Goal: Task Accomplishment & Management: Use online tool/utility

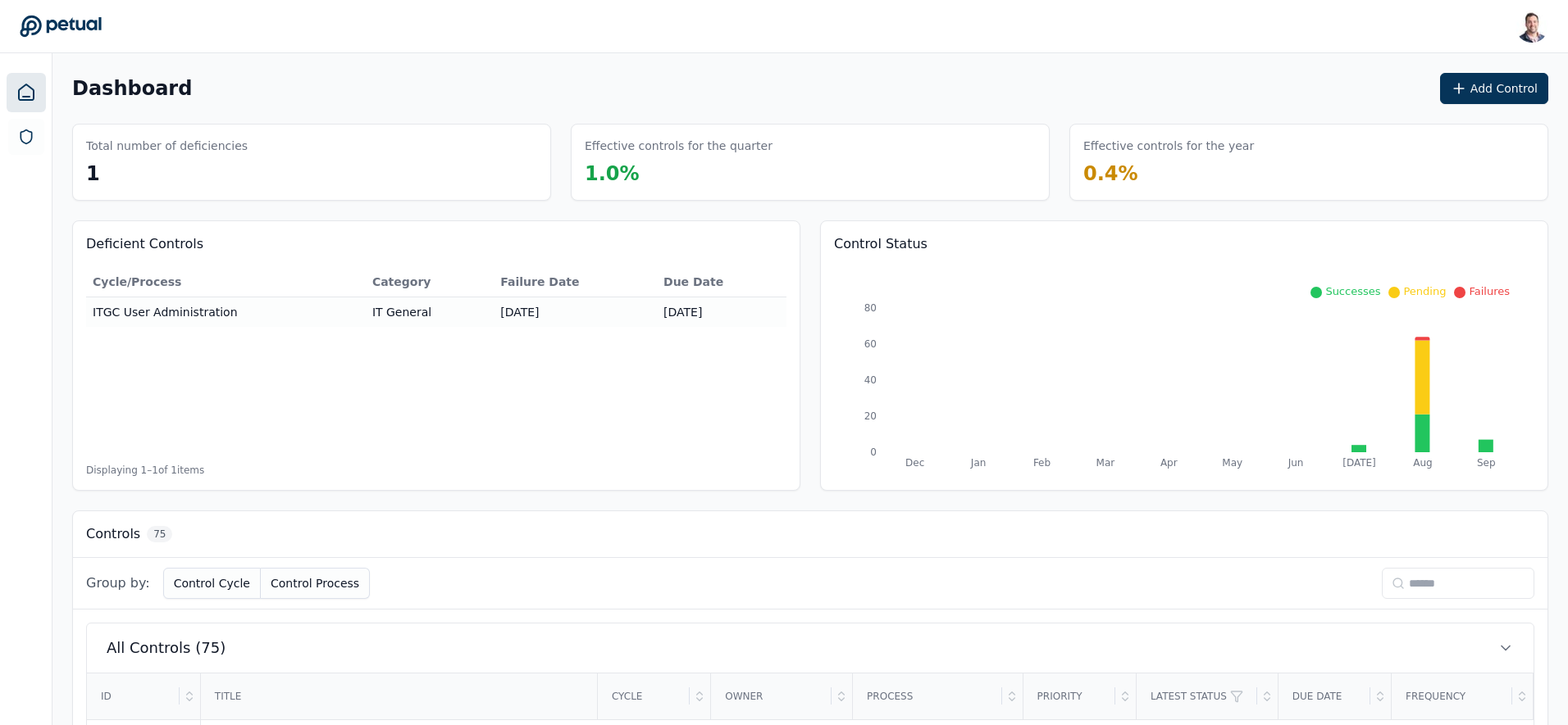
scroll to position [136, 0]
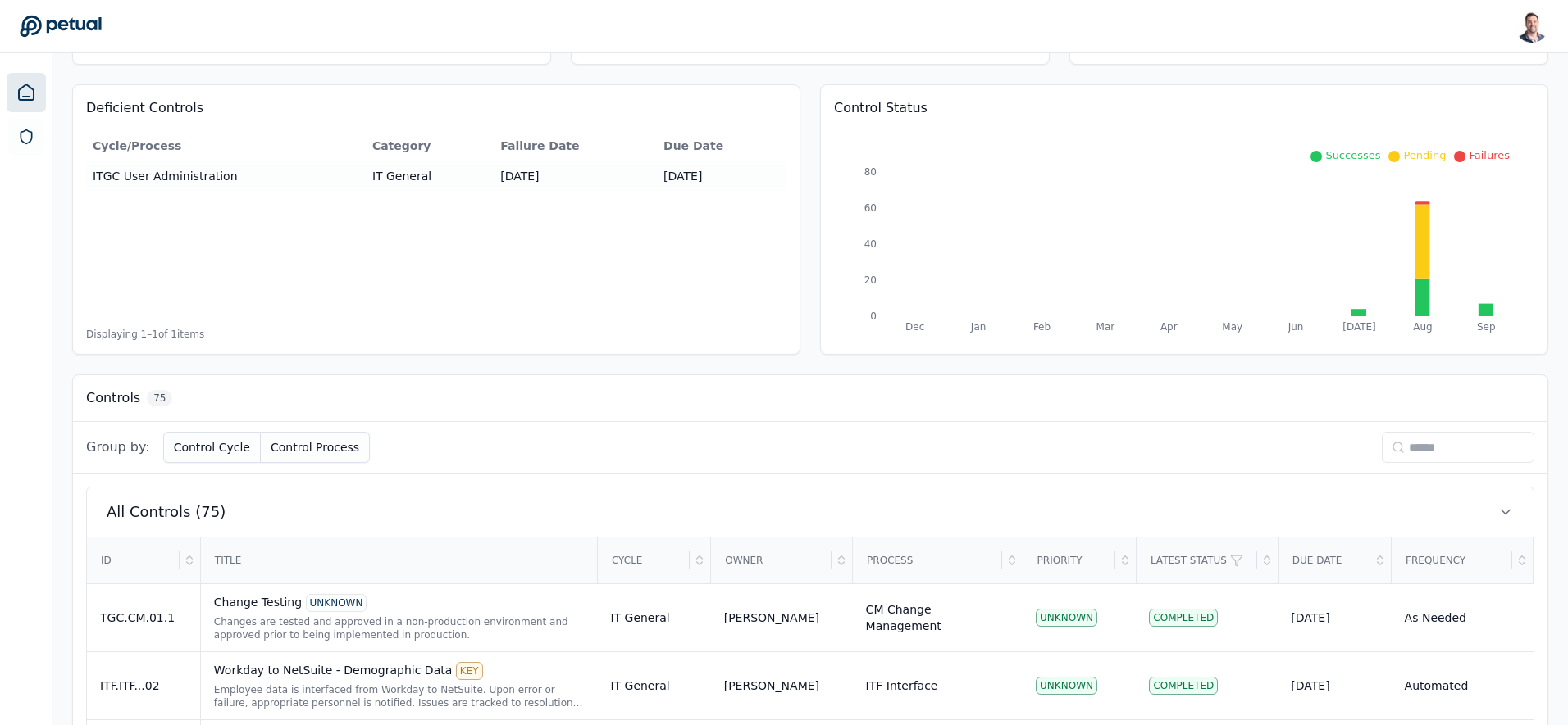
click at [1441, 456] on input at bounding box center [1458, 447] width 152 height 32
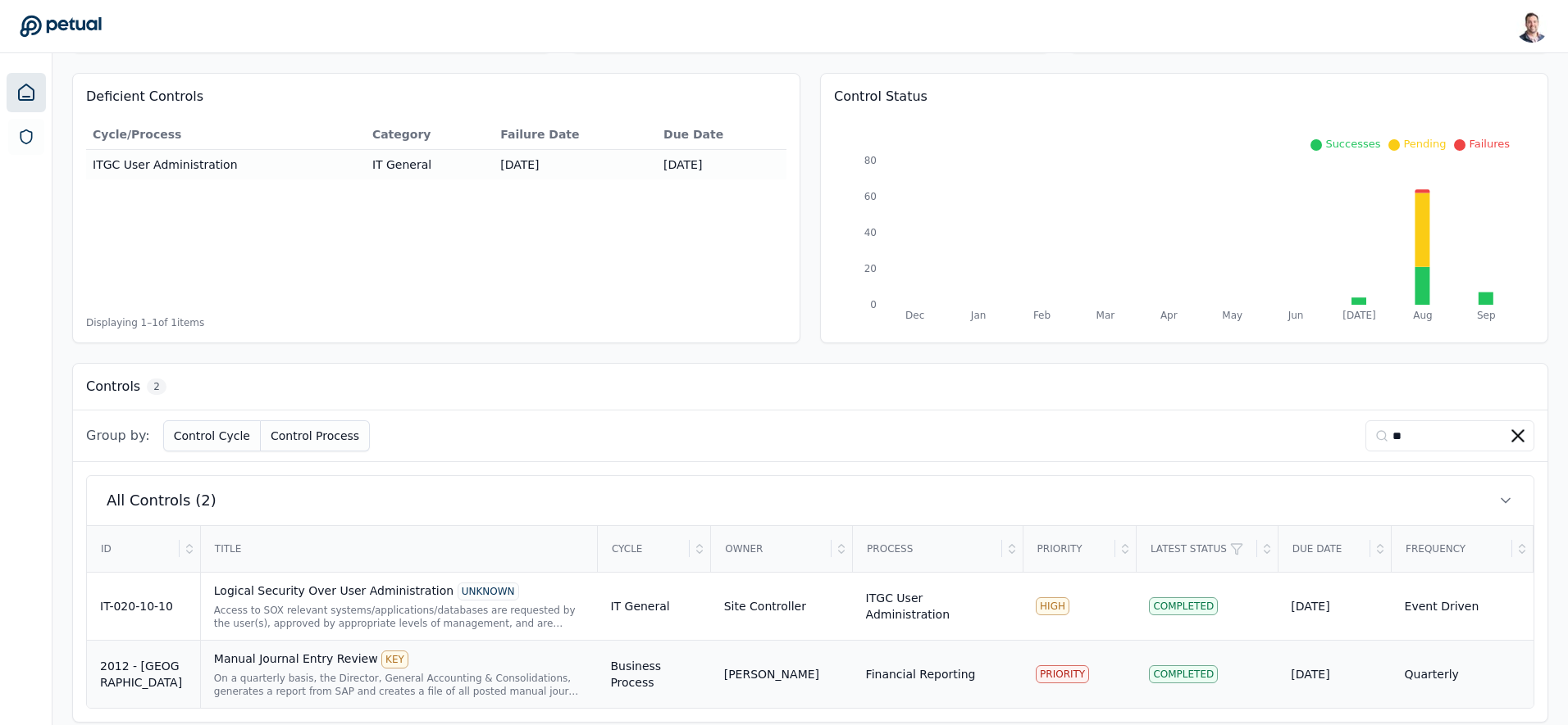
scroll to position [166, 0]
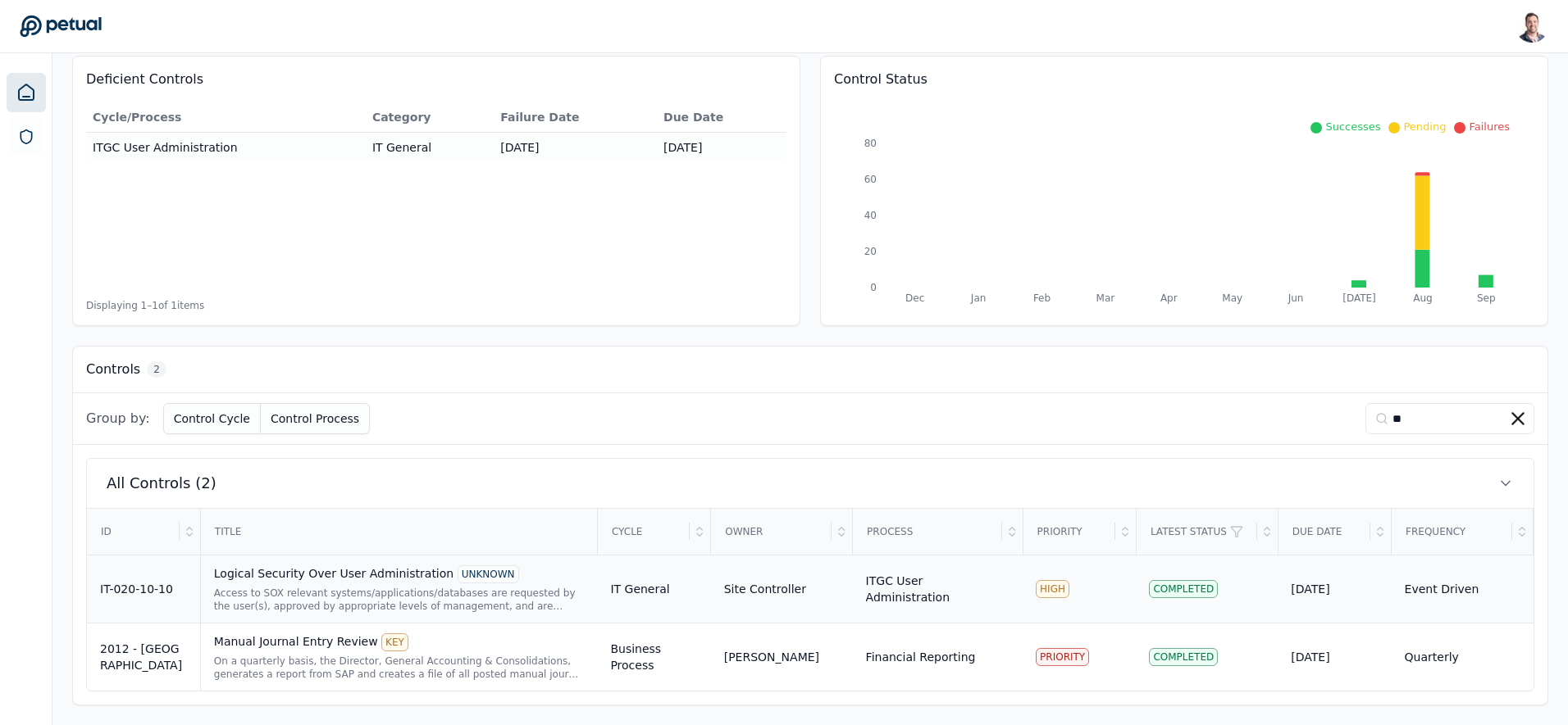
type input "**"
click at [469, 592] on div "Access to SOX relevant systems/applications/databases are requested by the user…" at bounding box center [399, 600] width 371 height 26
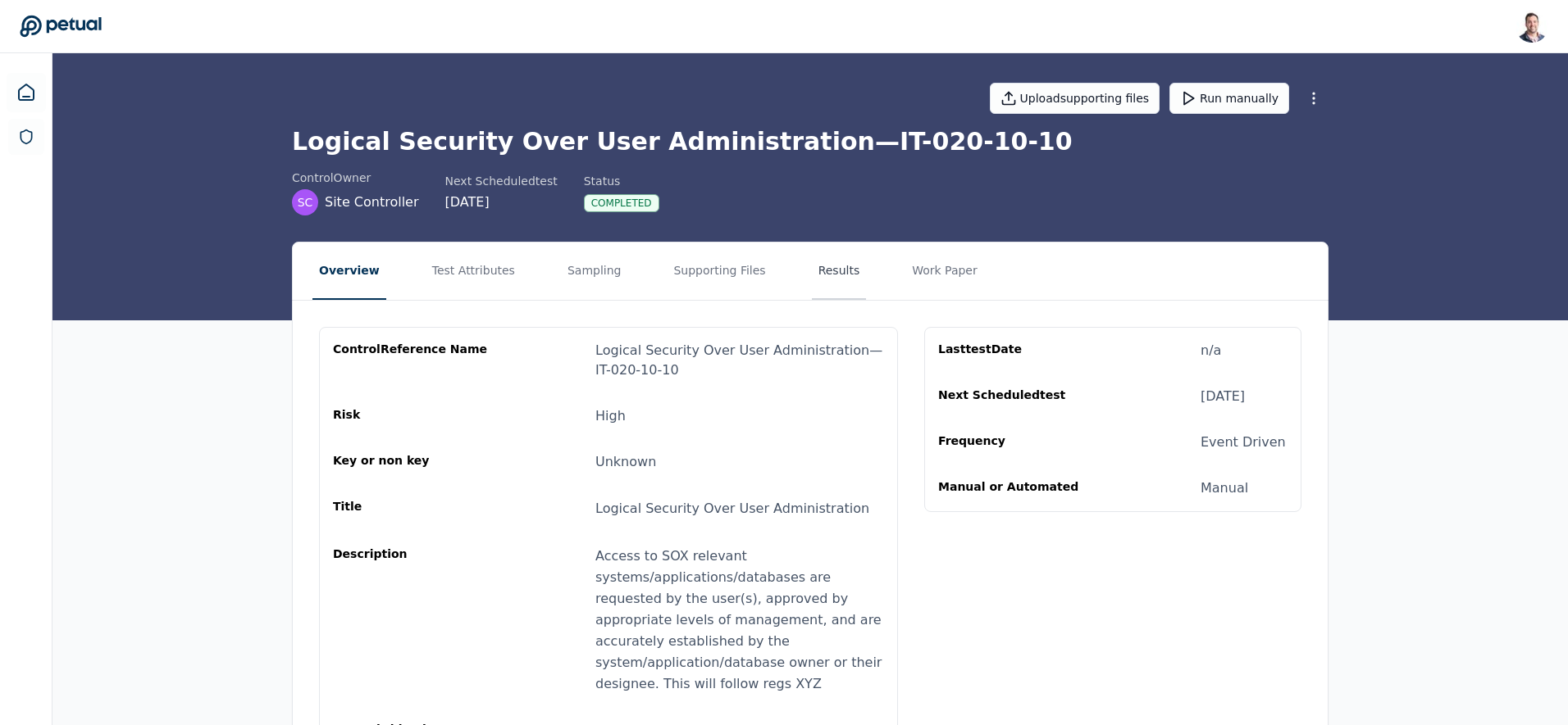
click at [834, 278] on button "Results" at bounding box center [839, 271] width 55 height 58
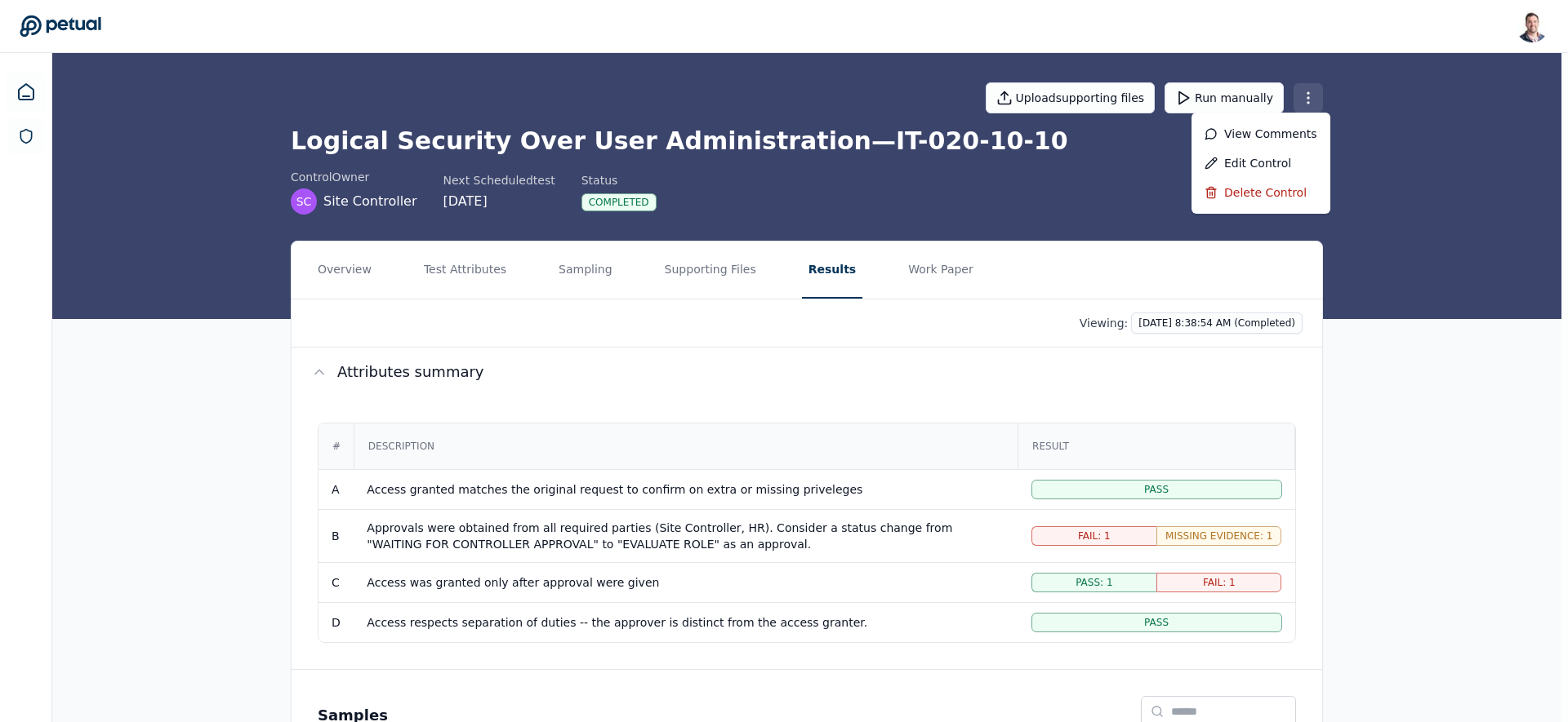
click at [1305, 101] on html "Snir Kodesh snir@petual.ai Sign out Upload supporting files Run manually Logica…" at bounding box center [784, 472] width 1568 height 946
click at [1254, 198] on div "Delete control" at bounding box center [1261, 192] width 139 height 30
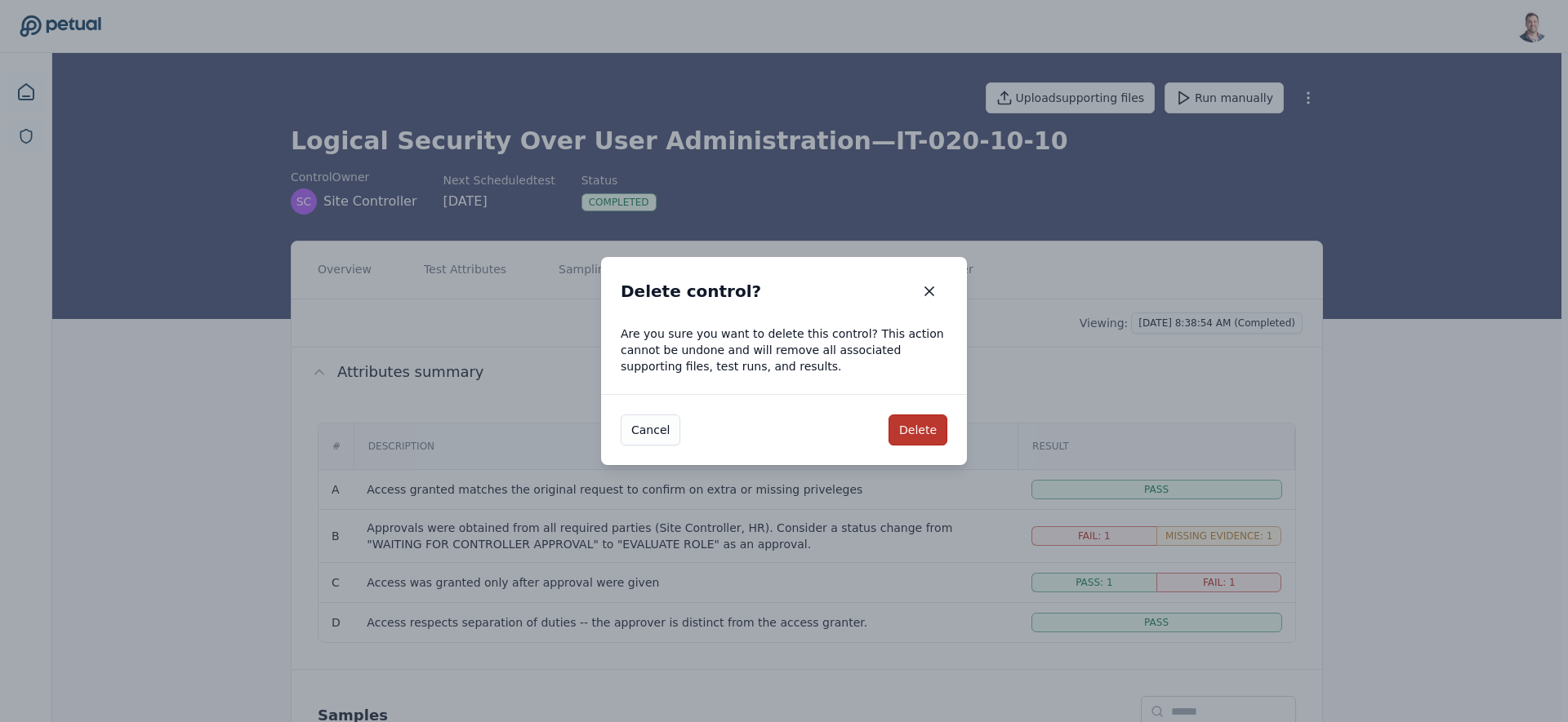
click at [907, 443] on button "Delete" at bounding box center [919, 431] width 59 height 31
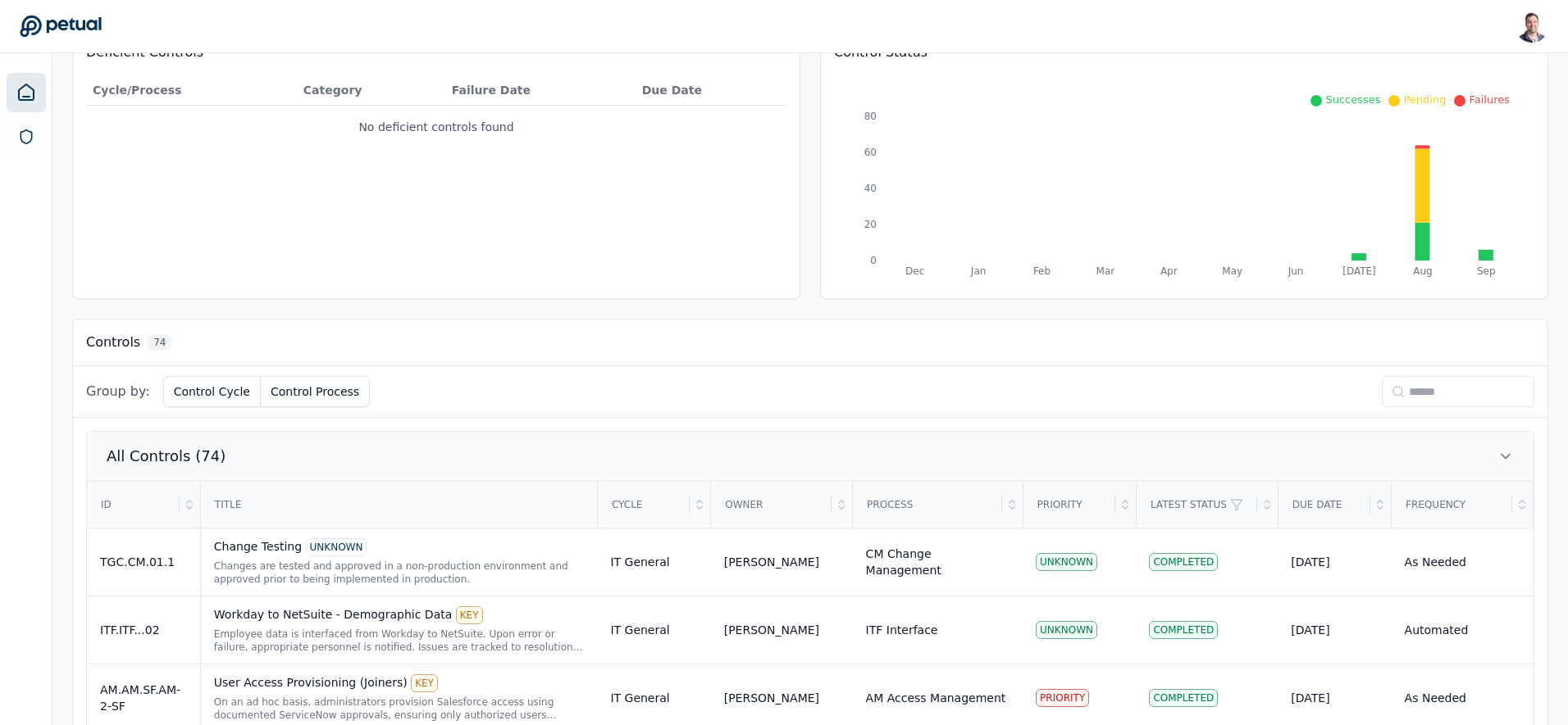
scroll to position [219, 0]
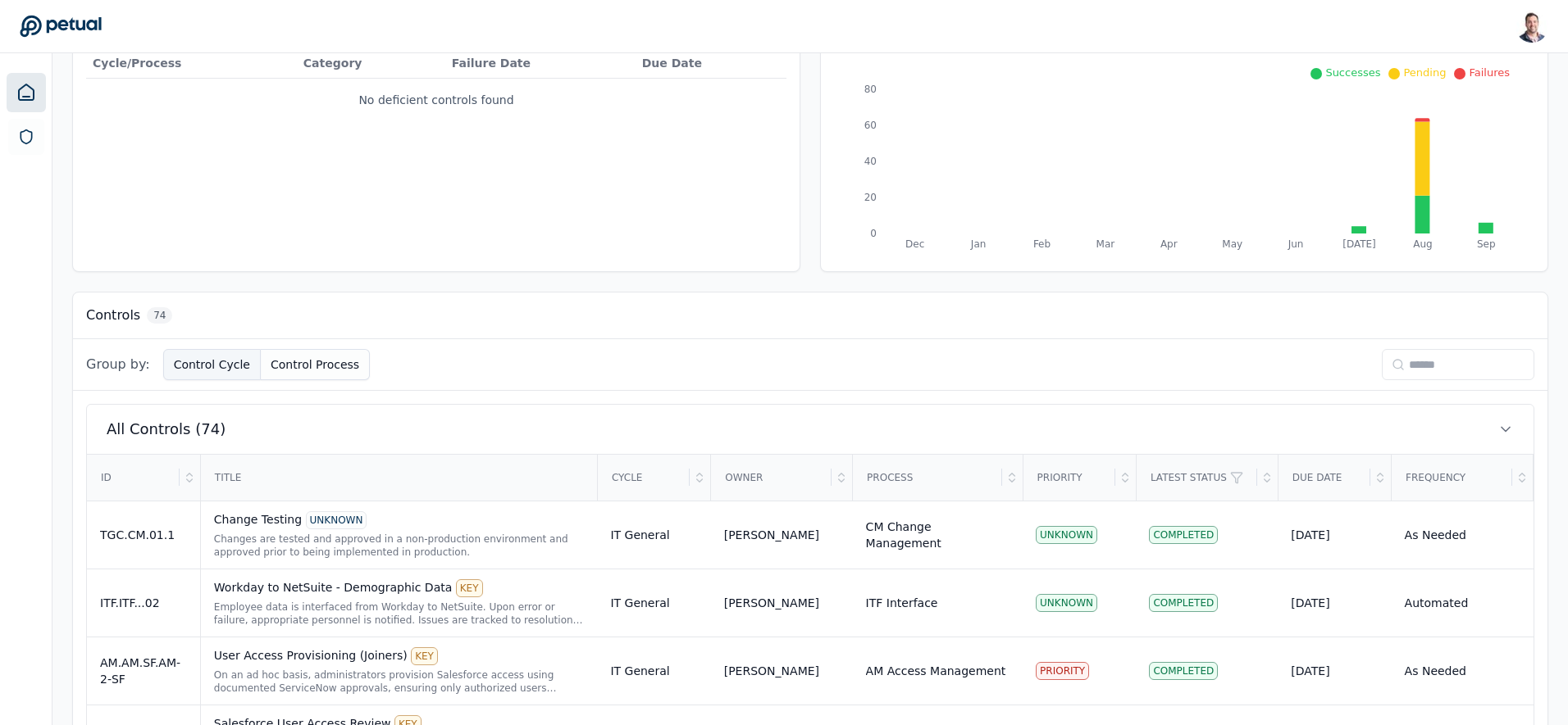
click at [212, 372] on button "Control Cycle" at bounding box center [212, 365] width 98 height 32
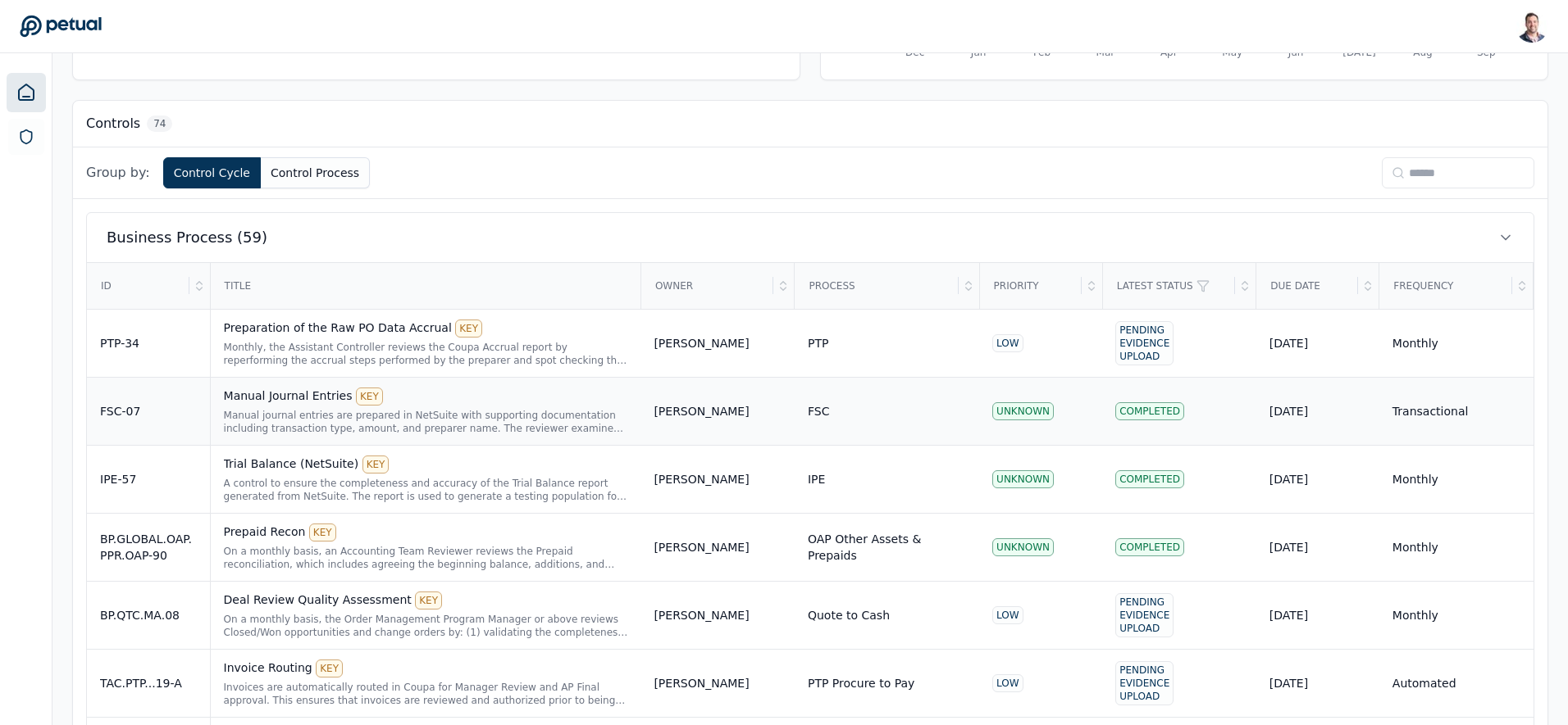
scroll to position [0, 0]
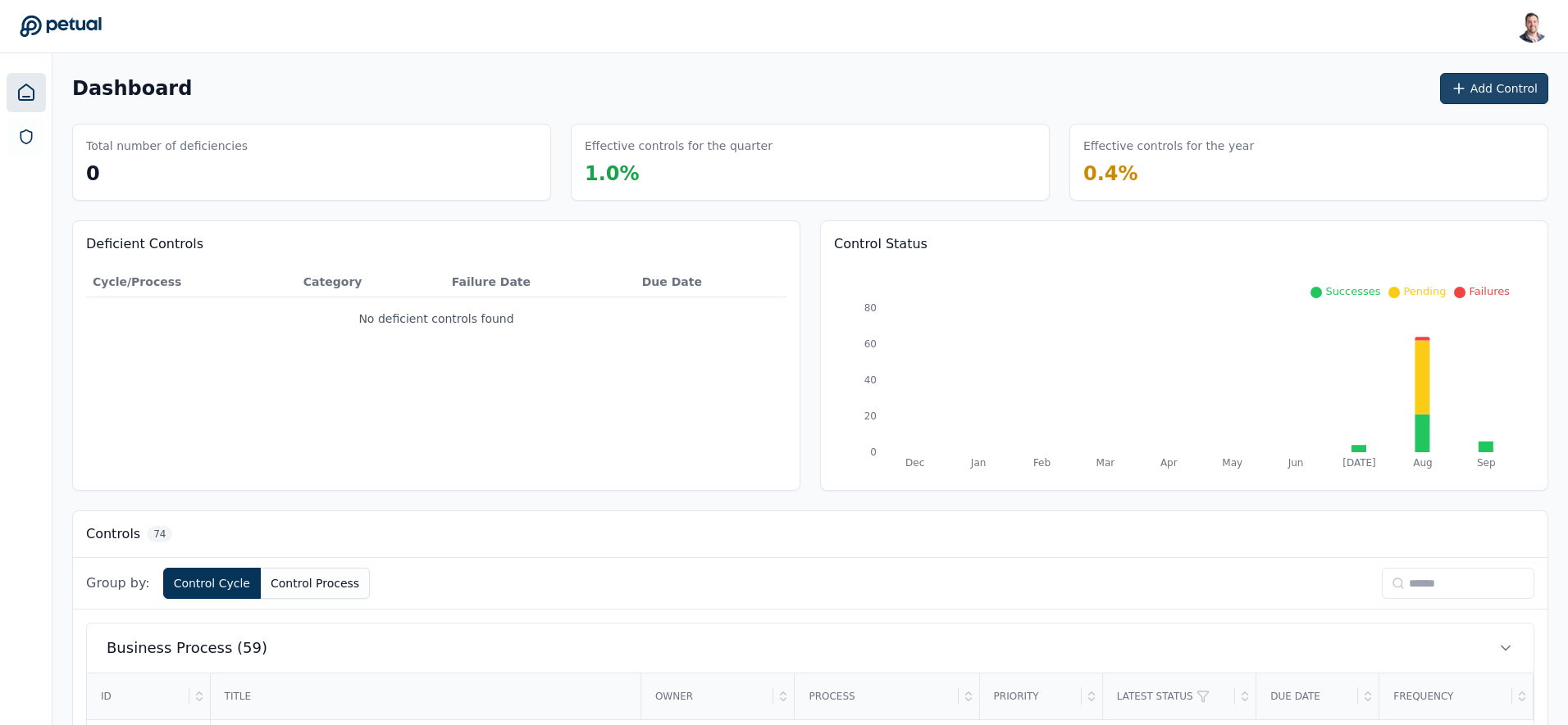
click at [1475, 89] on button "Add Control" at bounding box center [1495, 89] width 109 height 32
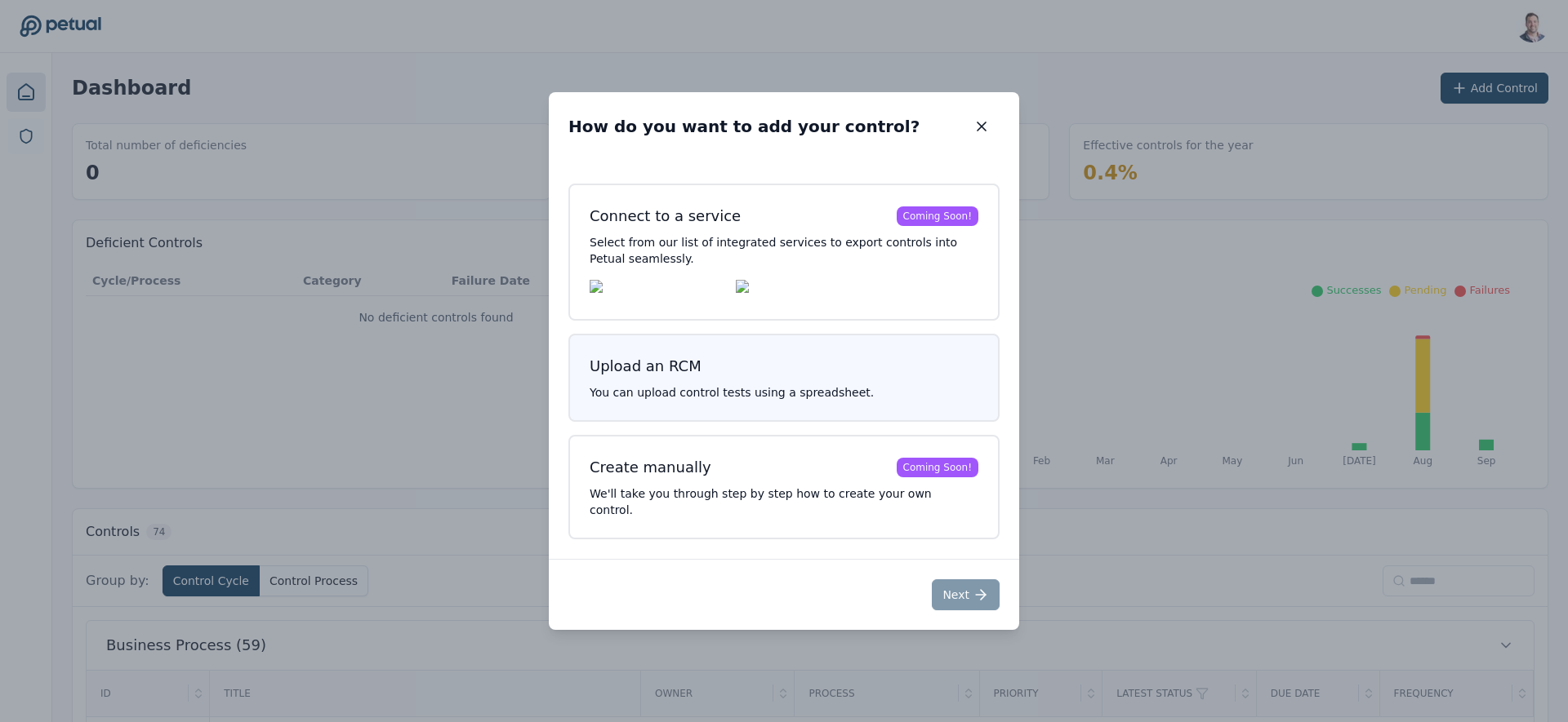
click at [851, 417] on button "Upload an RCM You can upload control tests using a spreadsheet." at bounding box center [784, 377] width 431 height 88
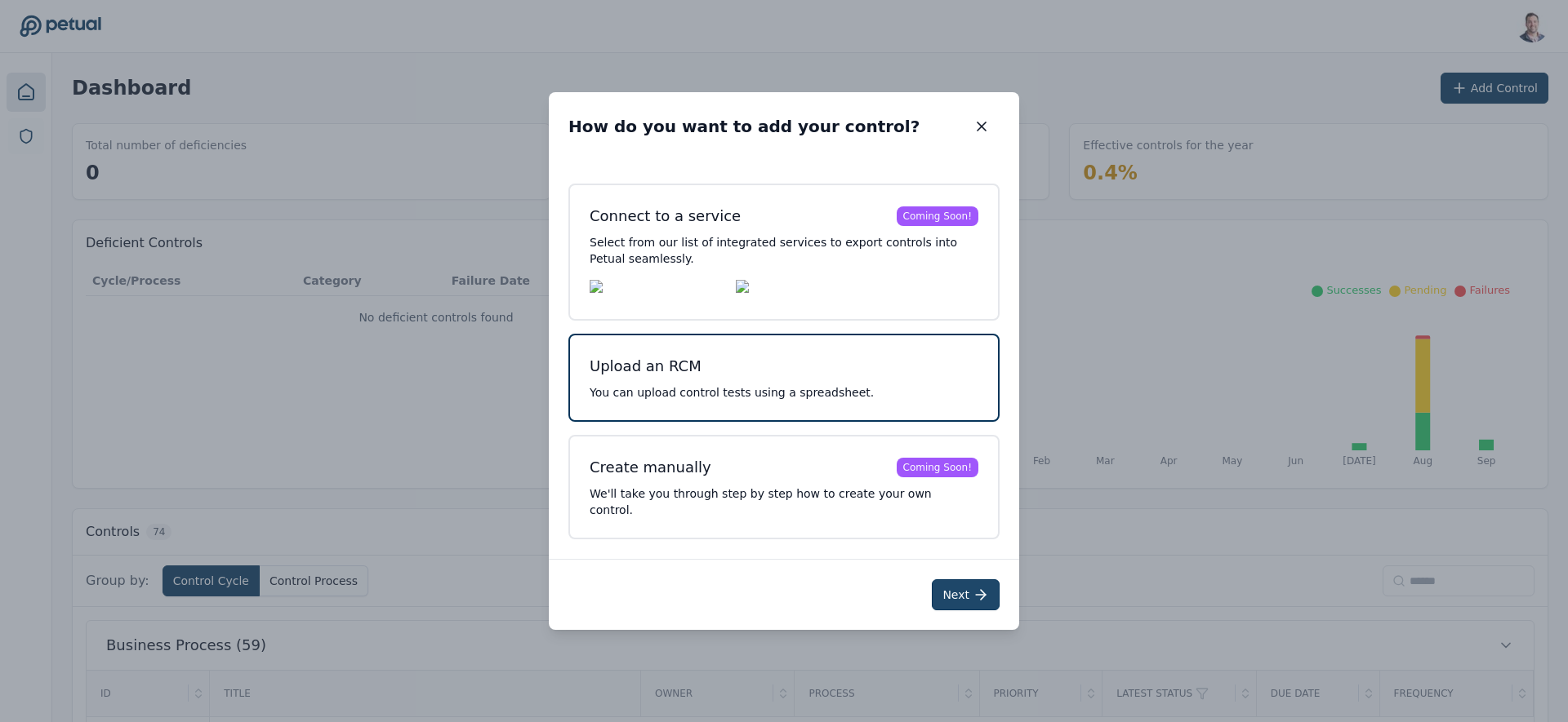
click at [973, 588] on icon at bounding box center [982, 595] width 17 height 17
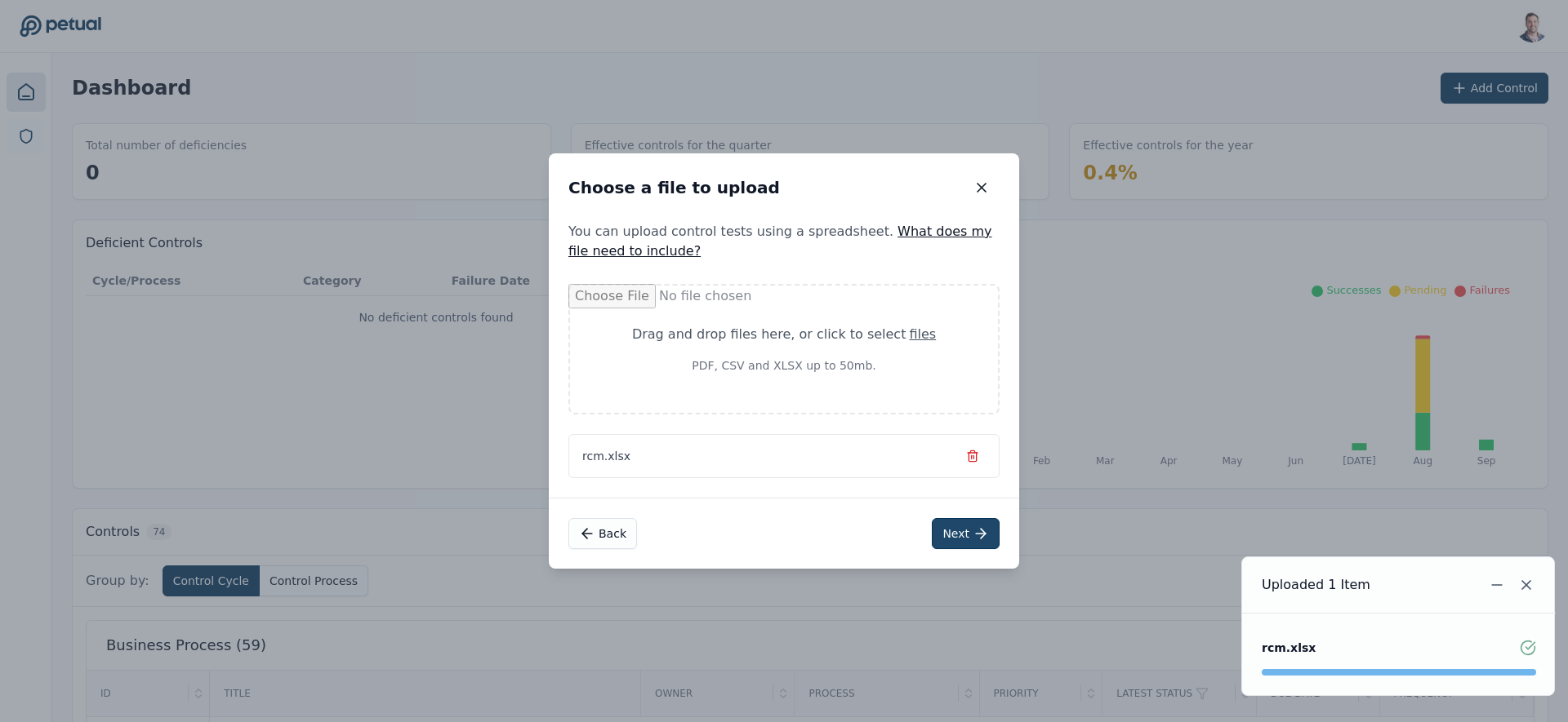
click at [971, 539] on button "Next" at bounding box center [965, 534] width 68 height 31
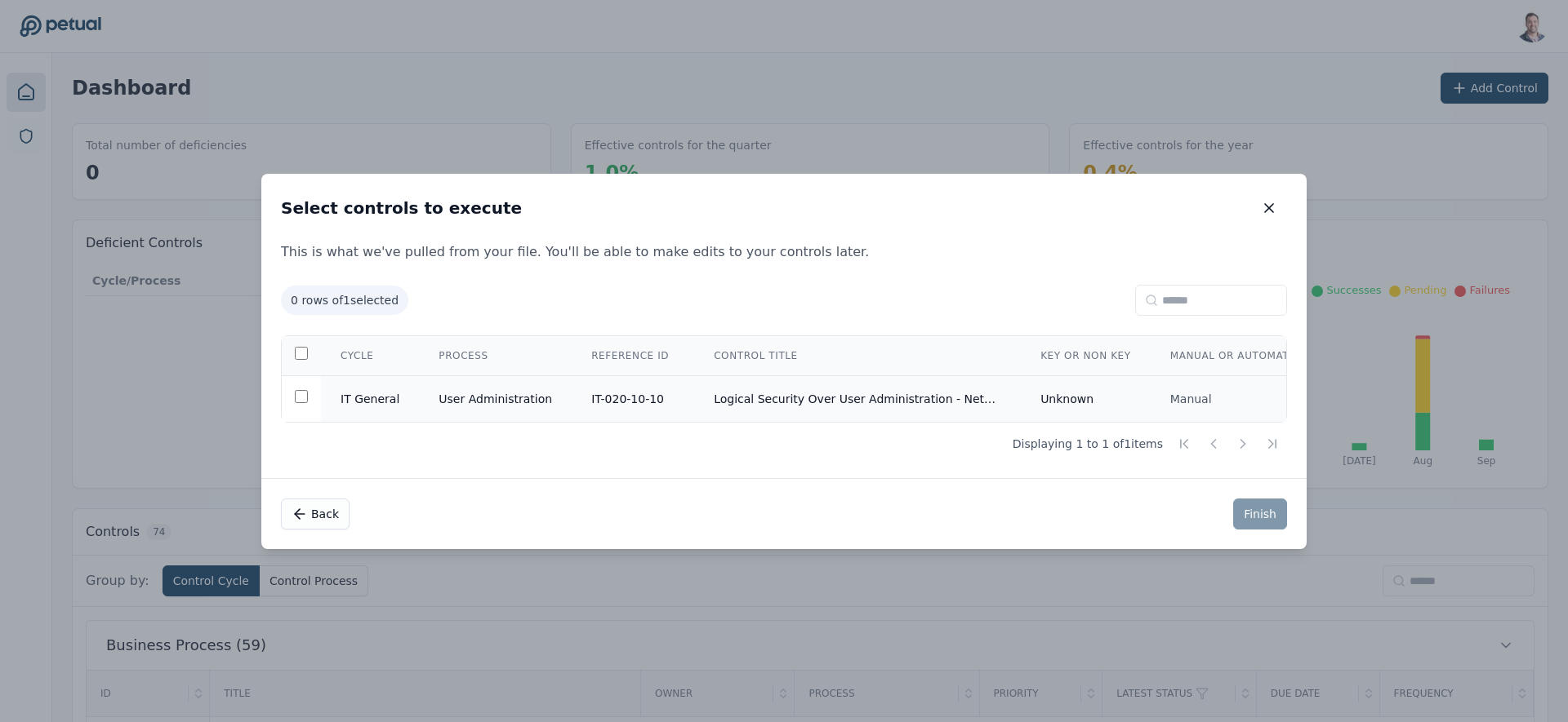
click at [860, 391] on td "Logical Security Over User Administration - NetSuite" at bounding box center [858, 398] width 327 height 46
click at [1265, 527] on button "Finish" at bounding box center [1260, 515] width 54 height 31
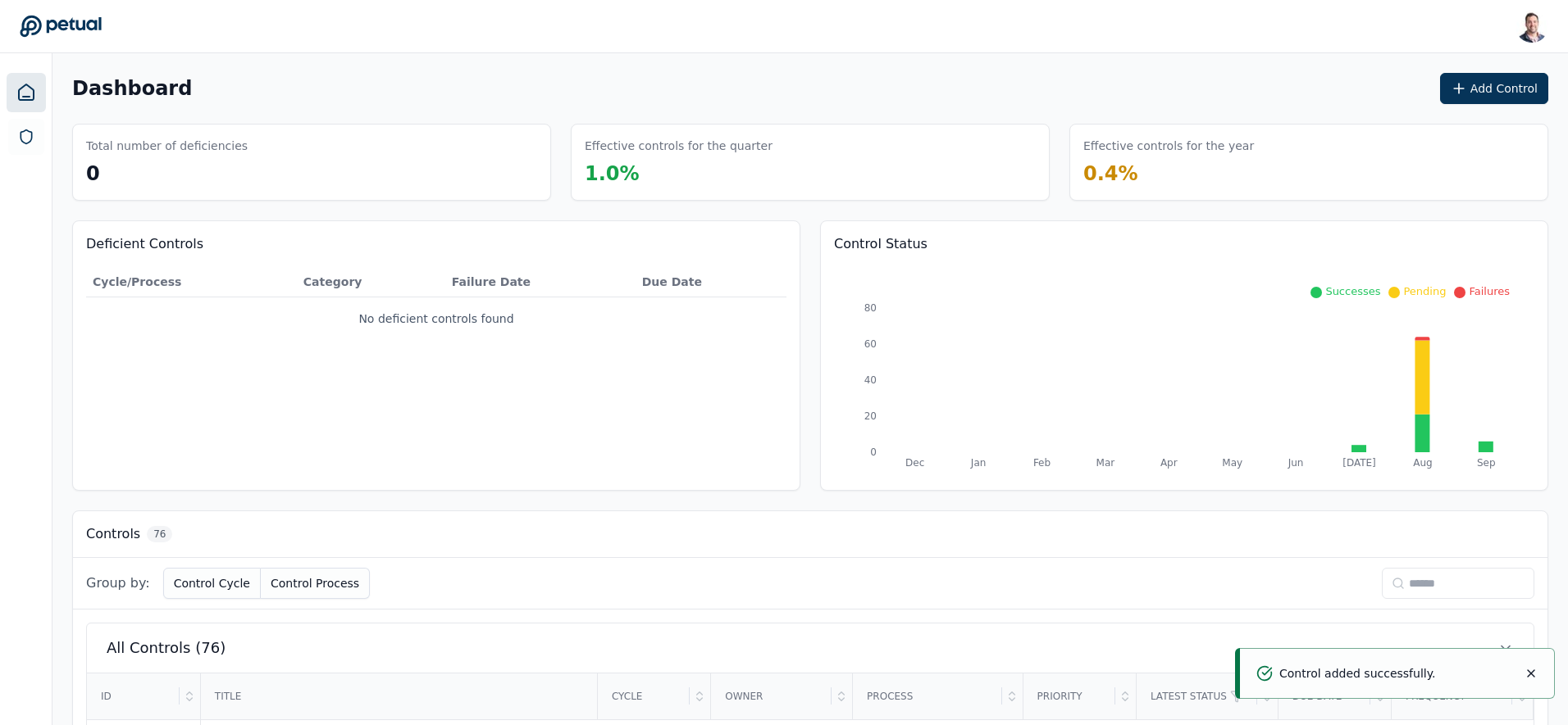
click at [1442, 579] on input at bounding box center [1458, 584] width 152 height 32
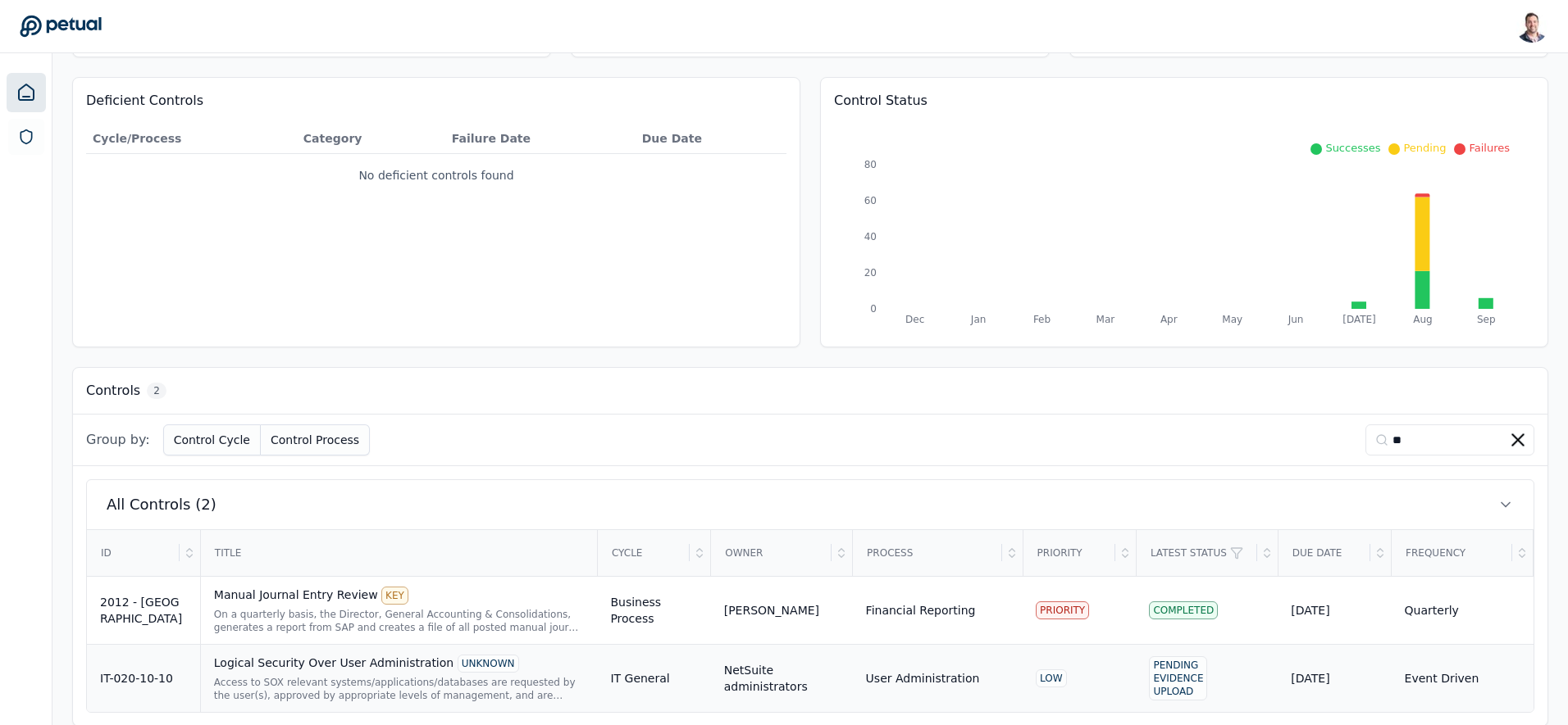
type input "**"
click at [277, 691] on div "Access to SOX relevant systems/applications/databases are requested by the user…" at bounding box center [399, 689] width 371 height 26
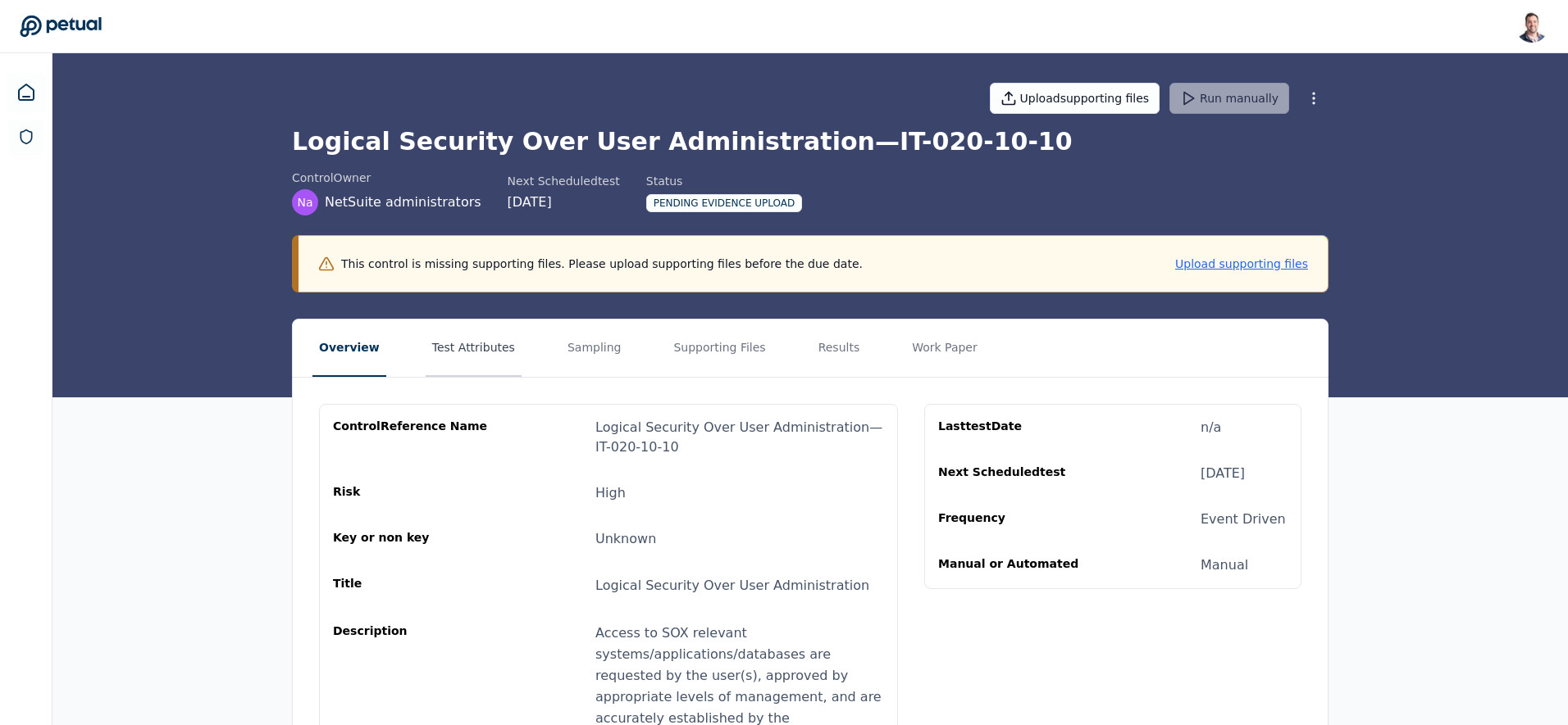
click at [490, 356] on button "Test Attributes" at bounding box center [473, 348] width 96 height 58
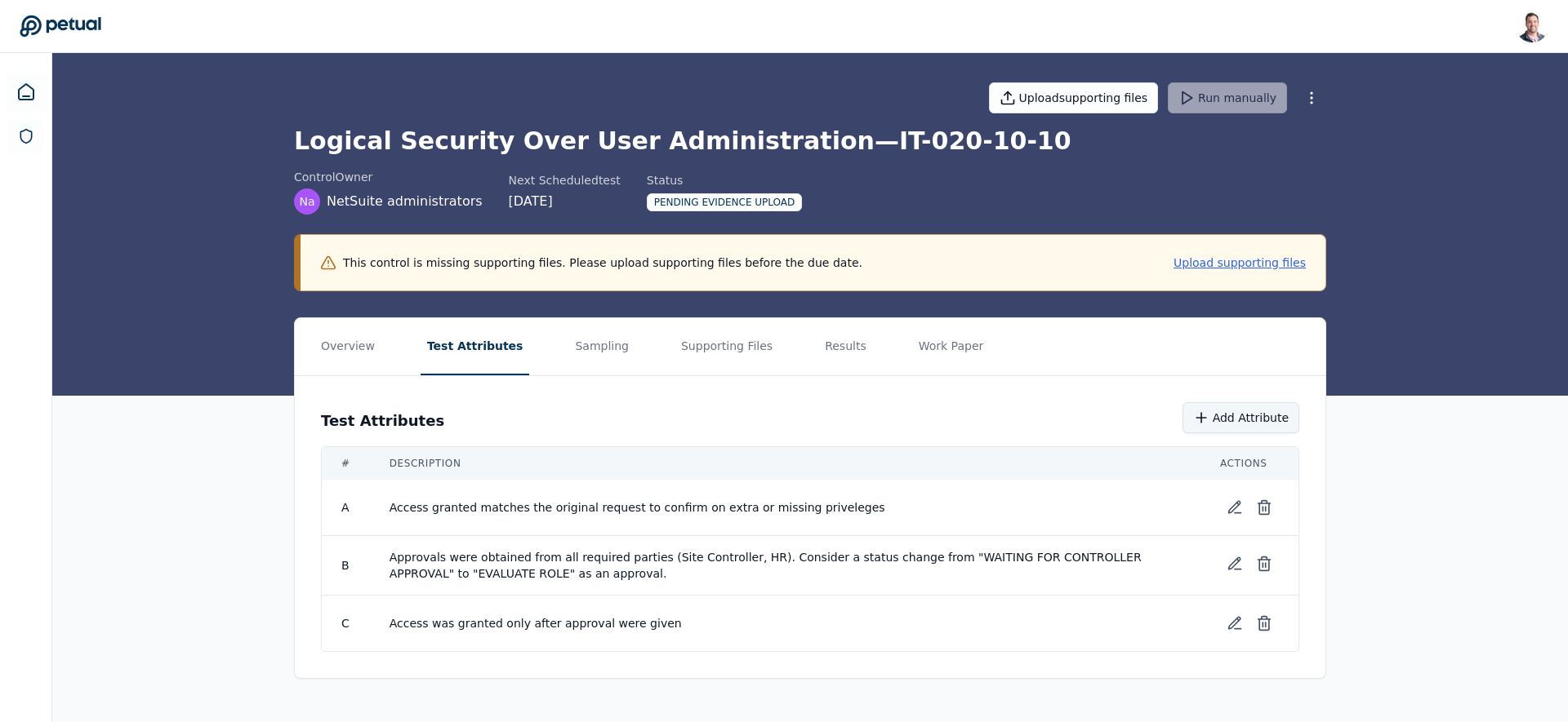
click at [1210, 421] on icon at bounding box center [1202, 418] width 17 height 17
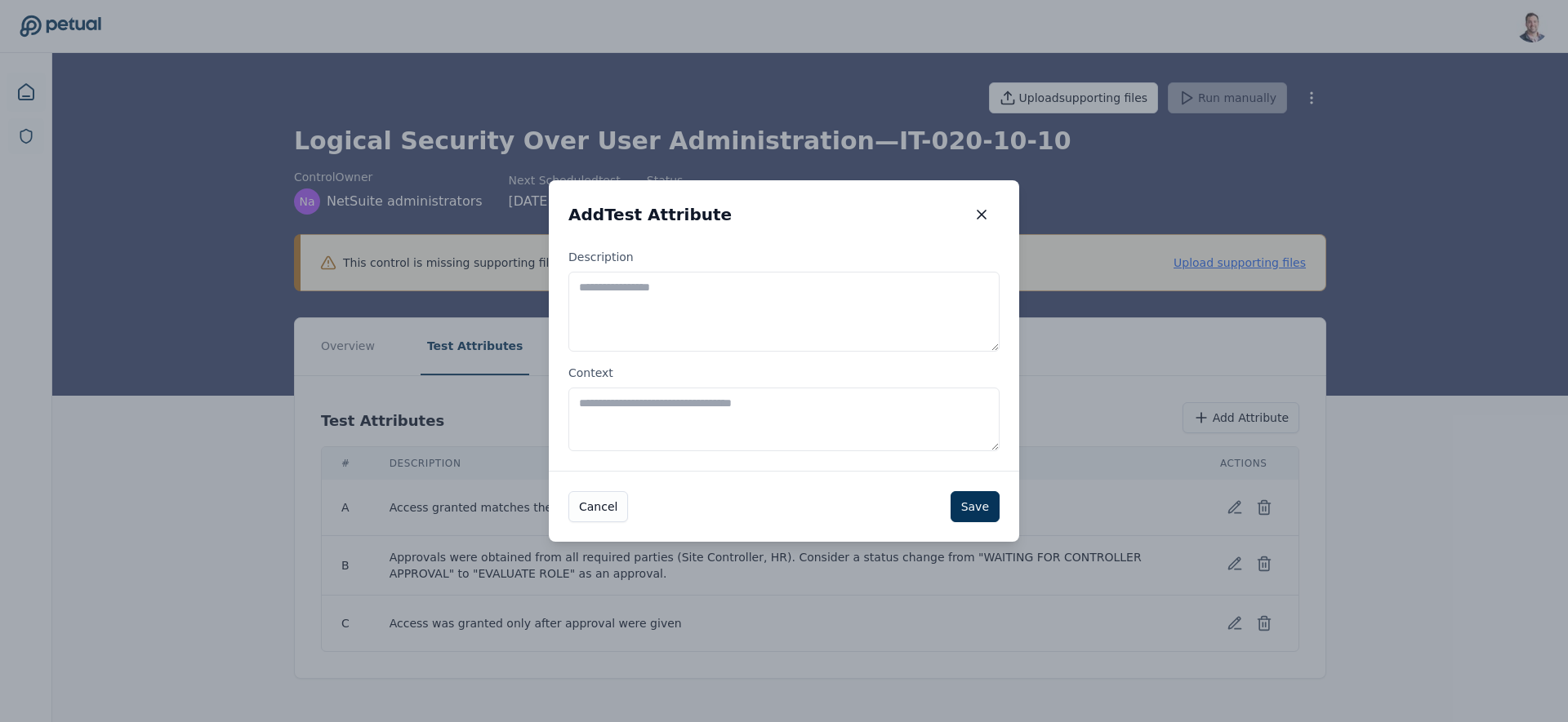
click at [789, 331] on textarea "Description" at bounding box center [784, 312] width 431 height 80
type textarea "**********"
click at [984, 498] on button "Save" at bounding box center [975, 508] width 49 height 31
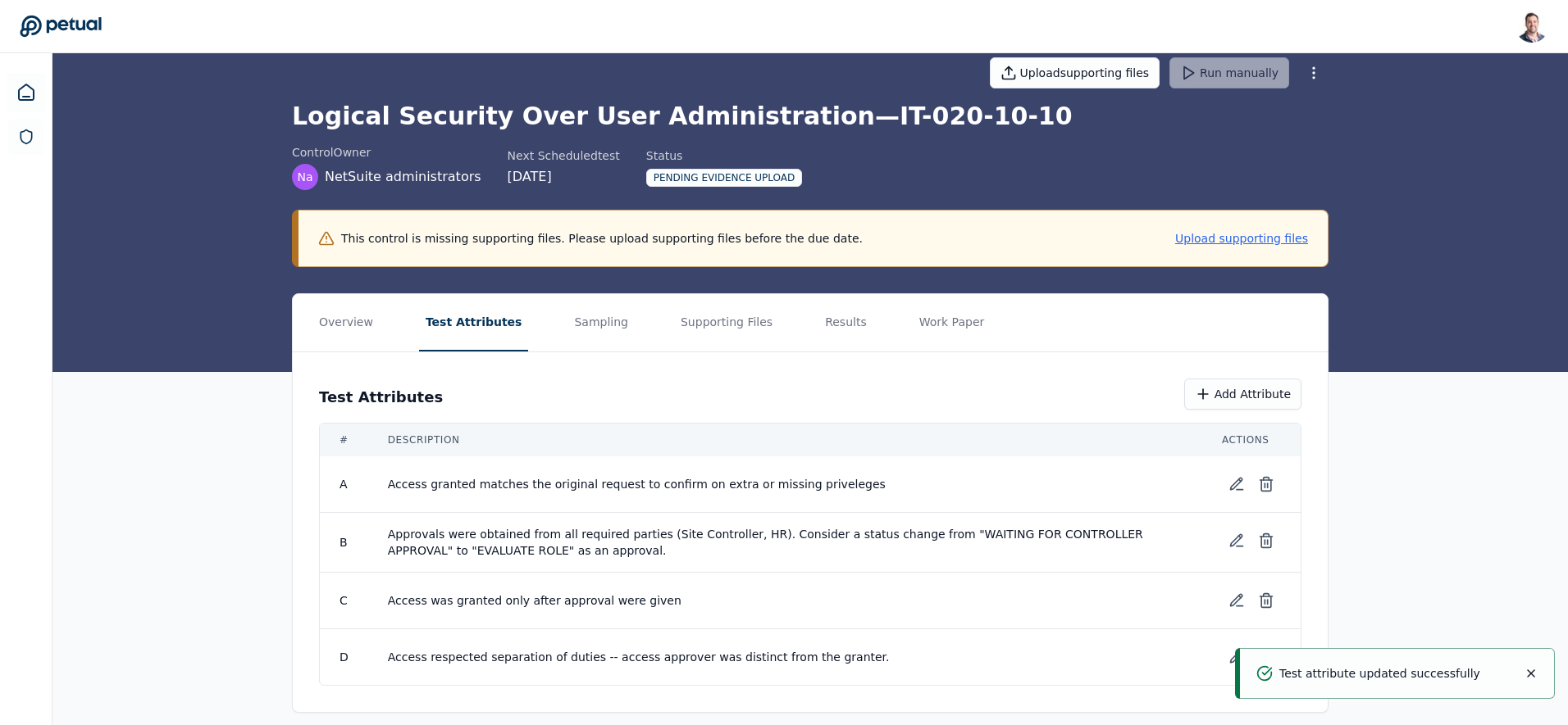
scroll to position [39, 0]
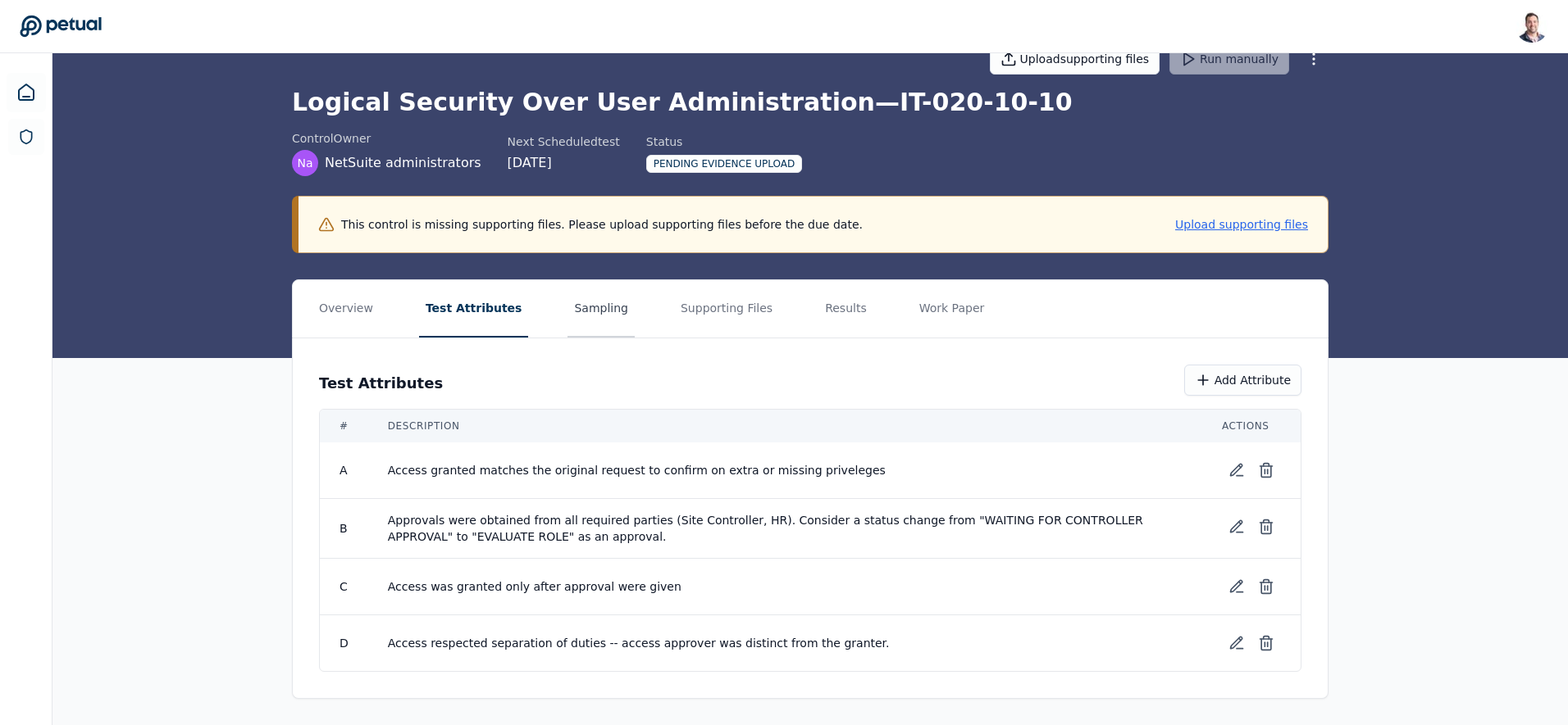
click at [600, 319] on button "Sampling" at bounding box center [601, 309] width 67 height 58
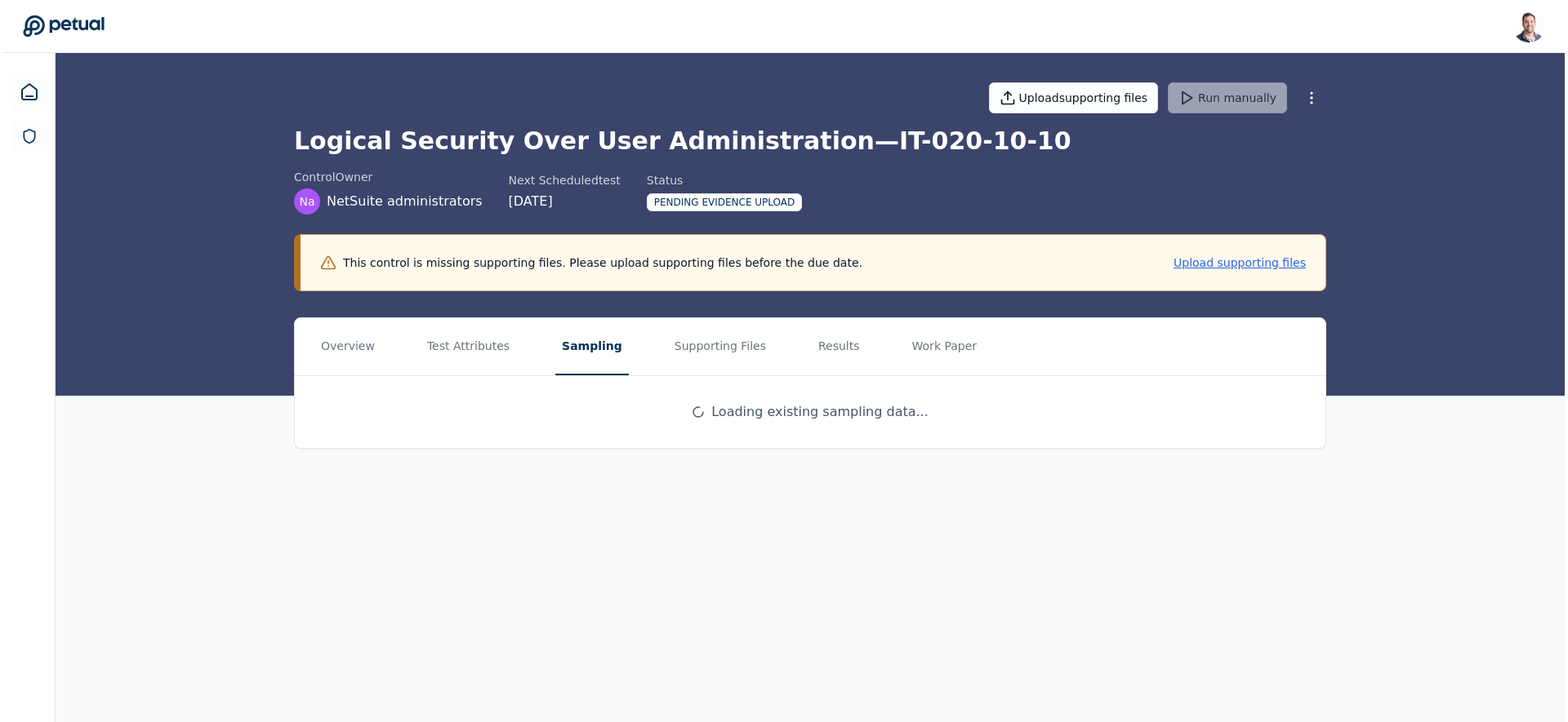
scroll to position [0, 0]
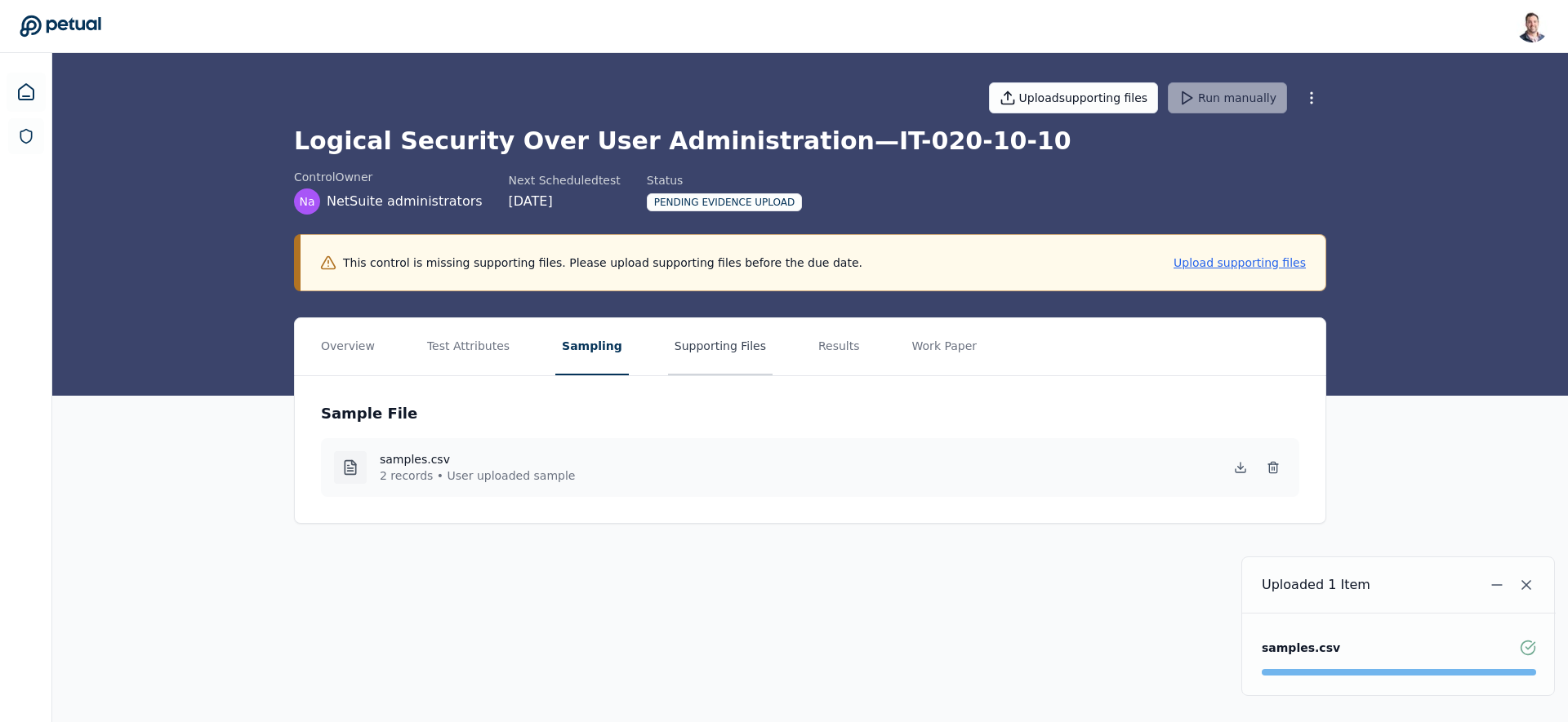
click at [698, 358] on button "Supporting Files" at bounding box center [720, 347] width 105 height 57
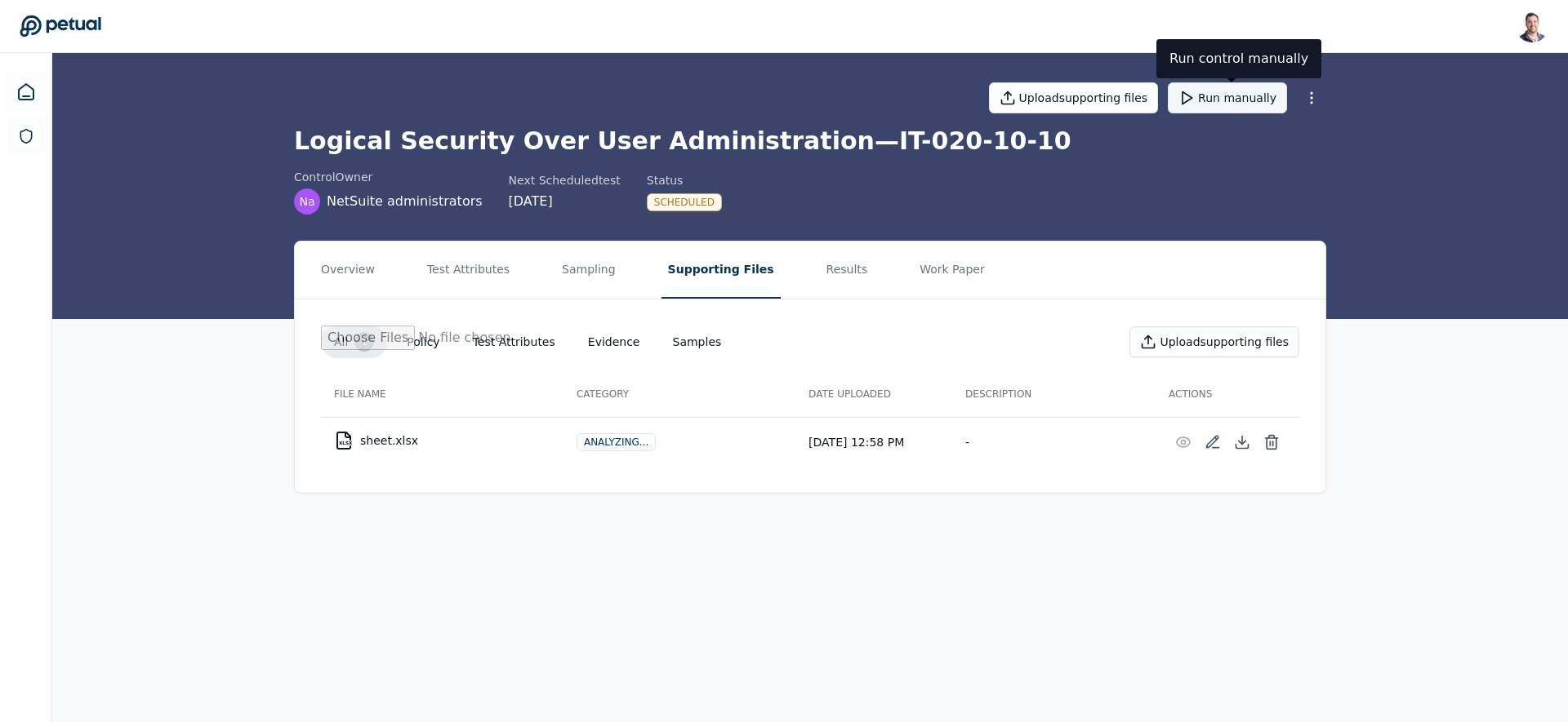
click at [1239, 94] on button "Run manually" at bounding box center [1228, 98] width 119 height 31
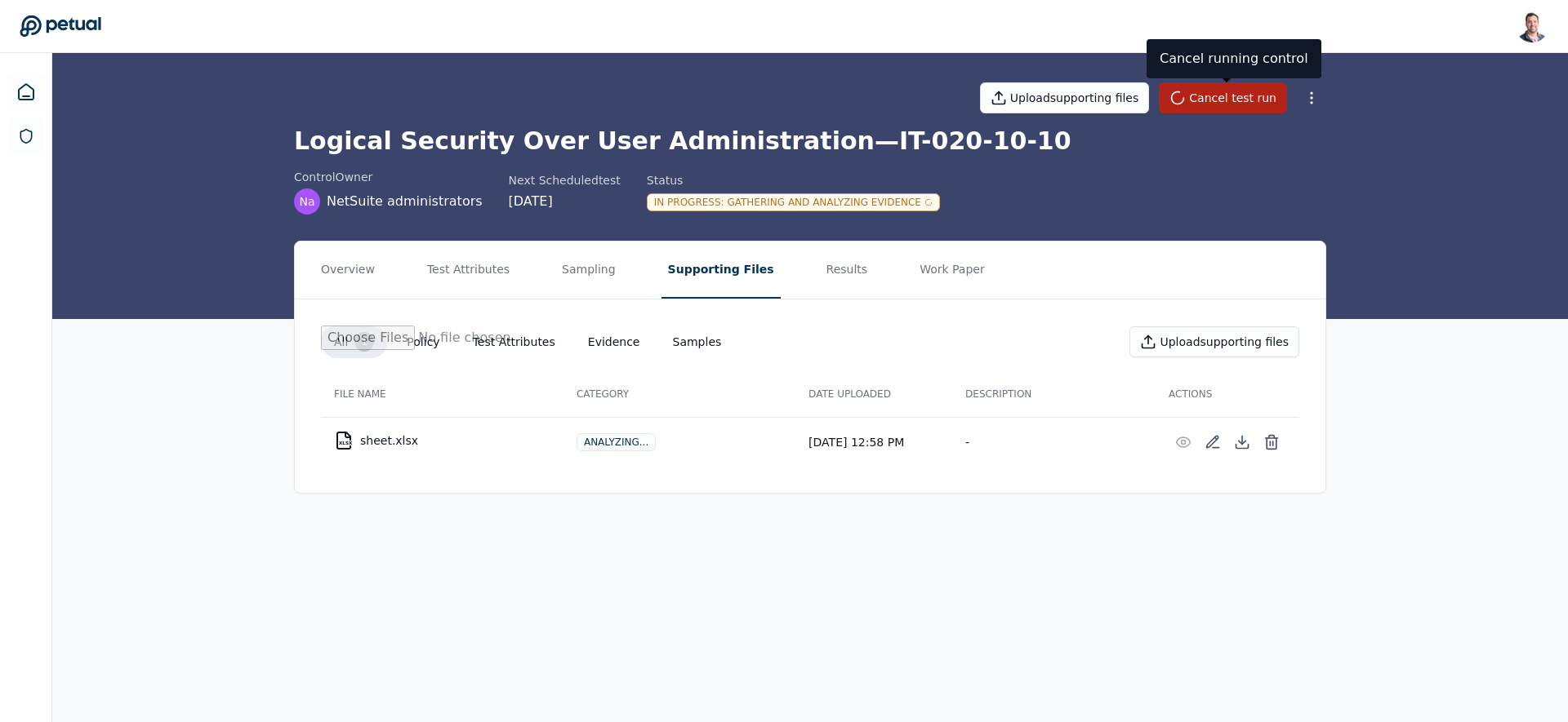
click at [745, 202] on div "In Progress : Gathering and Analyzing Evidence" at bounding box center [793, 202] width 293 height 18
click at [765, 202] on div "In Progress : Gathering and Analyzing Evidence" at bounding box center [793, 202] width 293 height 18
drag, startPoint x: 684, startPoint y: 202, endPoint x: 821, endPoint y: 220, distance: 138.2
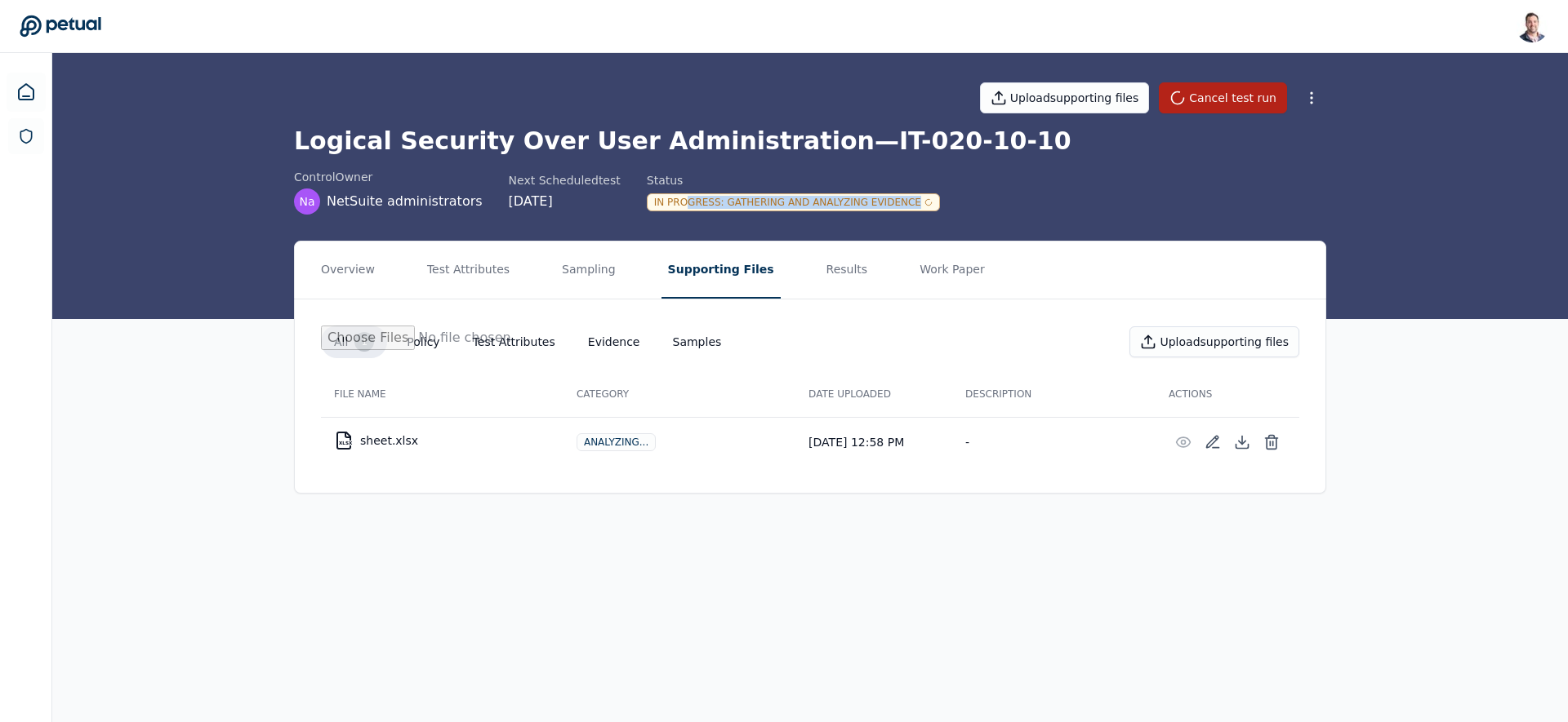
click at [821, 220] on div "Upload supporting files Cancel test run Logical Security Over User Administrati…" at bounding box center [810, 186] width 1516 height 266
click at [770, 213] on div "control Owner Na NetSuite administrators Next Scheduled test 12/30/2025 Status …" at bounding box center [810, 191] width 1032 height 45
click at [762, 209] on div "In Progress : Gathering and Analyzing Evidence" at bounding box center [793, 202] width 293 height 18
click at [791, 199] on div "In Progress : Gathering and Analyzing Evidence" at bounding box center [793, 202] width 293 height 18
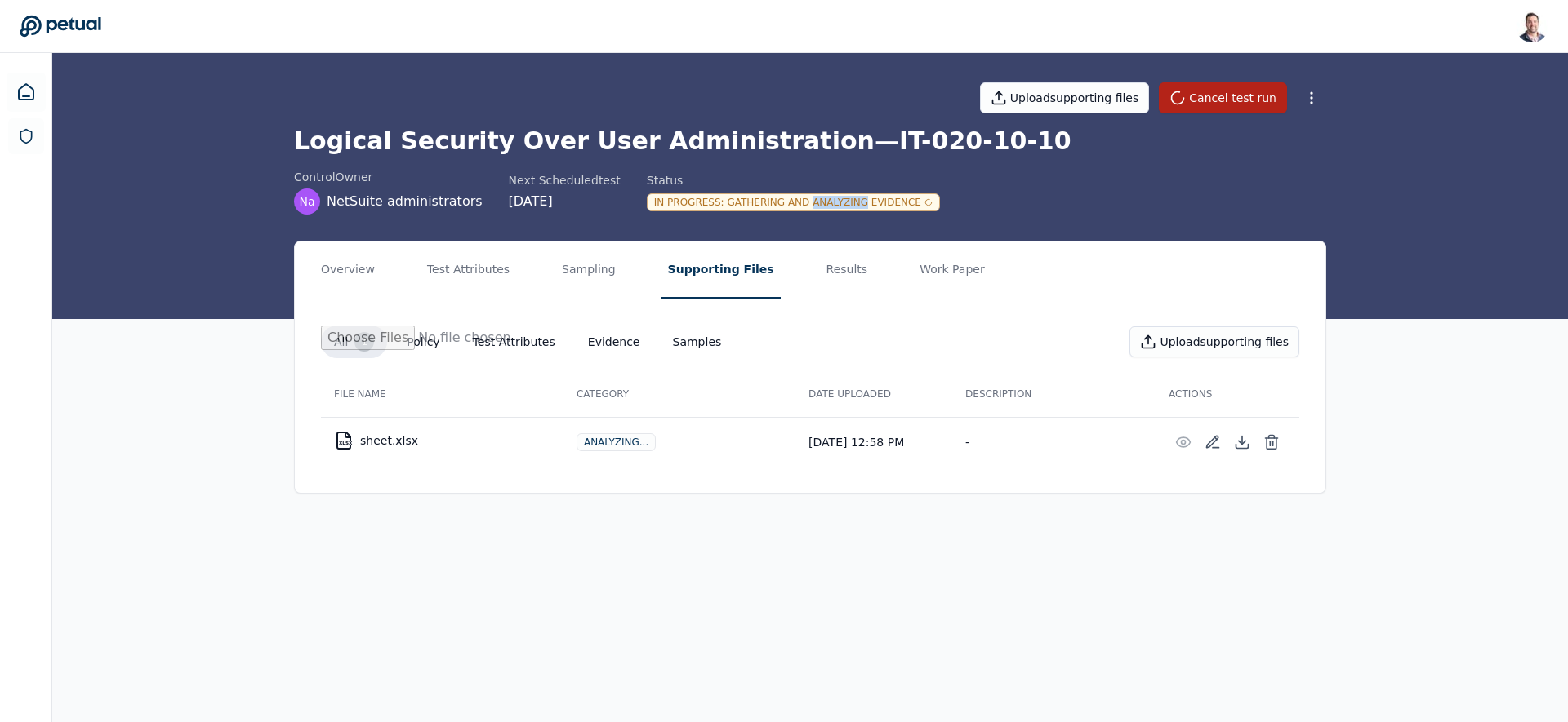
click at [791, 199] on div "In Progress : Gathering and Analyzing Evidence" at bounding box center [793, 202] width 293 height 18
click at [822, 203] on div "In Progress : Gathering and Analyzing Evidence" at bounding box center [793, 202] width 293 height 18
click at [598, 280] on button "Sampling" at bounding box center [588, 270] width 67 height 57
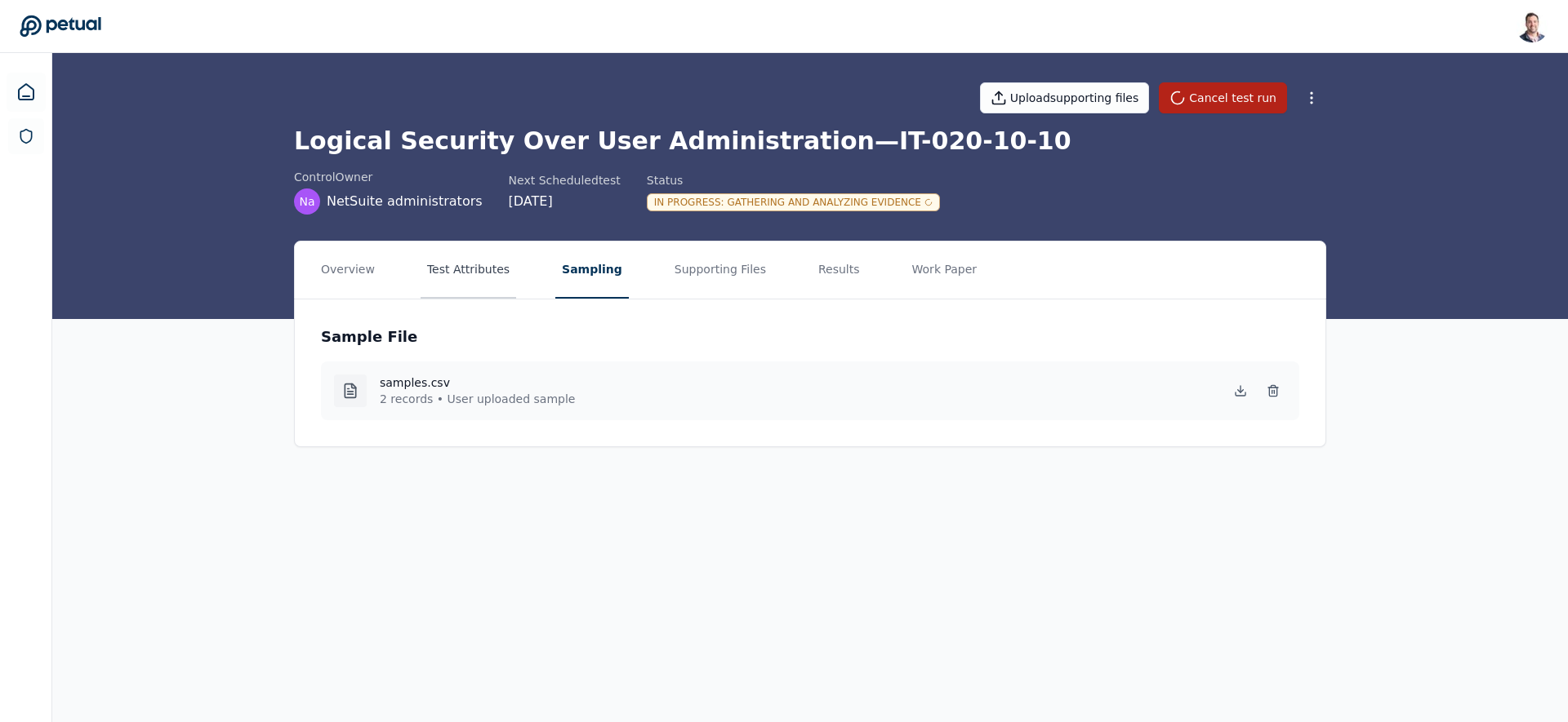
click at [500, 286] on button "Test Attributes" at bounding box center [468, 270] width 95 height 57
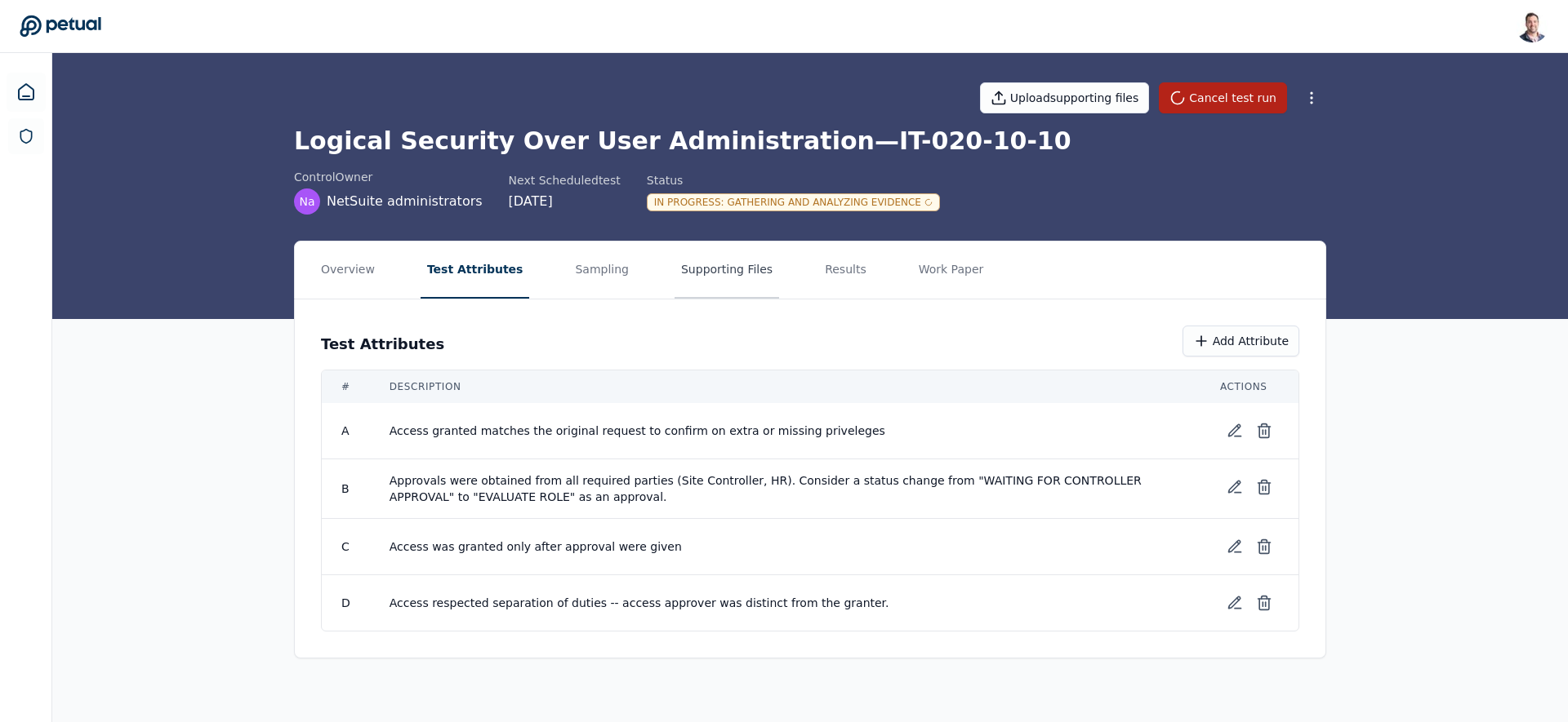
click at [702, 279] on button "Supporting Files" at bounding box center [726, 270] width 105 height 57
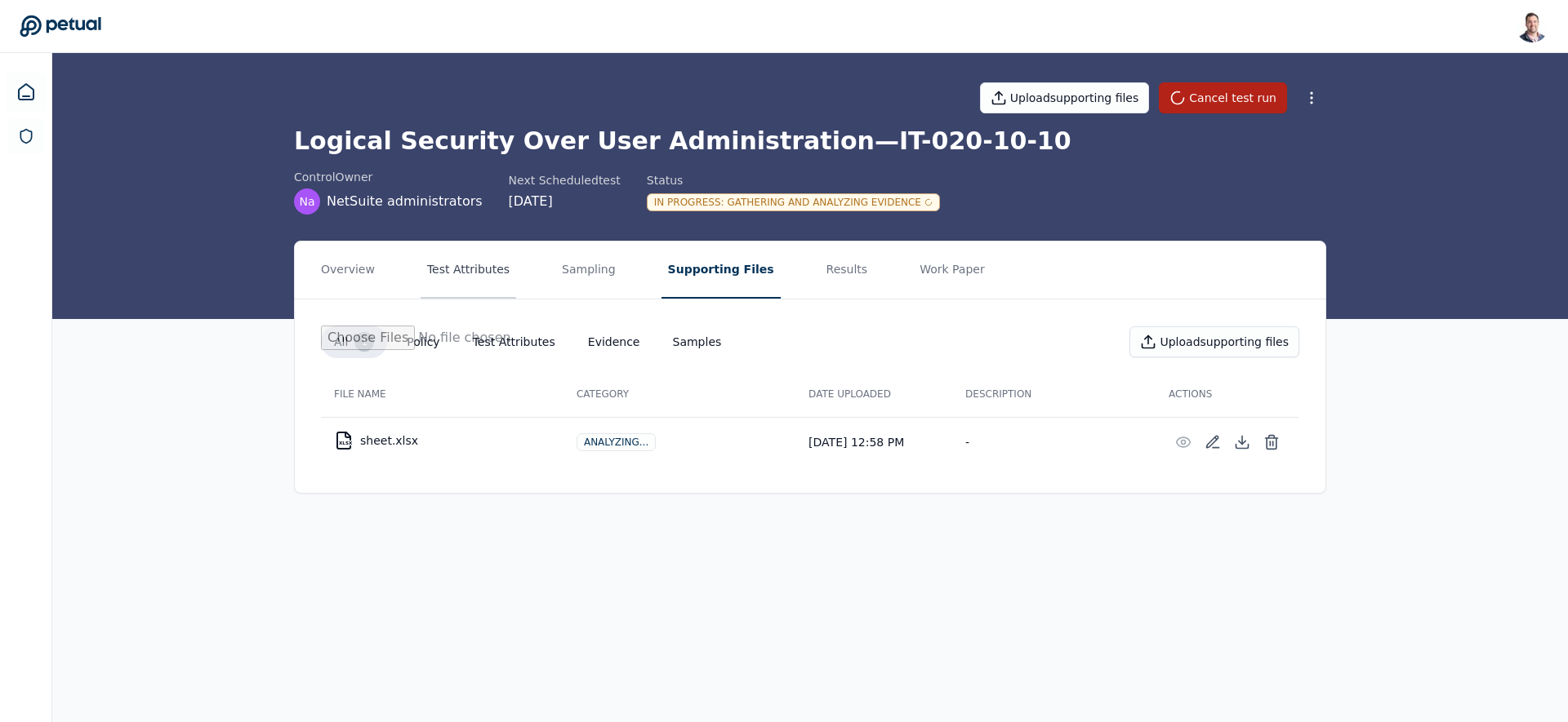
click at [458, 275] on button "Test Attributes" at bounding box center [468, 270] width 95 height 57
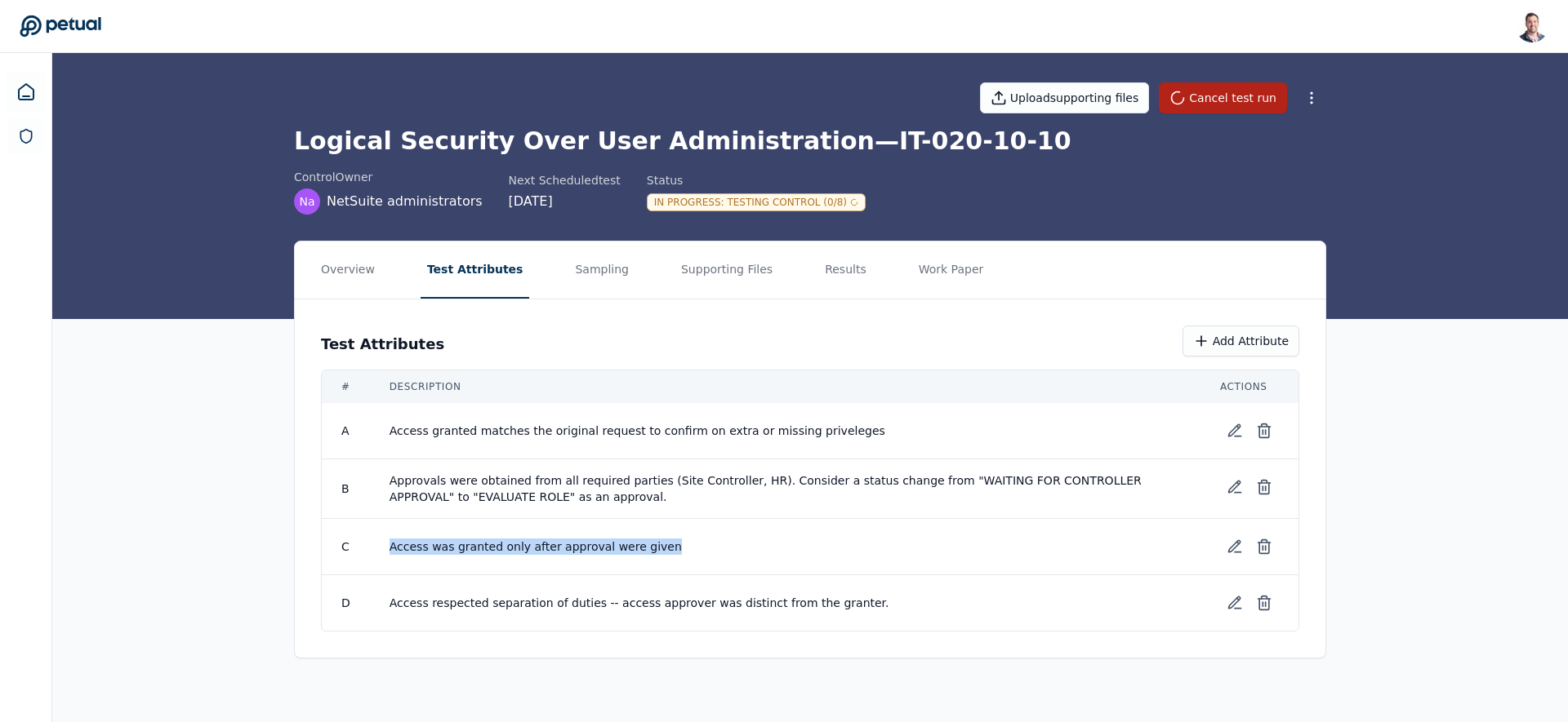
drag, startPoint x: 685, startPoint y: 546, endPoint x: 375, endPoint y: 550, distance: 310.0
click at [375, 550] on td "Access was granted only after approval were given" at bounding box center [785, 547] width 831 height 56
click at [375, 547] on td "Access was granted only after approval were given" at bounding box center [785, 547] width 831 height 56
drag, startPoint x: 375, startPoint y: 547, endPoint x: 684, endPoint y: 547, distance: 309.0
click at [684, 547] on td "Access was granted only after approval were given" at bounding box center [785, 547] width 831 height 56
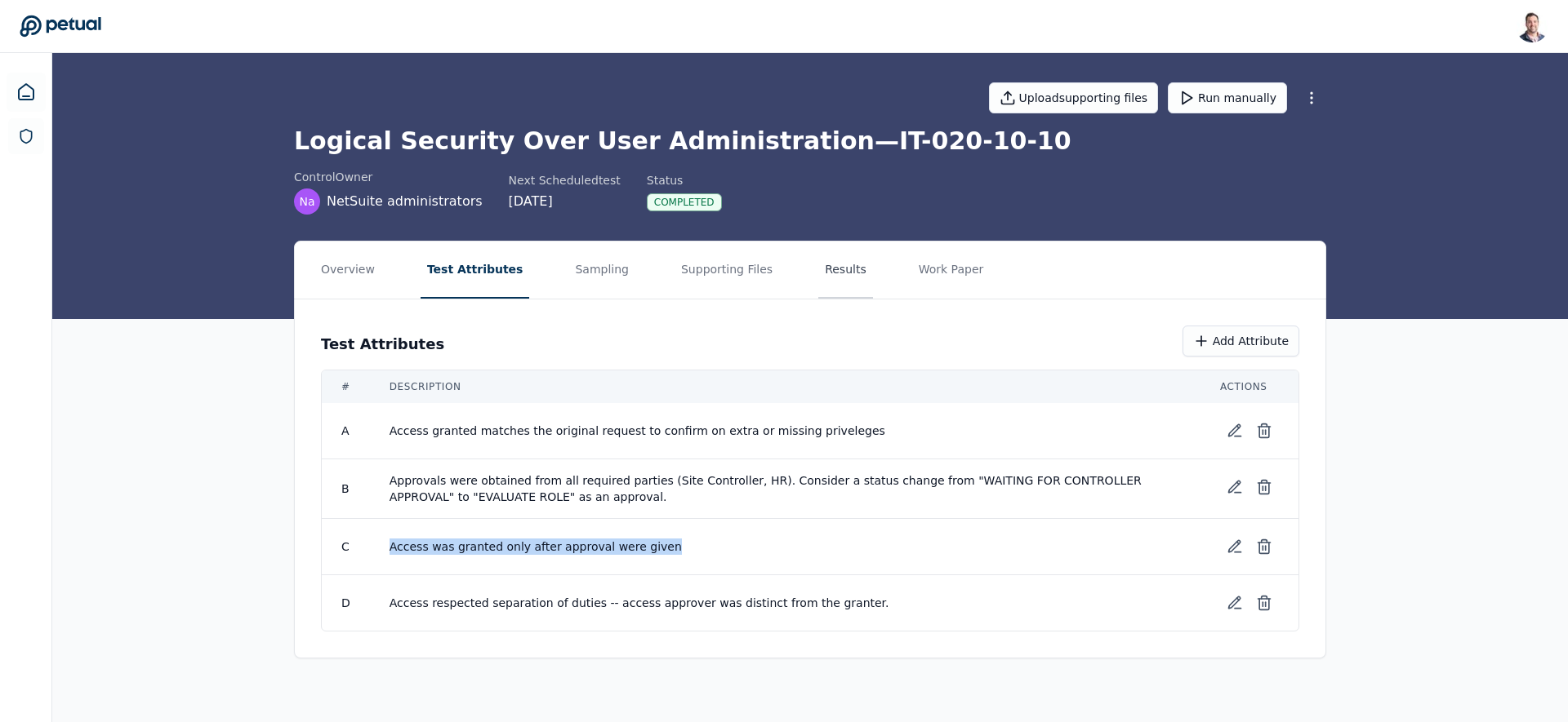
click at [825, 275] on button "Results" at bounding box center [846, 270] width 55 height 57
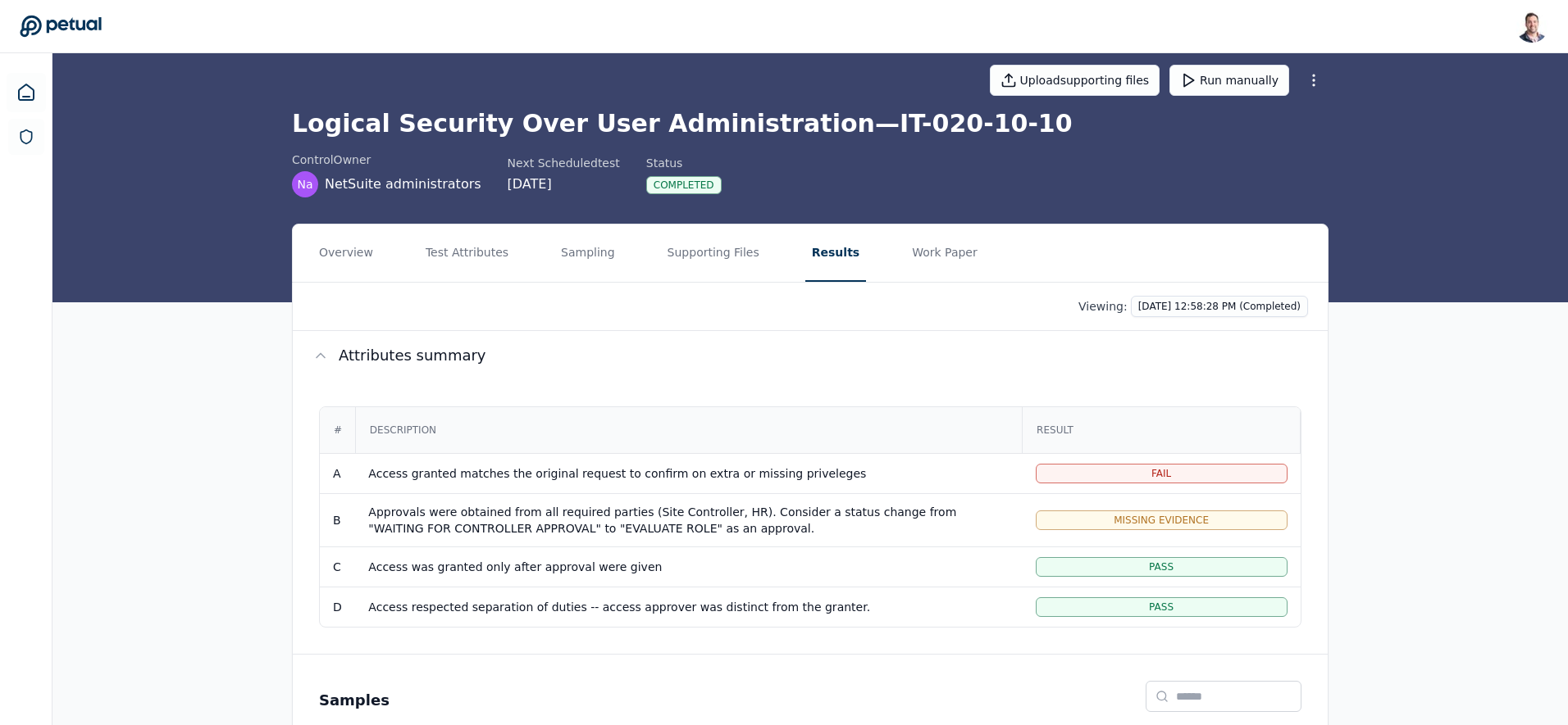
scroll to position [32, 0]
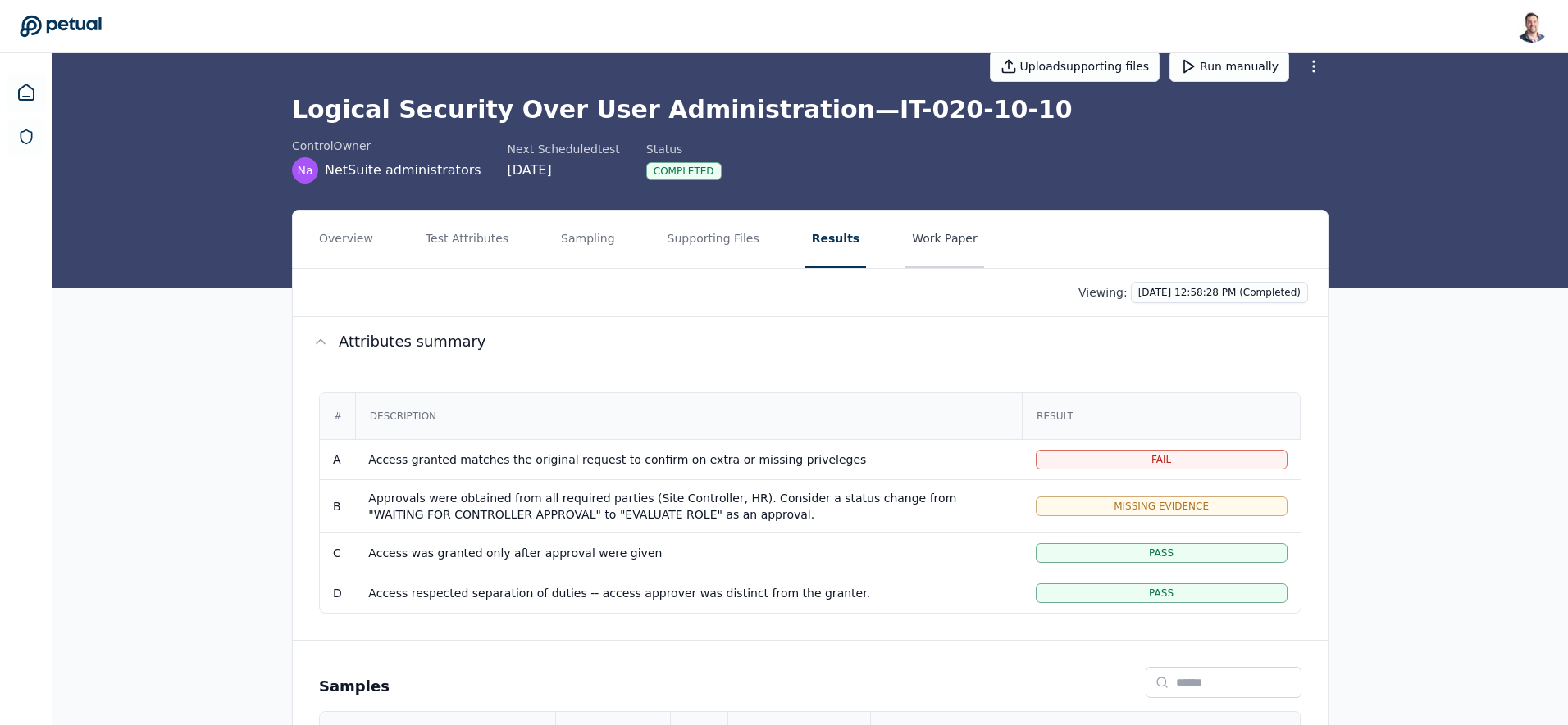
click at [921, 242] on button "Work Paper" at bounding box center [945, 240] width 79 height 58
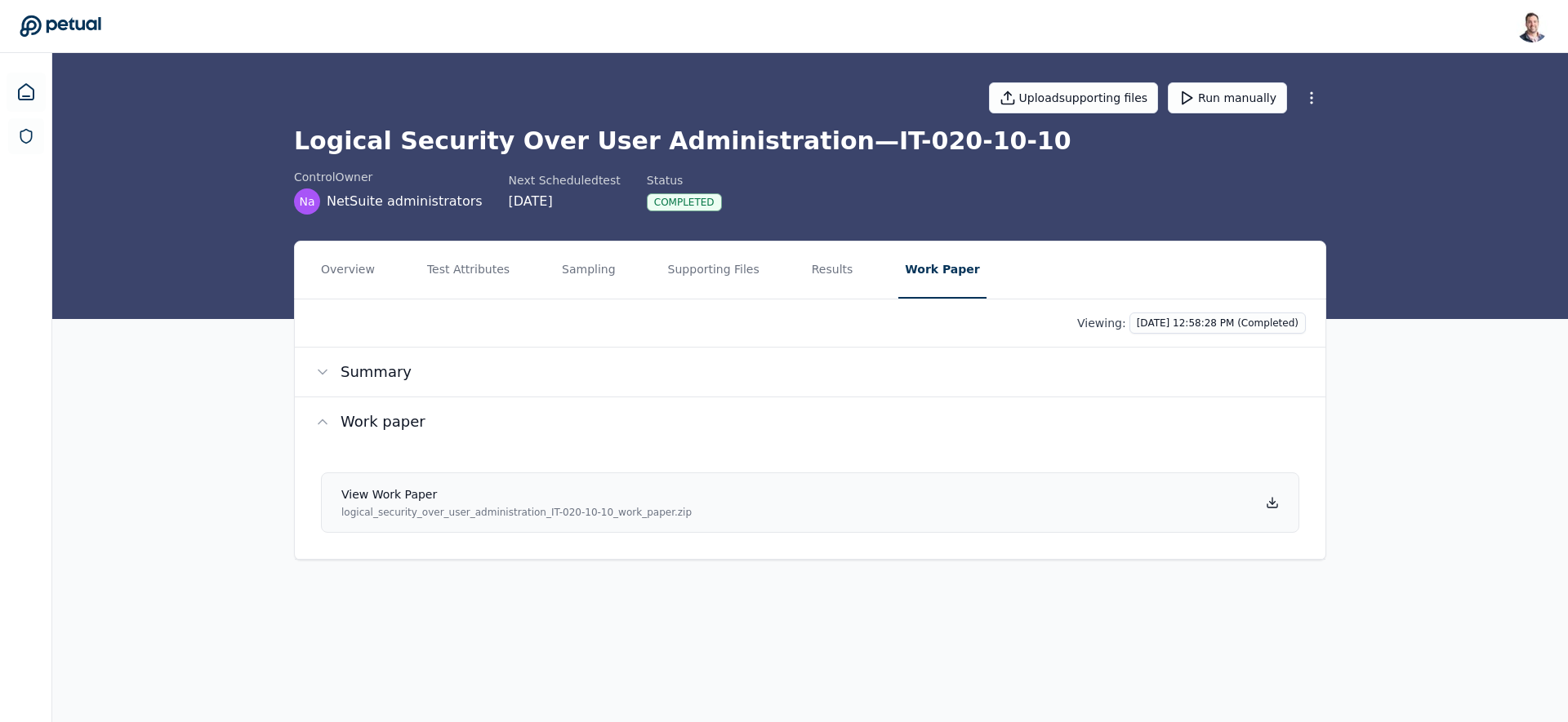
click at [1273, 506] on icon at bounding box center [1273, 503] width 13 height 13
click at [721, 289] on button "Supporting Files" at bounding box center [713, 270] width 105 height 57
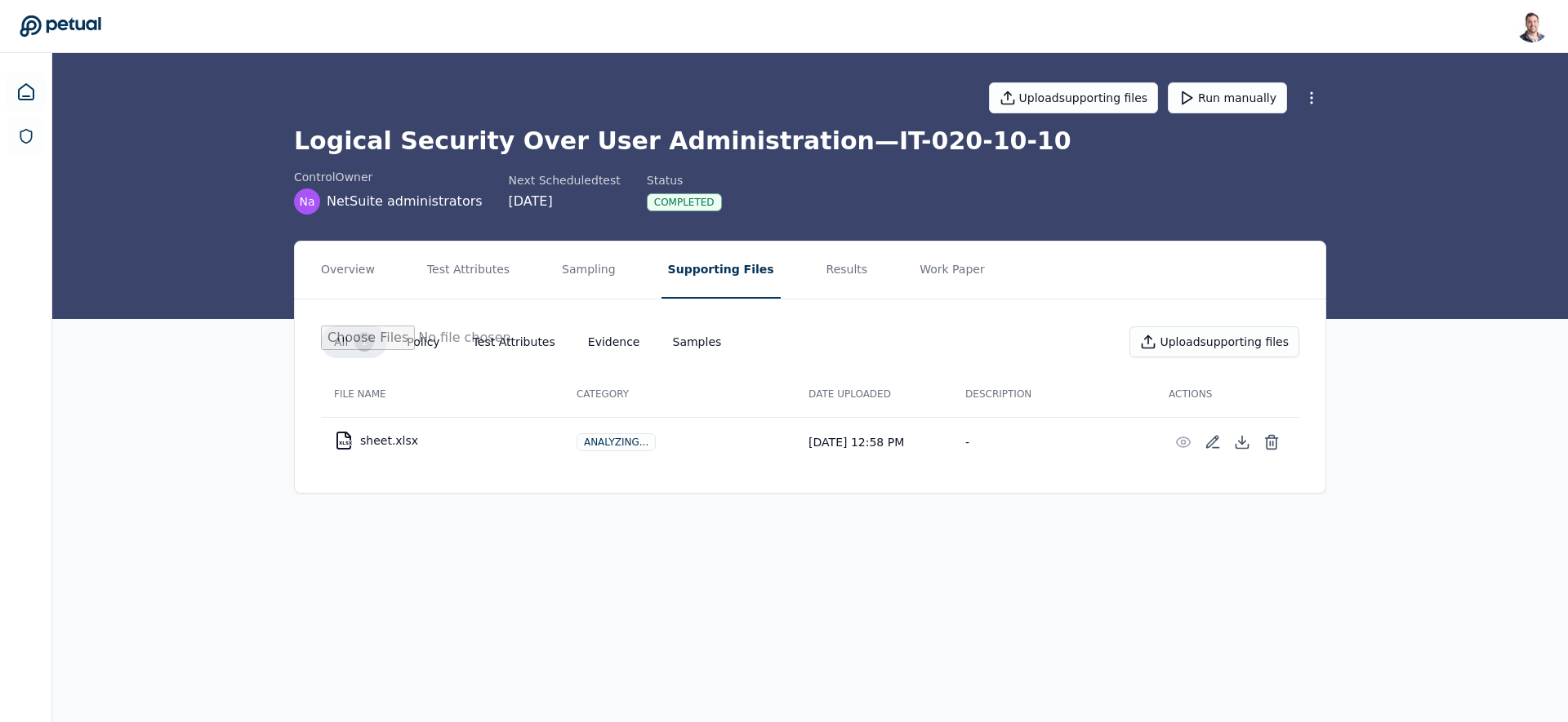
click at [845, 520] on main "Upload supporting files Run manually Logical Security Over User Administration …" at bounding box center [810, 387] width 1516 height 669
click at [843, 275] on button "Results" at bounding box center [847, 270] width 55 height 57
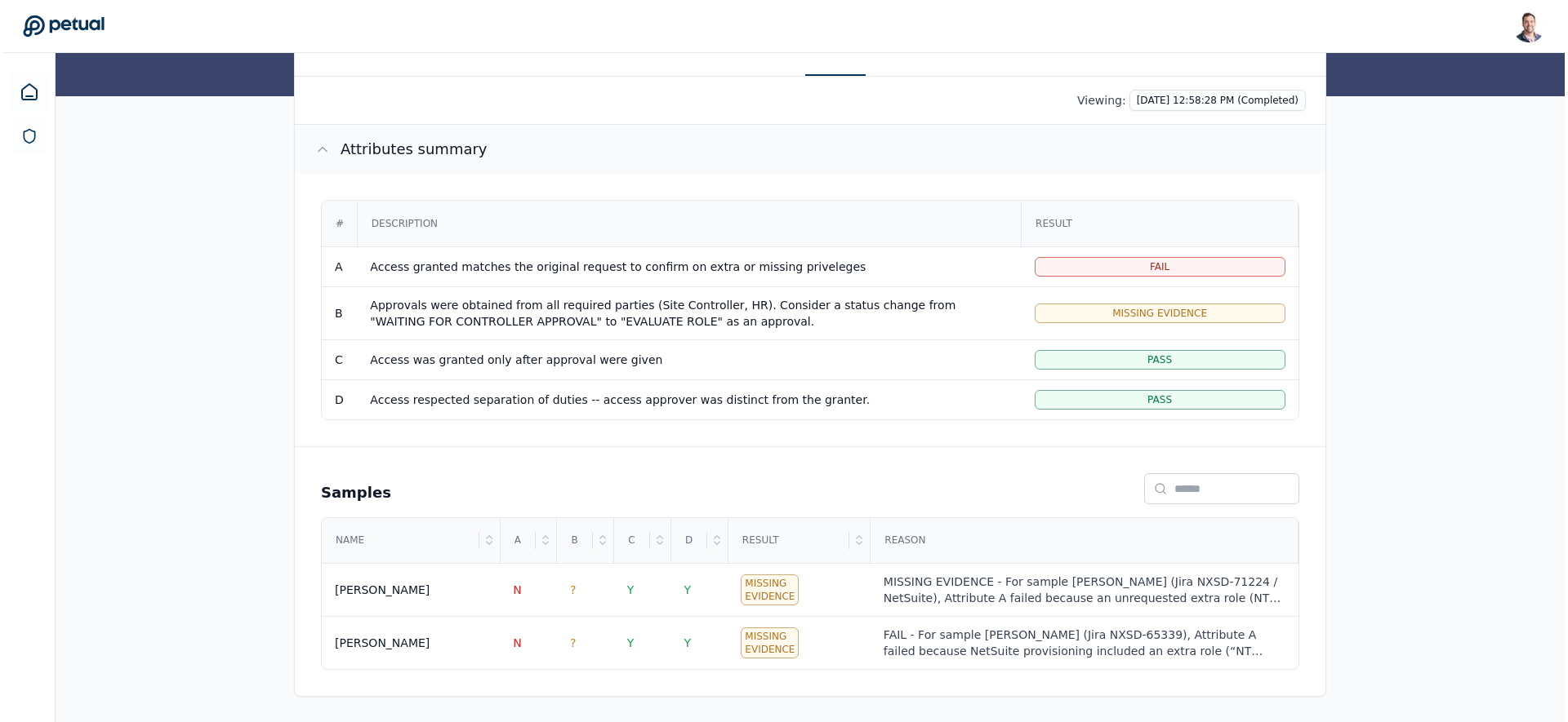
scroll to position [224, 0]
click at [939, 589] on div "MISSING EVIDENCE - For sample Ricky Dunbar (Jira NXSD-71224 / NetSuite), Attrib…" at bounding box center [1081, 589] width 401 height 32
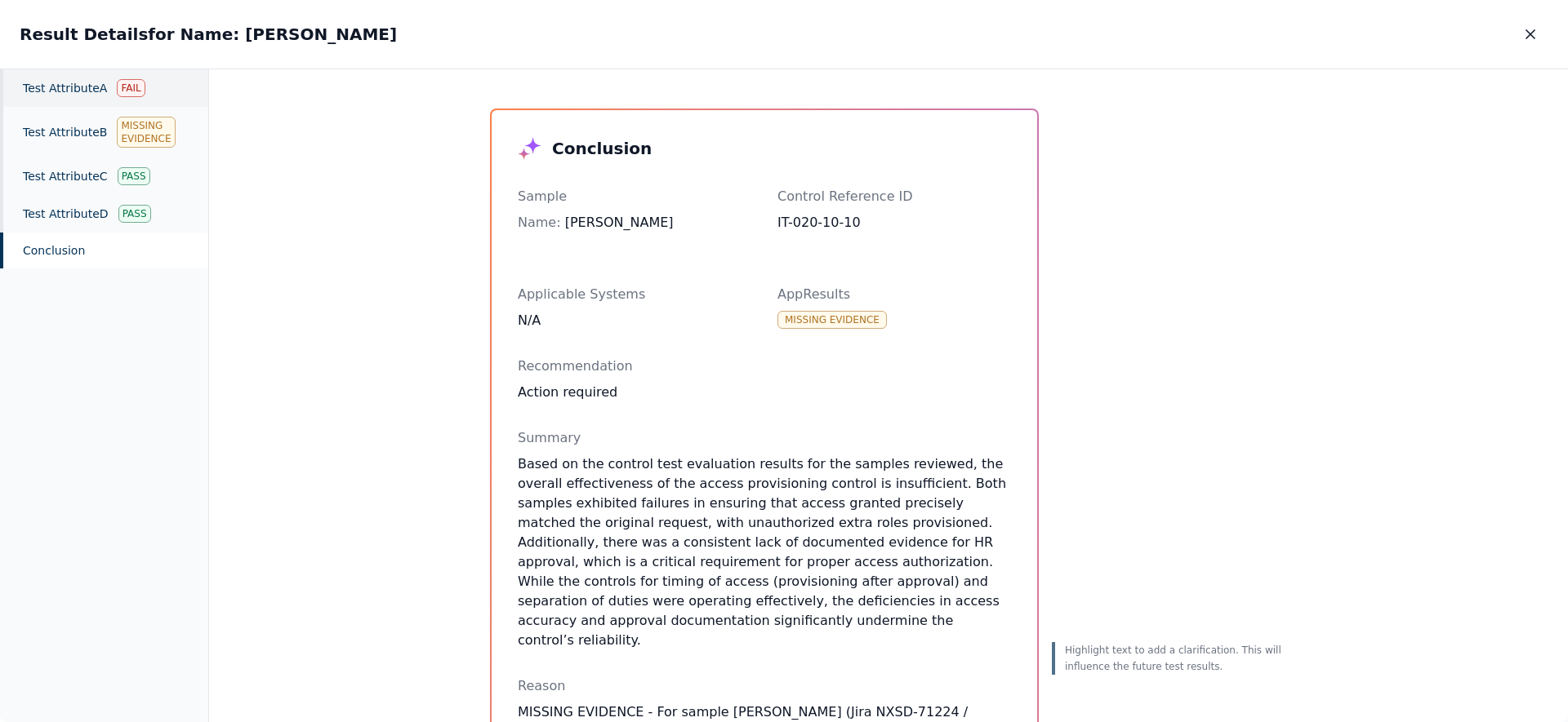
click at [48, 94] on div "Test Attribute A Fail" at bounding box center [104, 88] width 208 height 38
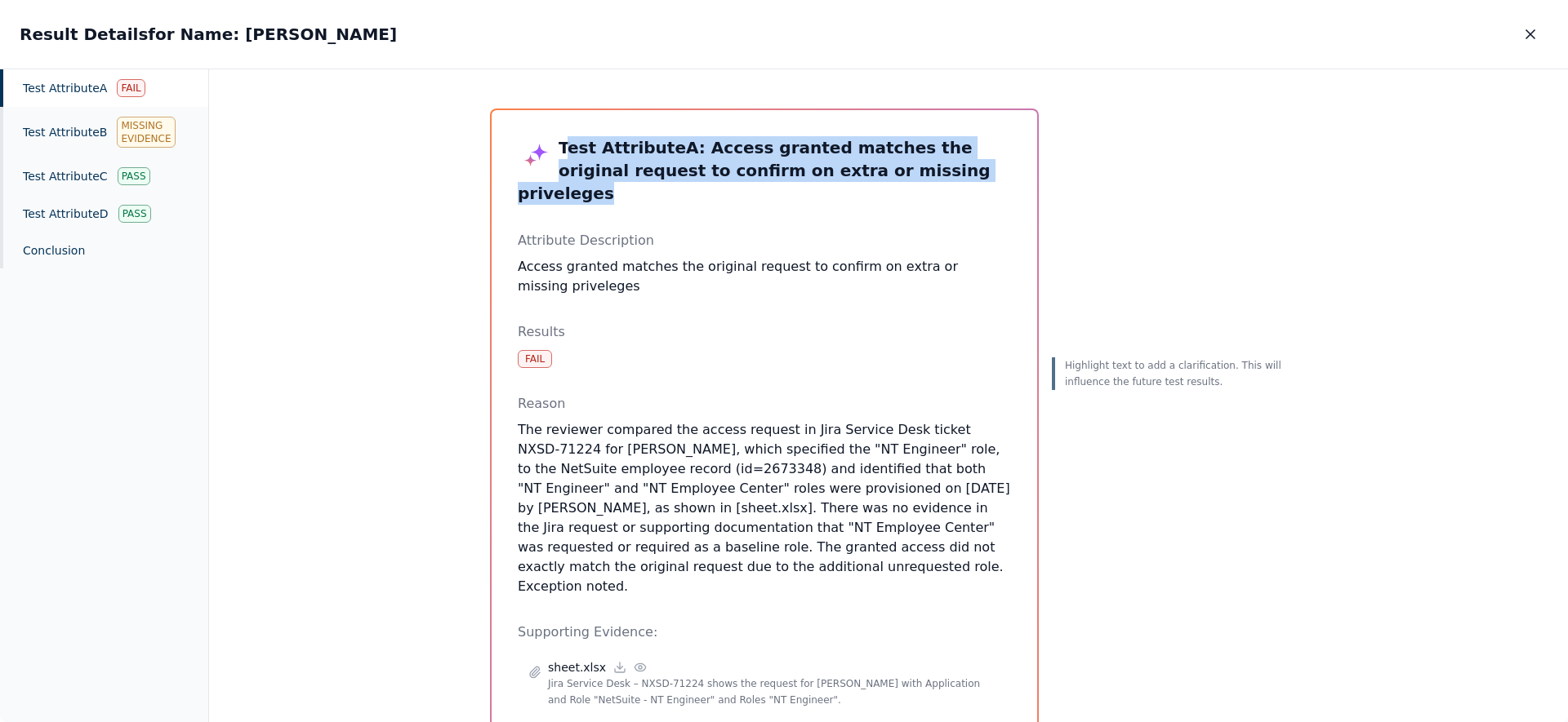
drag, startPoint x: 566, startPoint y: 147, endPoint x: 954, endPoint y: 176, distance: 389.1
click at [955, 169] on h3 "Test Attribute A : Access granted matches the original request to confirm on ex…" at bounding box center [764, 170] width 493 height 68
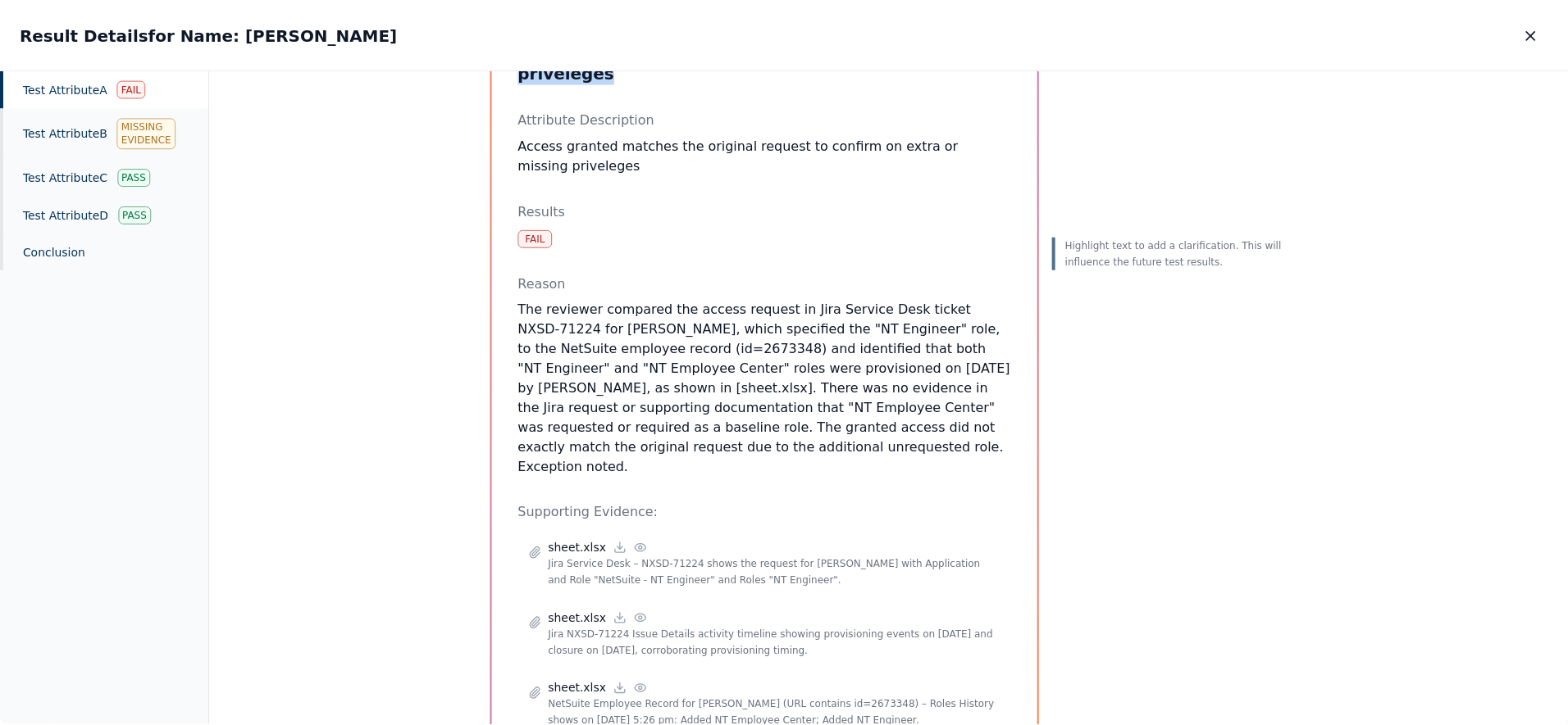
scroll to position [169, 0]
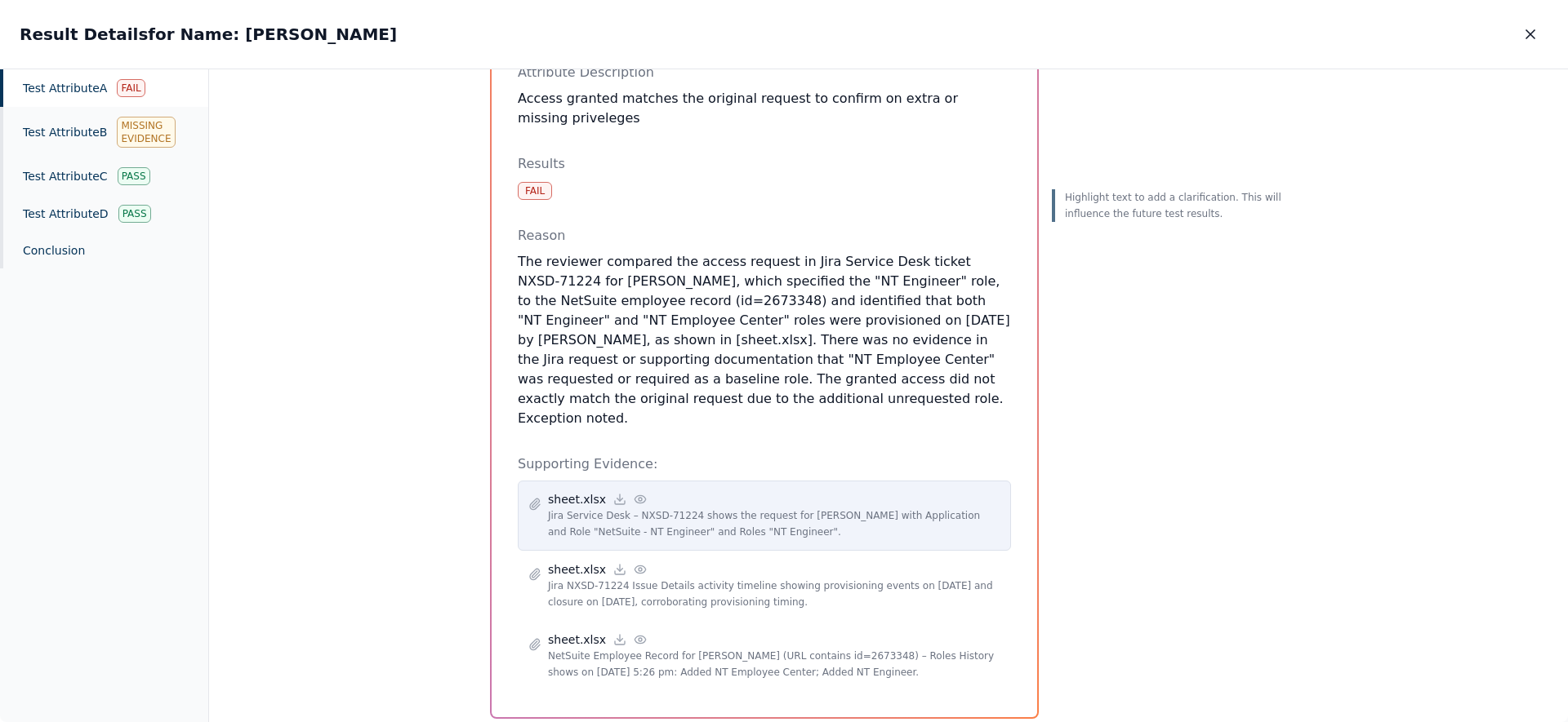
click at [634, 493] on icon at bounding box center [640, 499] width 13 height 13
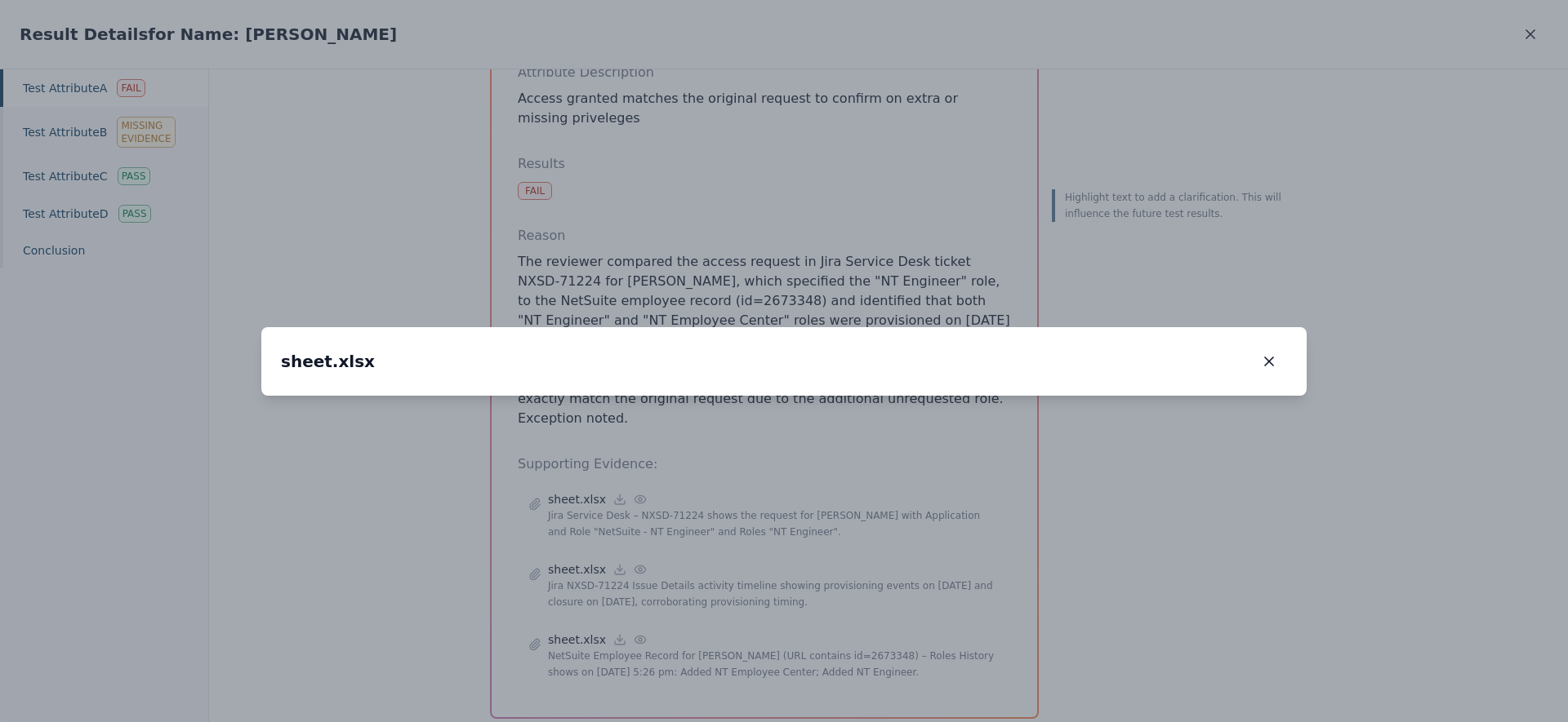
drag, startPoint x: 1411, startPoint y: 524, endPoint x: 1392, endPoint y: 514, distance: 21.5
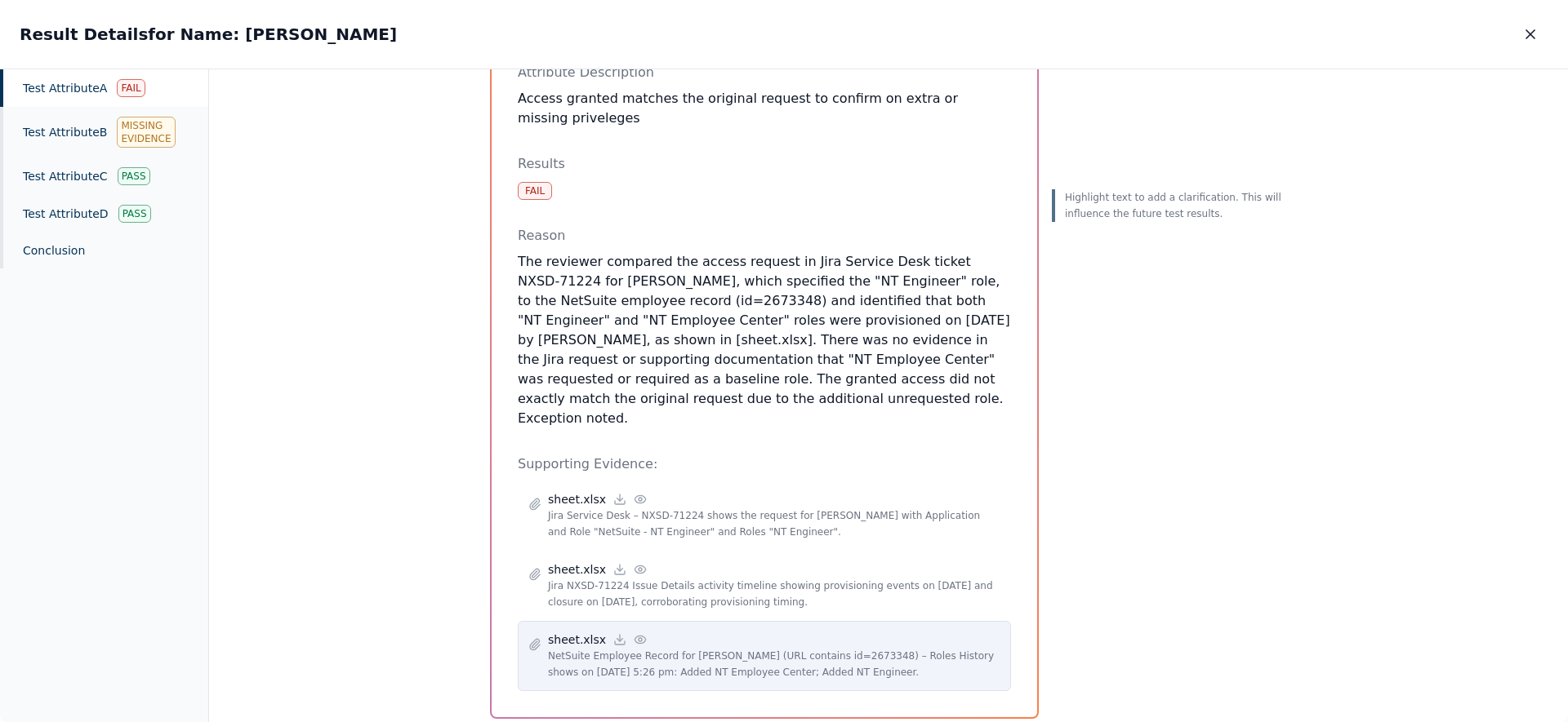
click at [638, 638] on circle at bounding box center [640, 640] width 4 height 4
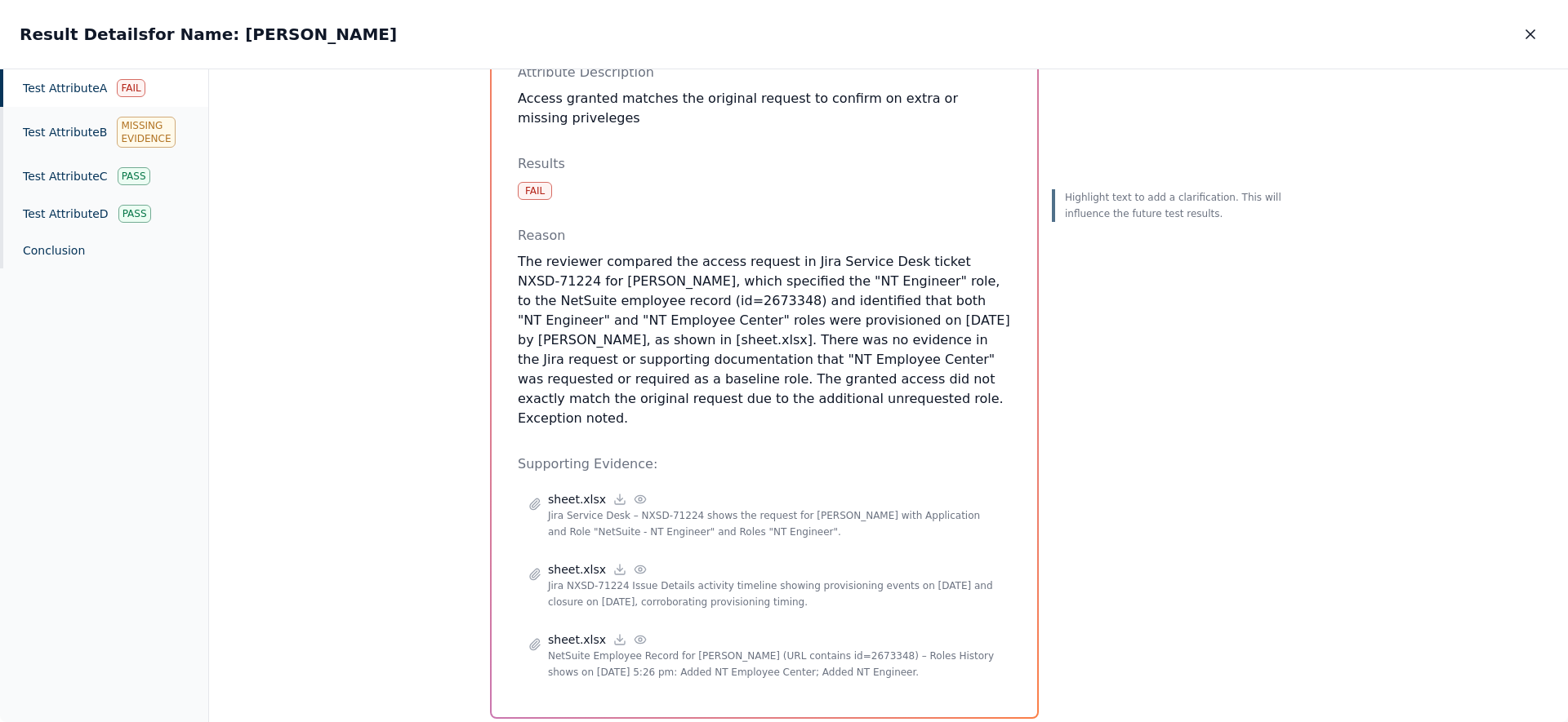
click at [900, 278] on p "The reviewer compared the access request in Jira Service Desk ticket NXSD-71224…" at bounding box center [764, 340] width 493 height 177
click at [1526, 34] on icon "button" at bounding box center [1531, 34] width 17 height 17
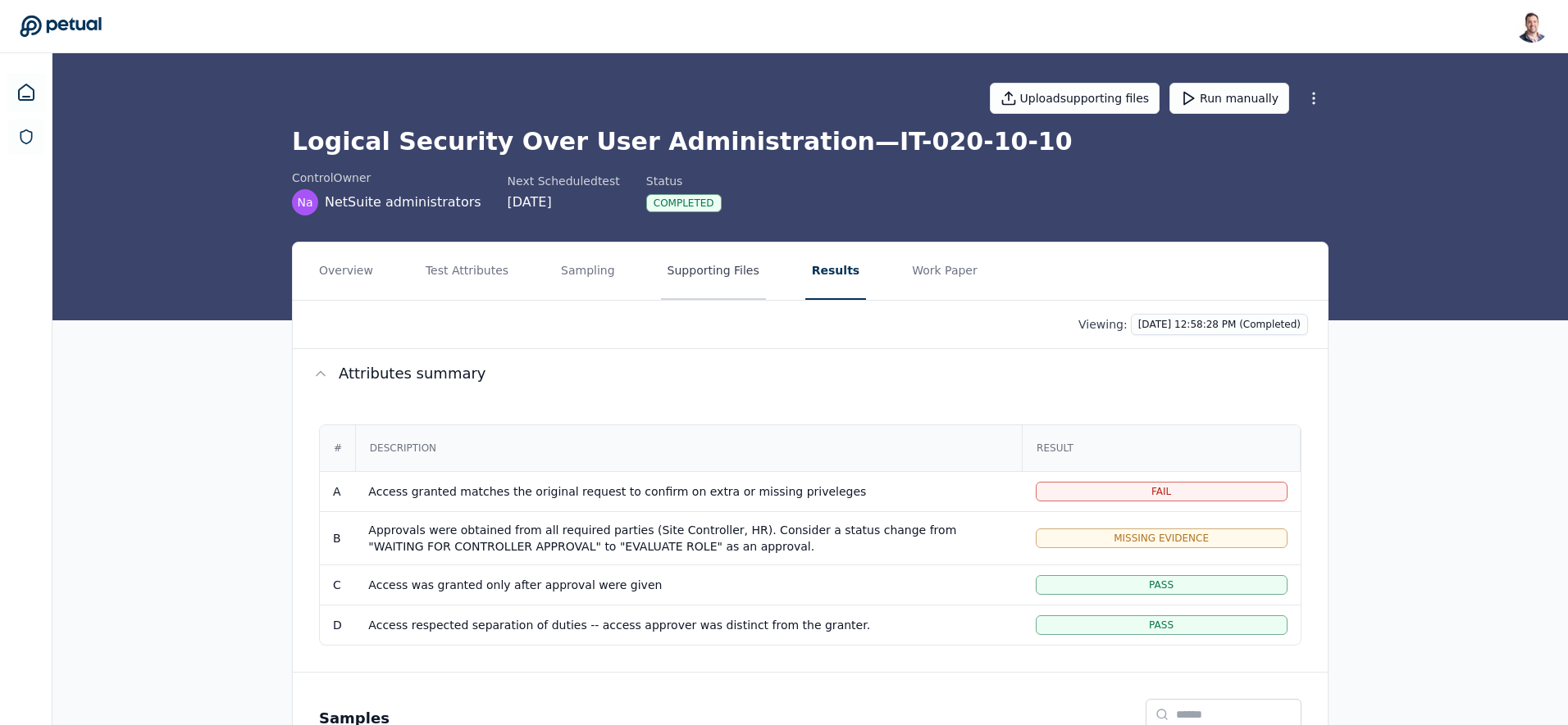
click at [710, 259] on button "Supporting Files" at bounding box center [713, 271] width 105 height 58
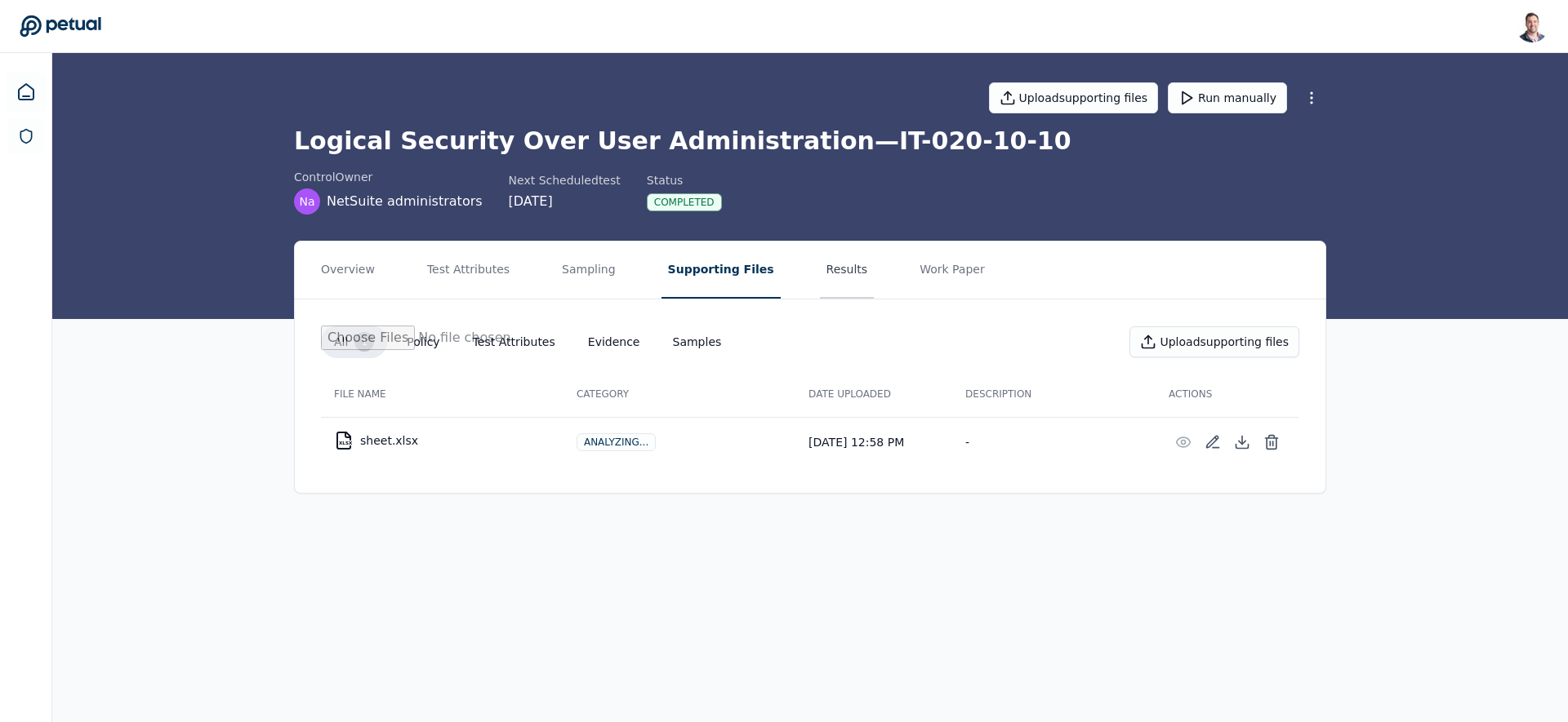
click at [821, 277] on button "Results" at bounding box center [847, 270] width 55 height 57
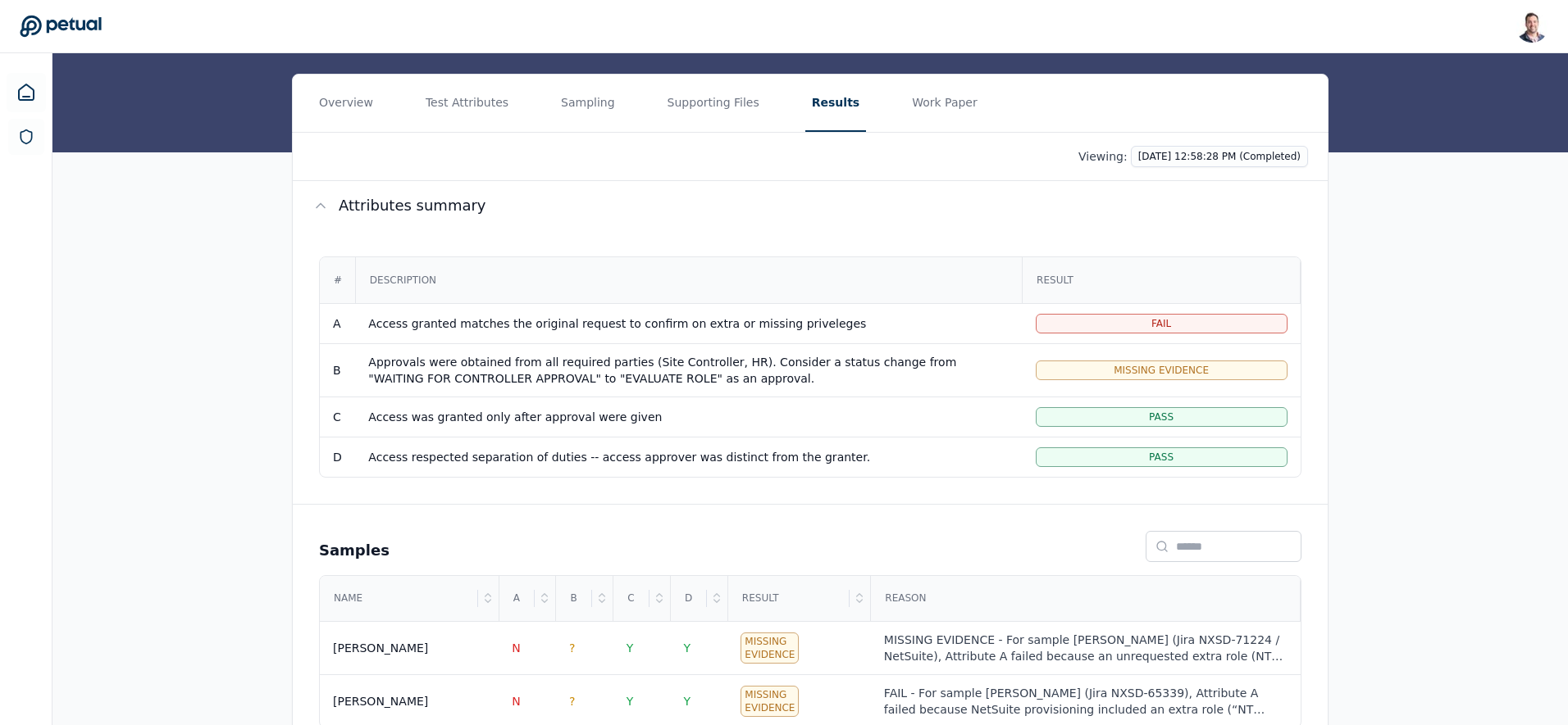
scroll to position [225, 0]
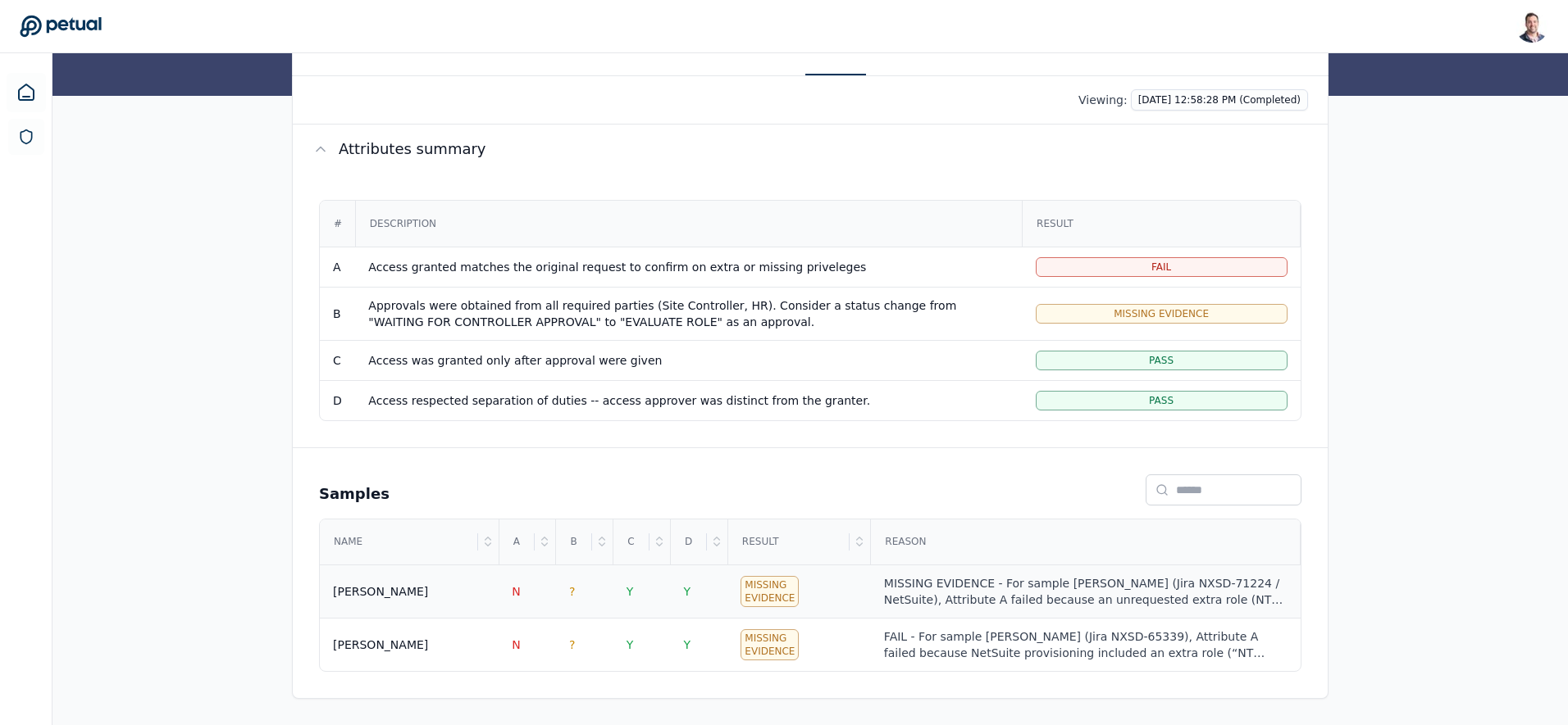
click at [1023, 598] on div "MISSING EVIDENCE - For sample Ricky Dunbar (Jira NXSD-71224 / NetSuite), Attrib…" at bounding box center [1086, 591] width 403 height 32
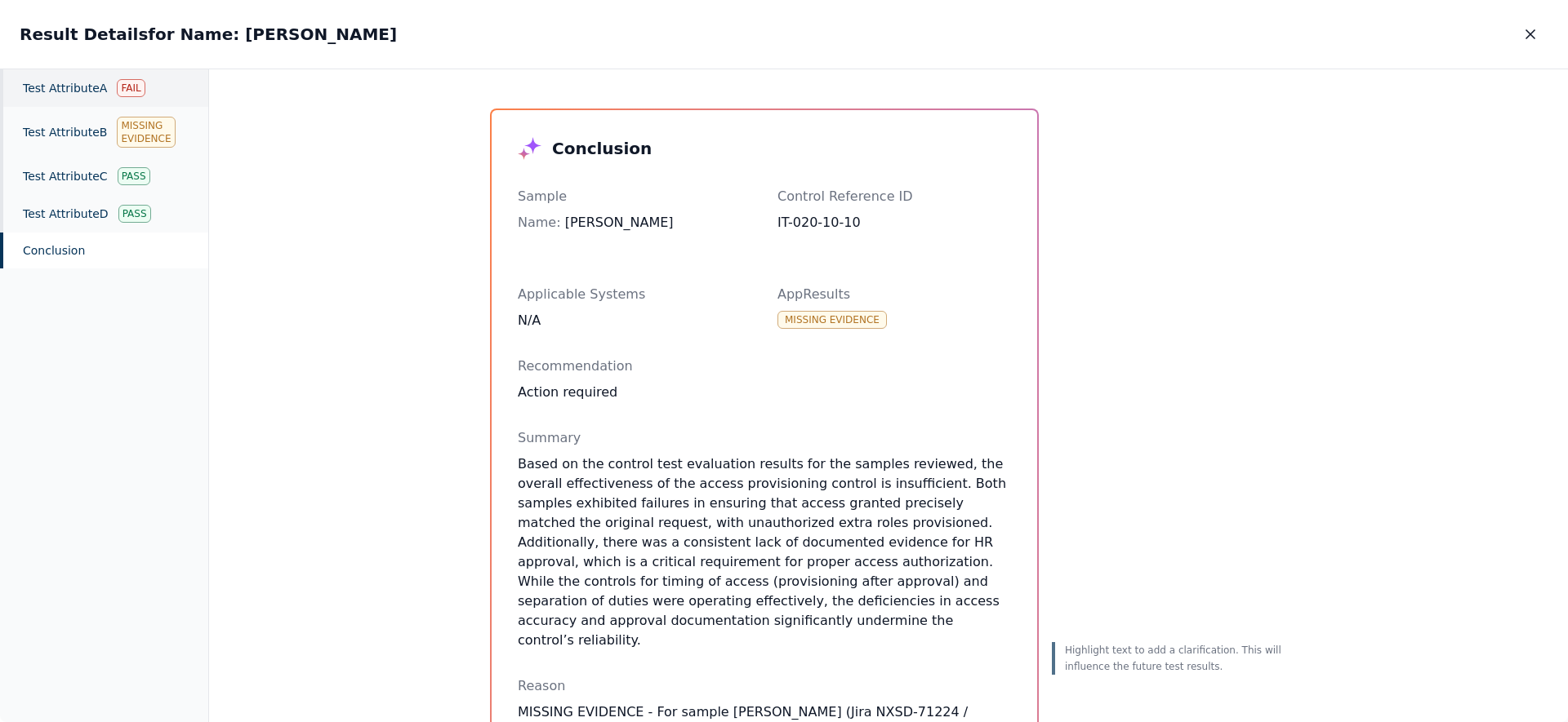
click at [61, 99] on div "Test Attribute A Fail" at bounding box center [104, 88] width 208 height 38
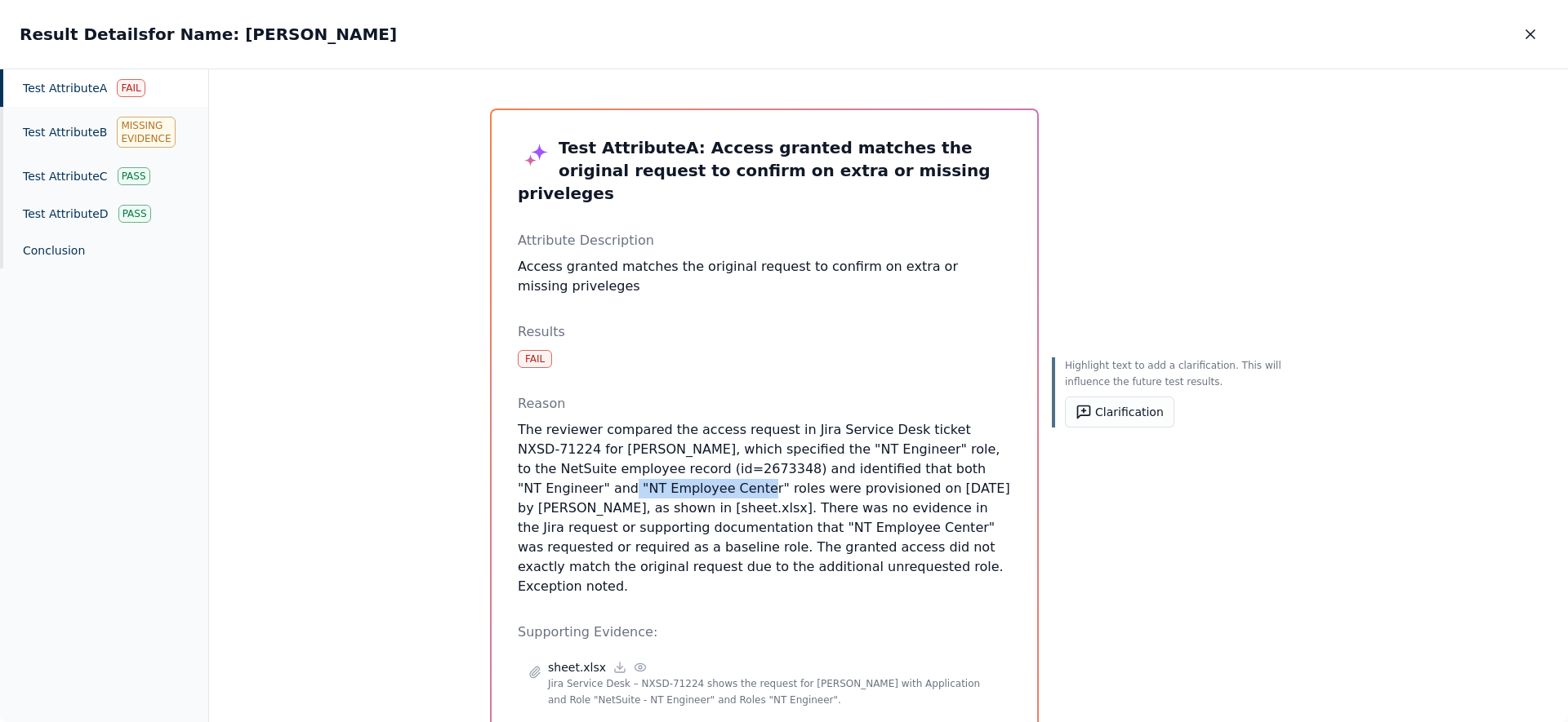
drag, startPoint x: 897, startPoint y: 446, endPoint x: 557, endPoint y: 466, distance: 340.6
click at [557, 466] on p "The reviewer compared the access request in Jira Service Desk ticket NXSD-71224…" at bounding box center [764, 508] width 493 height 177
click at [1131, 415] on button "Clarification" at bounding box center [1119, 412] width 109 height 31
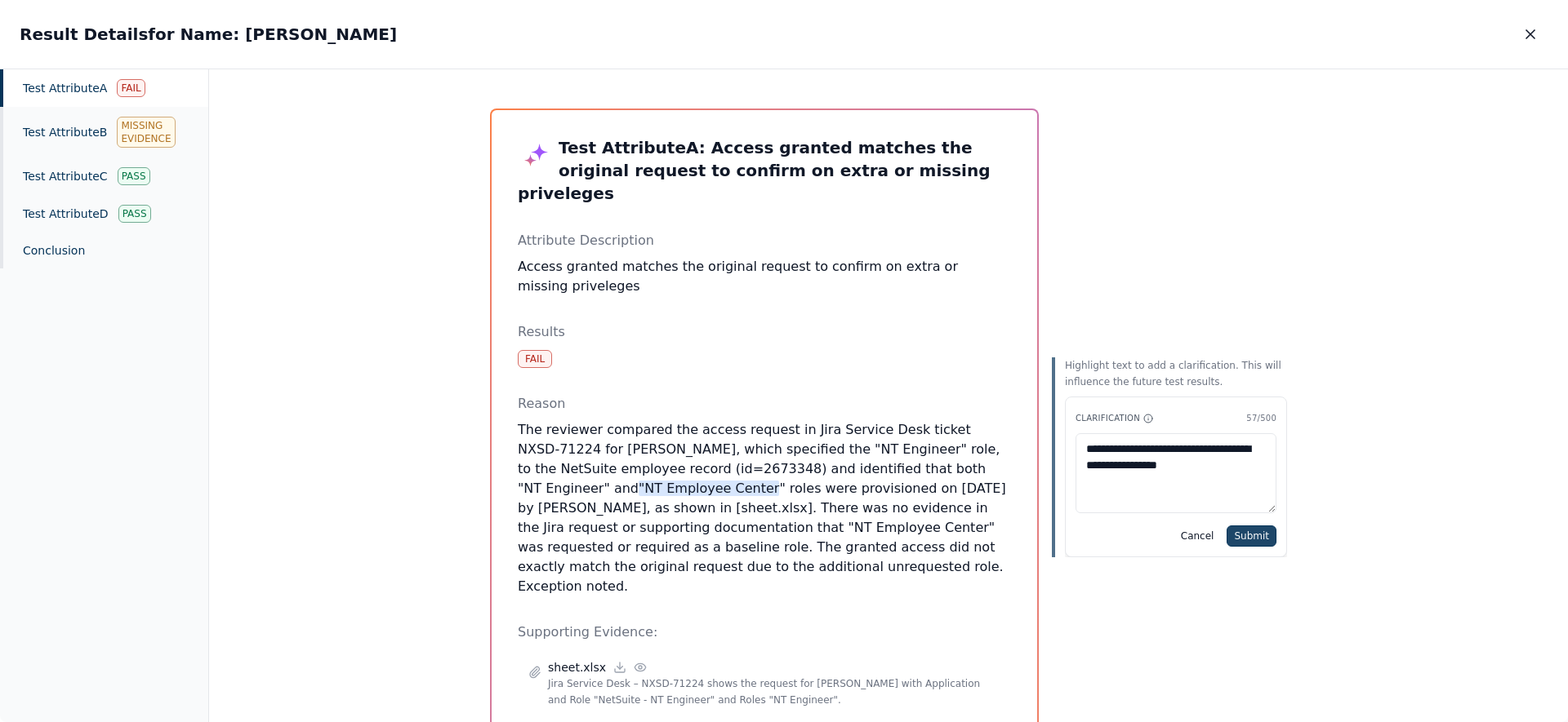
type textarea "**********"
click at [1246, 533] on button "Submit" at bounding box center [1252, 536] width 50 height 21
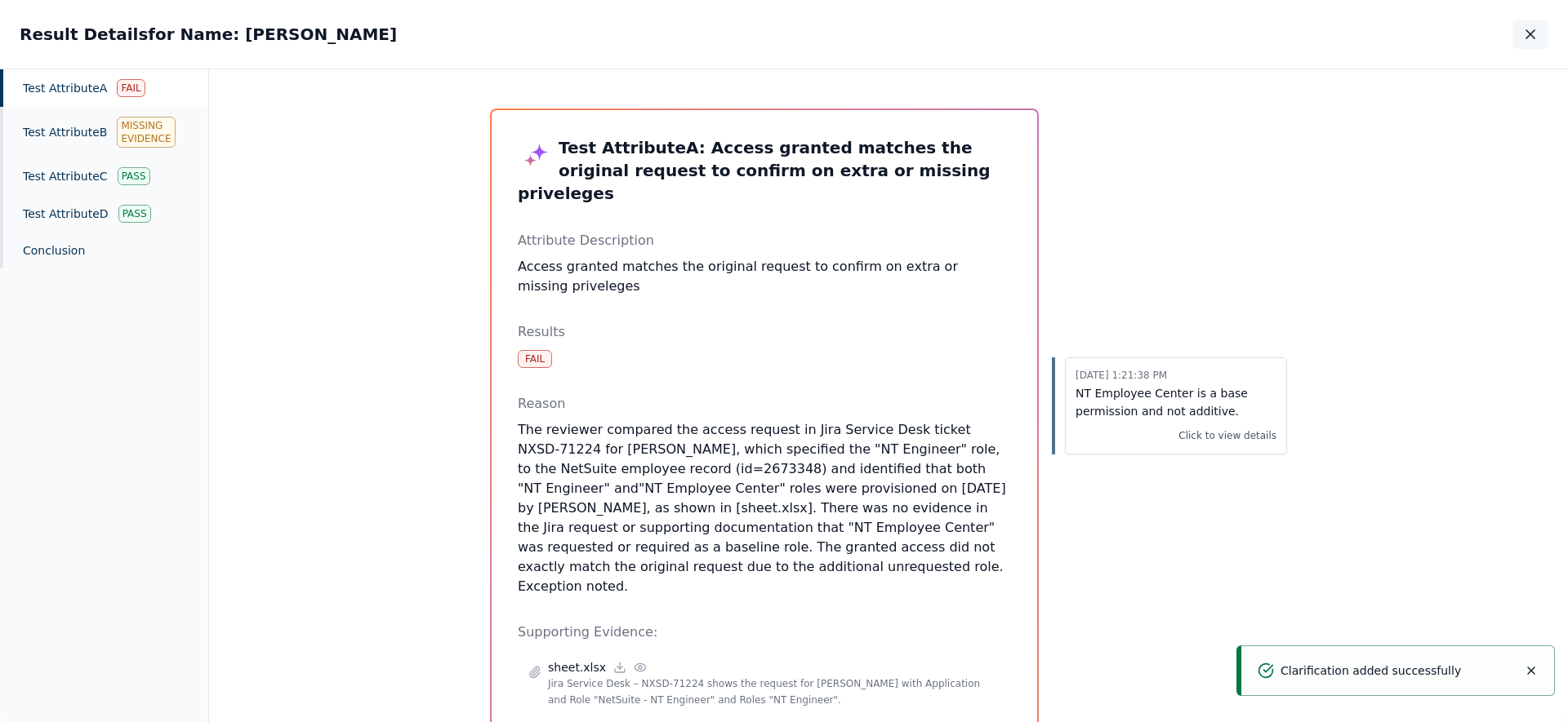
click at [1534, 31] on icon "button" at bounding box center [1530, 34] width 8 height 8
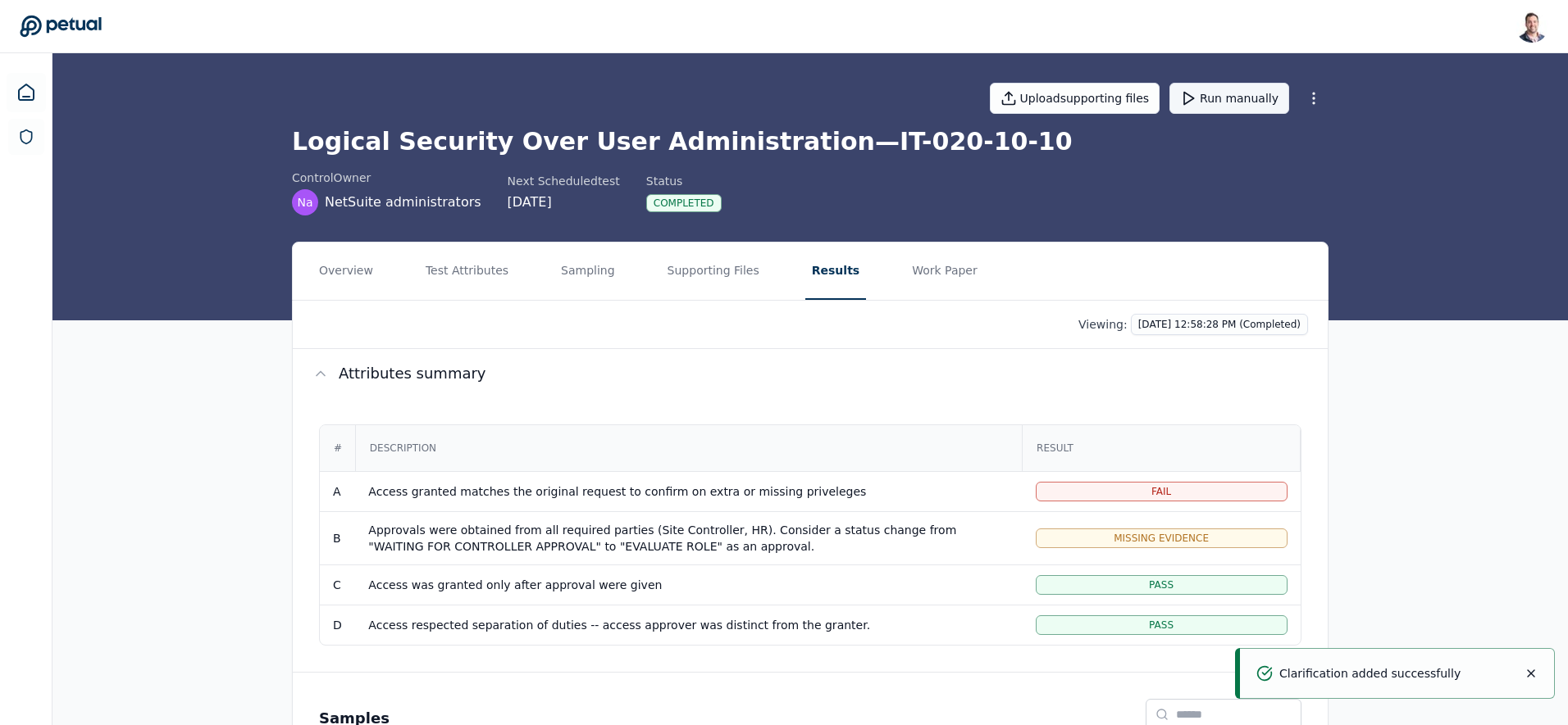
click at [1251, 102] on button "Run manually" at bounding box center [1229, 98] width 120 height 32
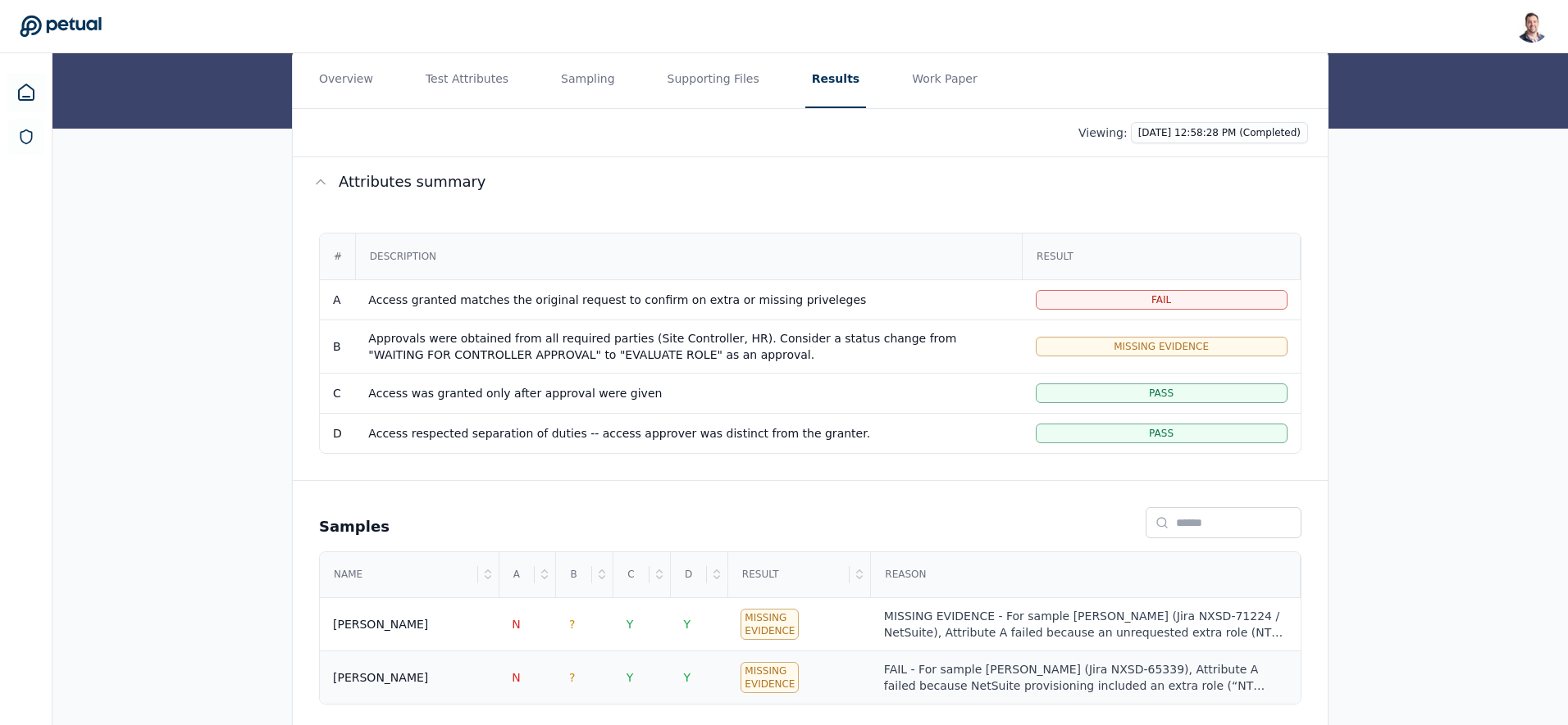
scroll to position [205, 0]
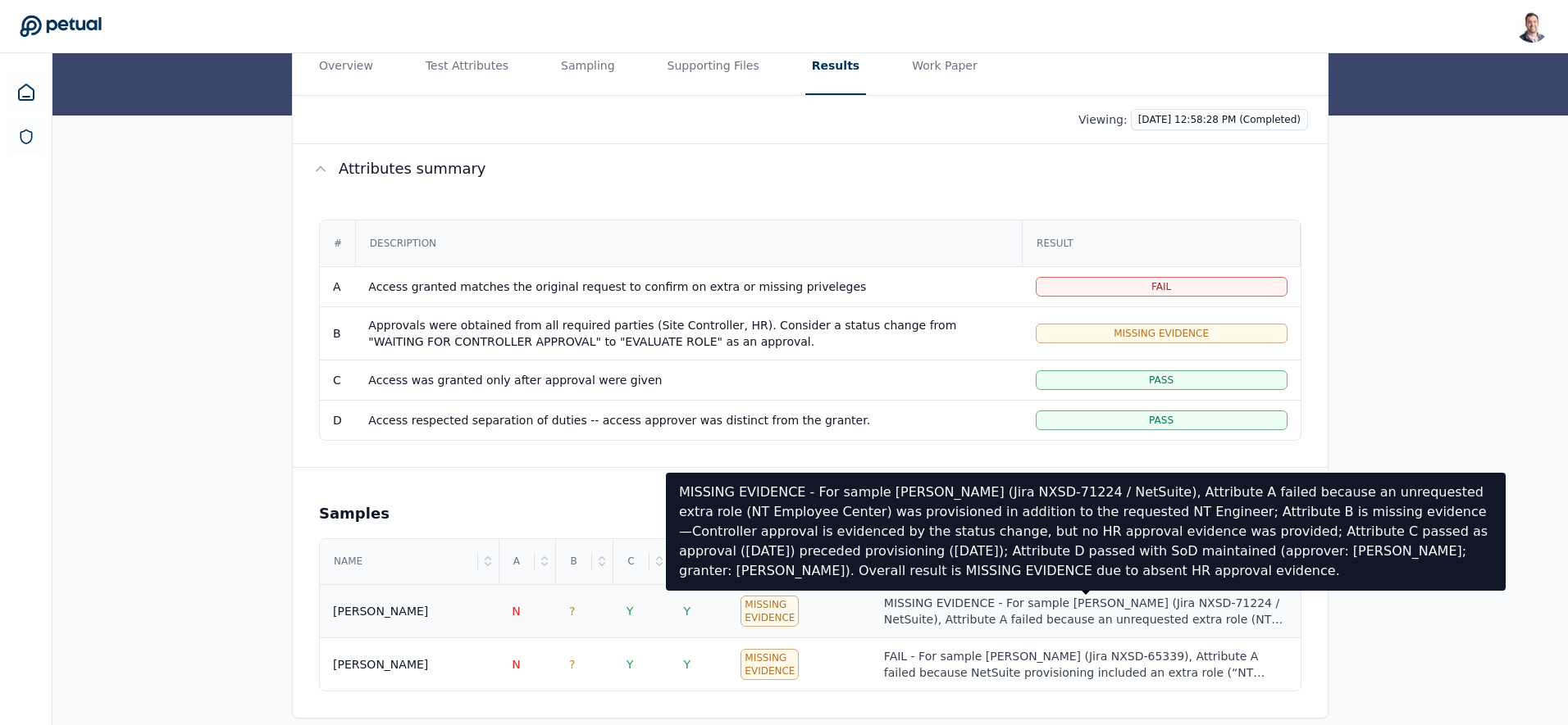
click at [950, 615] on div "MISSING EVIDENCE - For sample Ricky Dunbar (Jira NXSD-71224 / NetSuite), Attrib…" at bounding box center [1086, 611] width 403 height 32
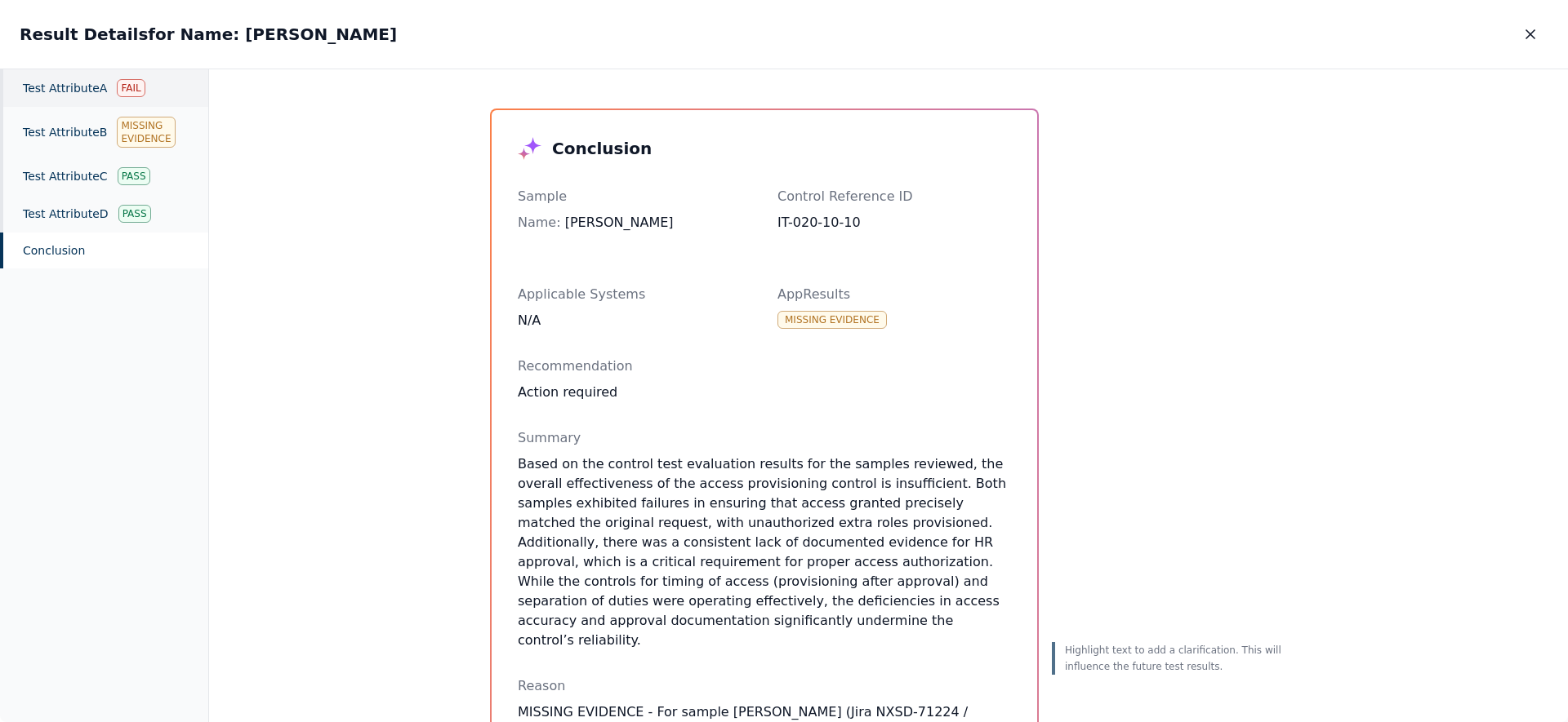
click at [100, 94] on div "Test Attribute A Fail" at bounding box center [104, 88] width 208 height 38
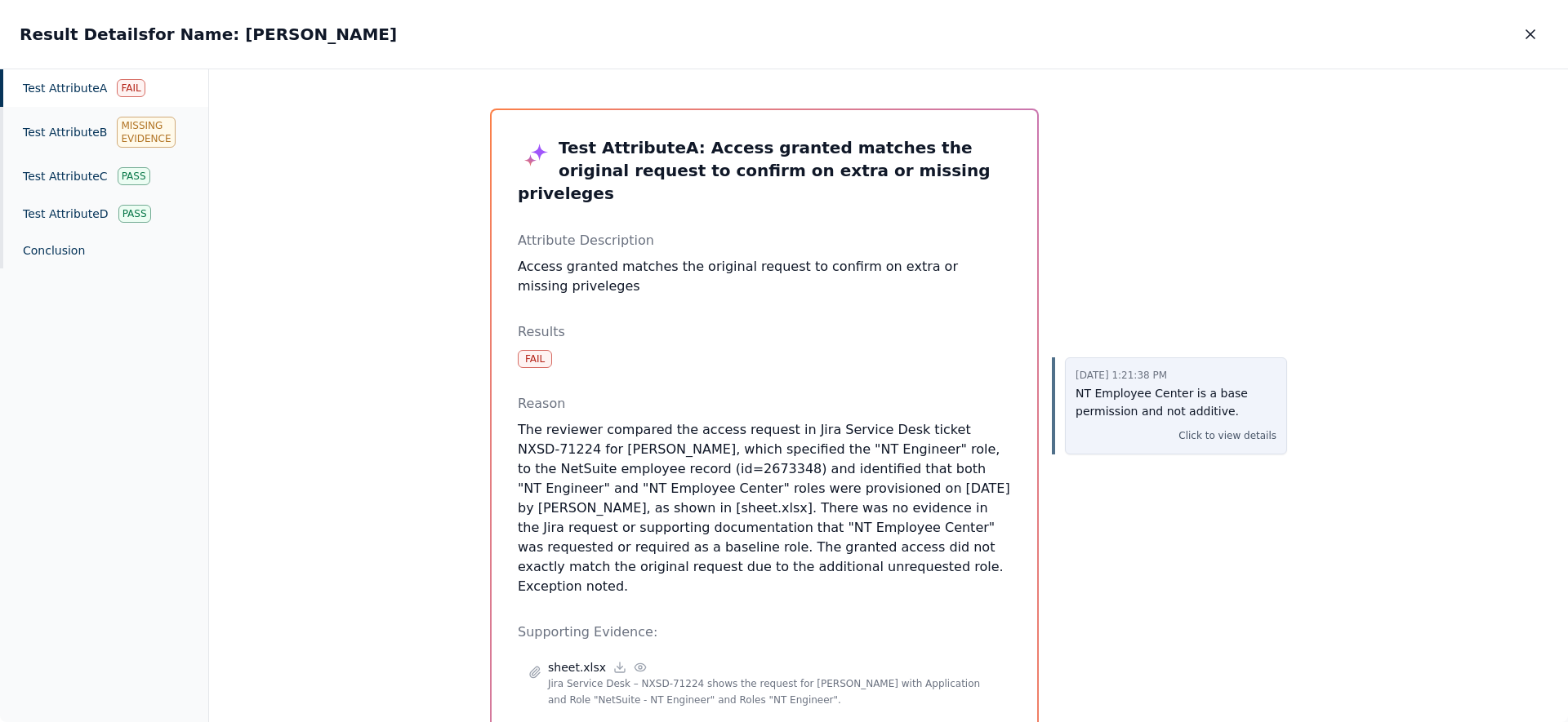
click at [1089, 434] on div "Click to view details" at bounding box center [1176, 436] width 201 height 17
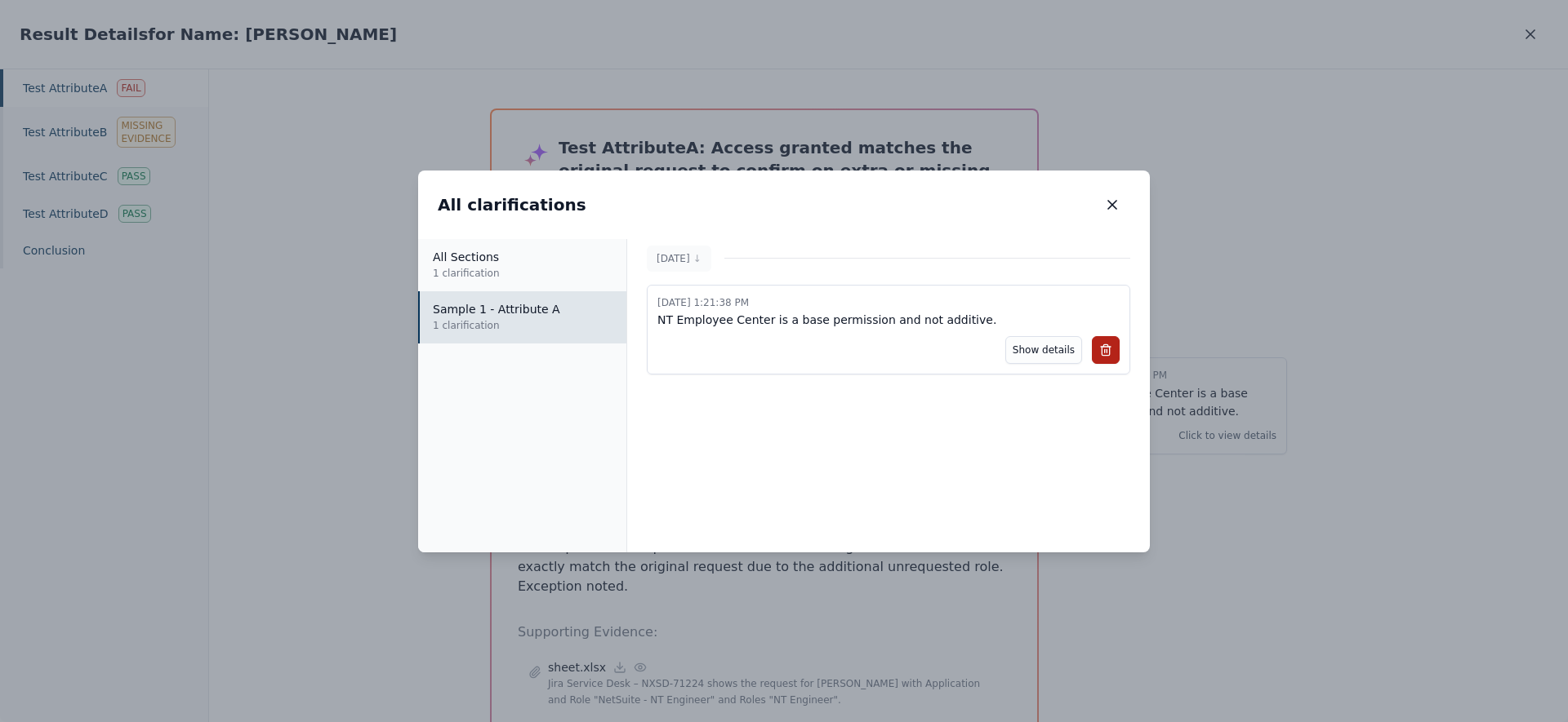
click at [1307, 575] on div "All clarifications All clarifications All Sections 1 clarification Sample 1 - A…" at bounding box center [784, 361] width 1568 height 722
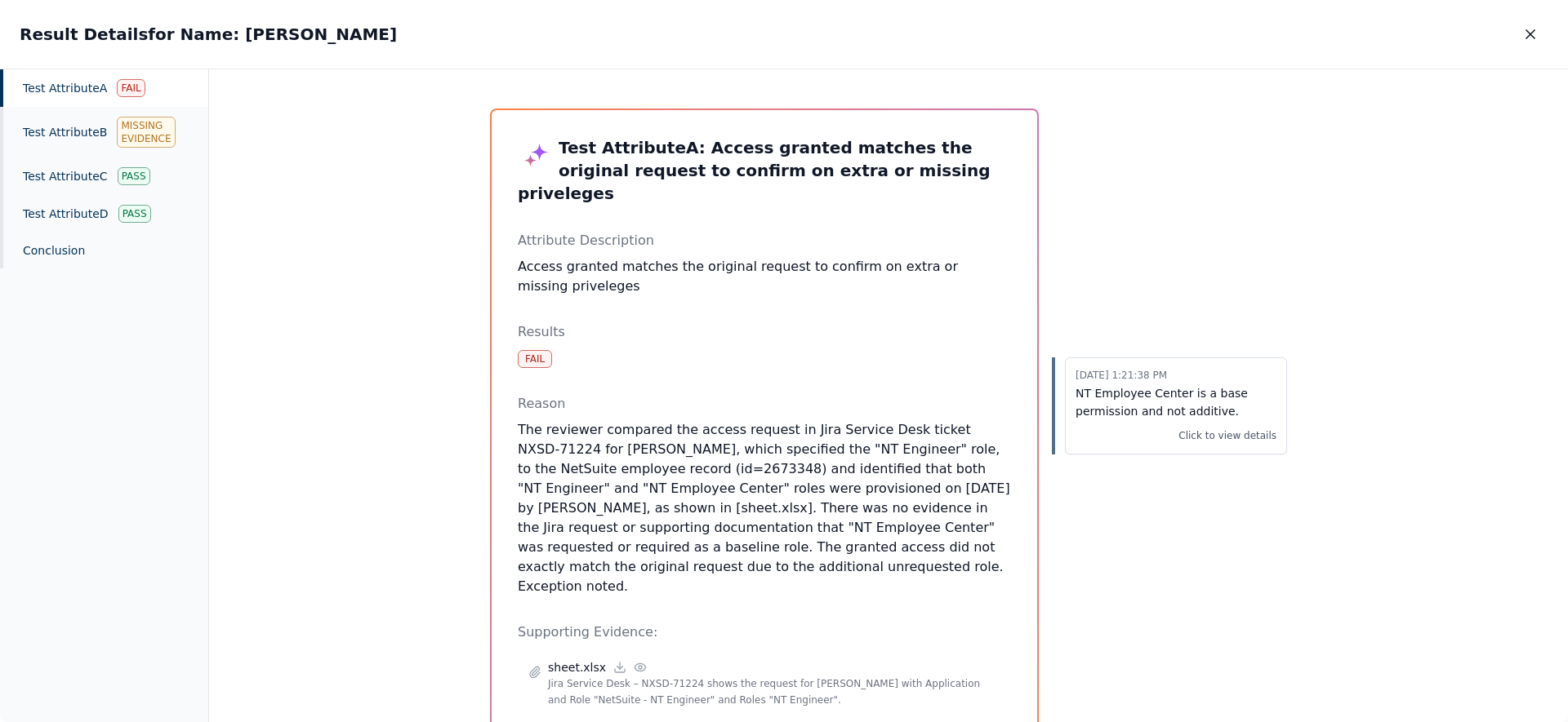
click at [1532, 31] on icon "button" at bounding box center [1531, 34] width 17 height 17
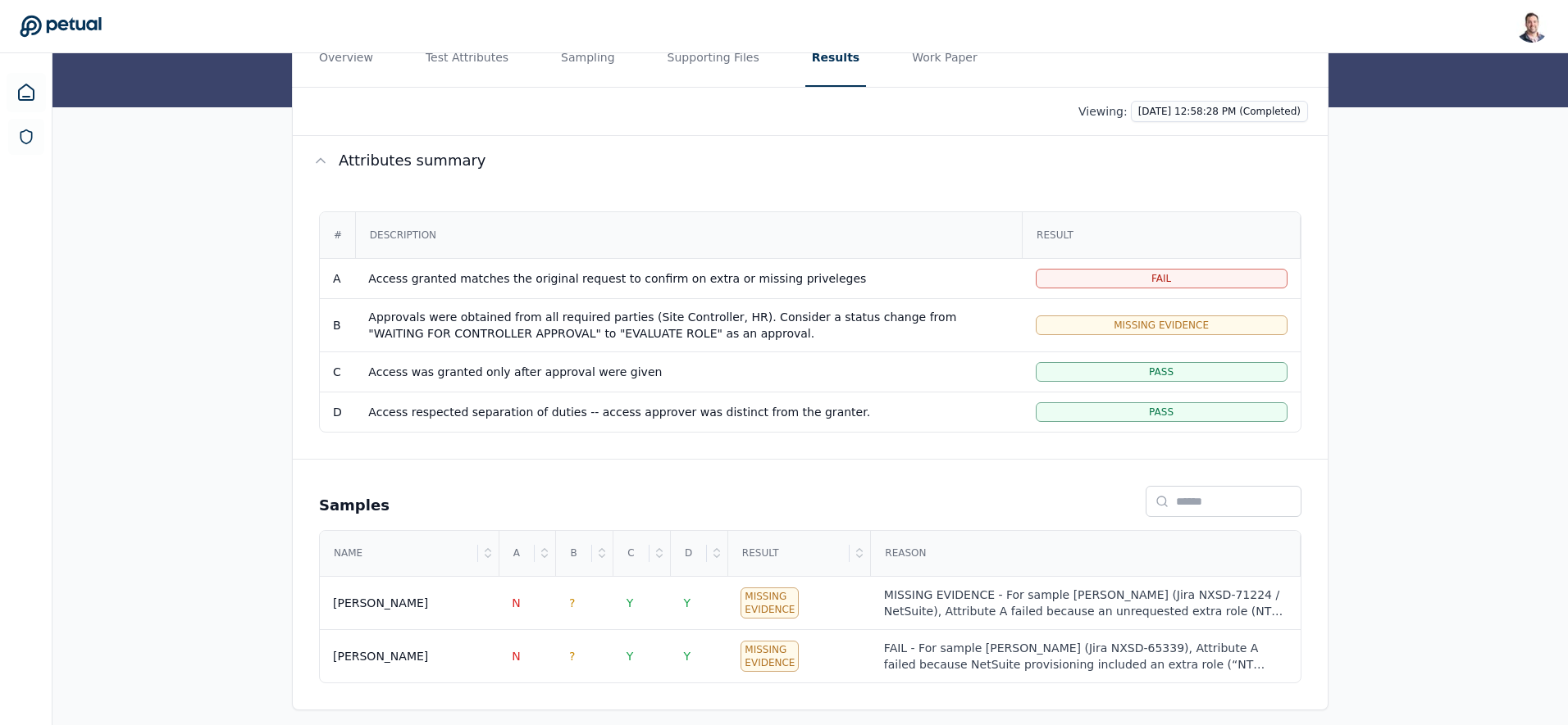
scroll to position [225, 0]
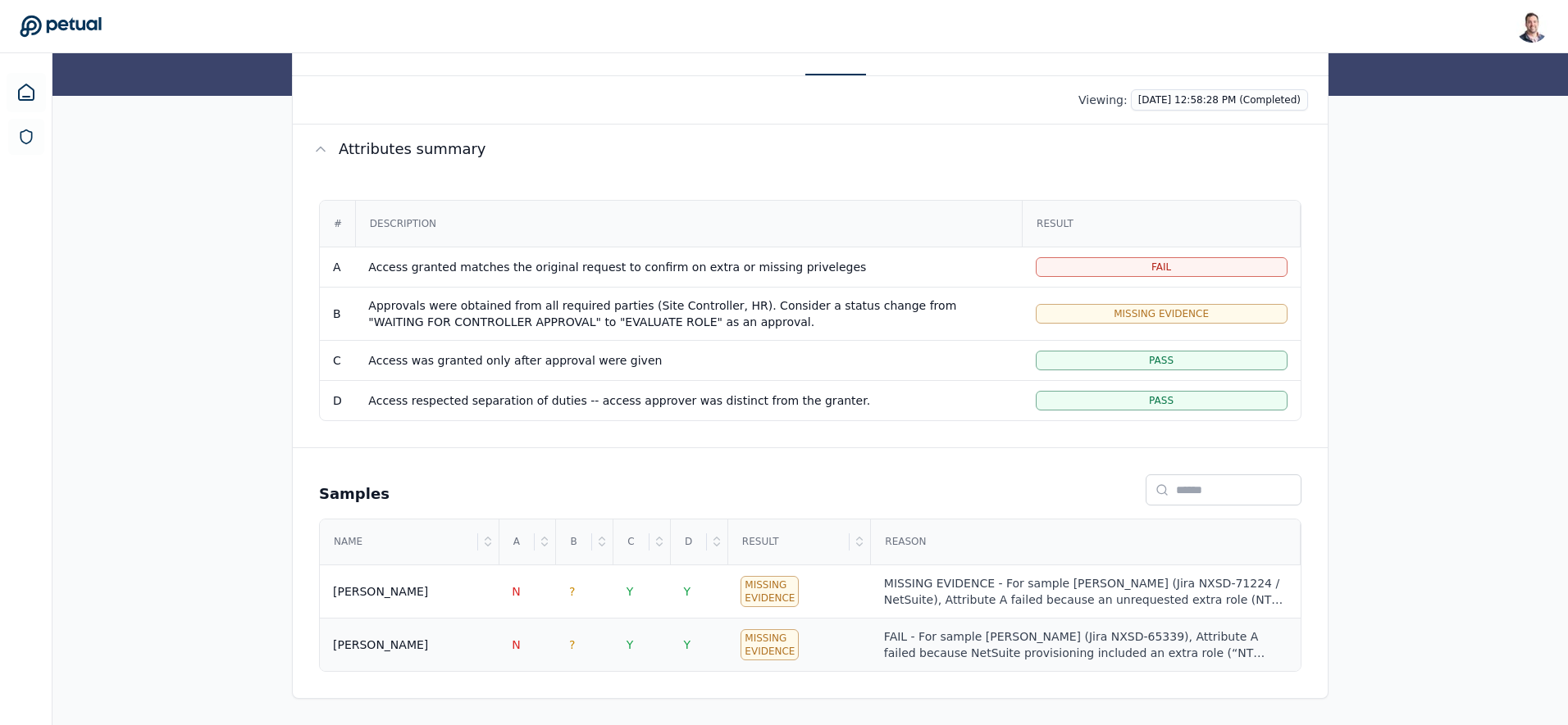
click at [440, 634] on td "Mukund Madhav" at bounding box center [409, 645] width 178 height 53
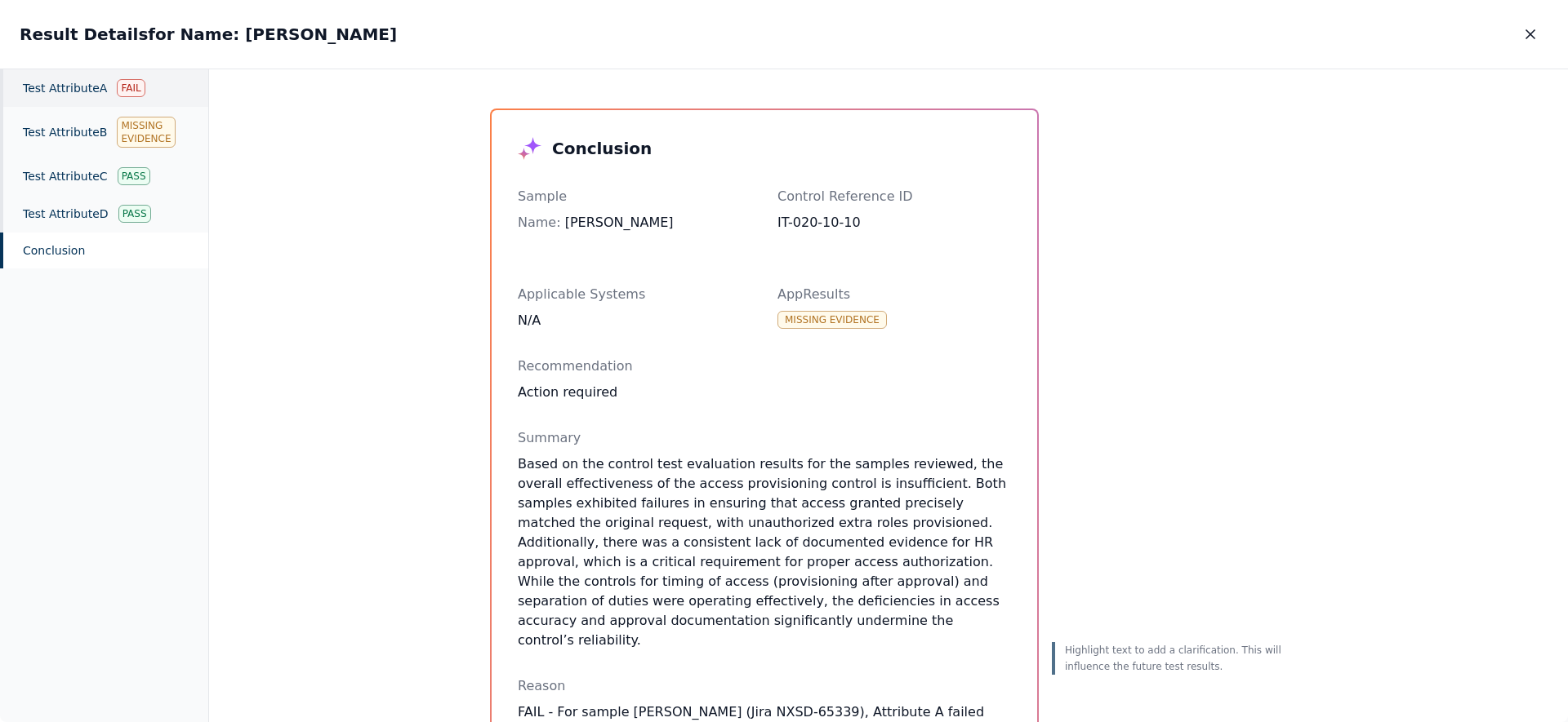
click at [73, 87] on div "Test Attribute A Fail" at bounding box center [104, 88] width 208 height 38
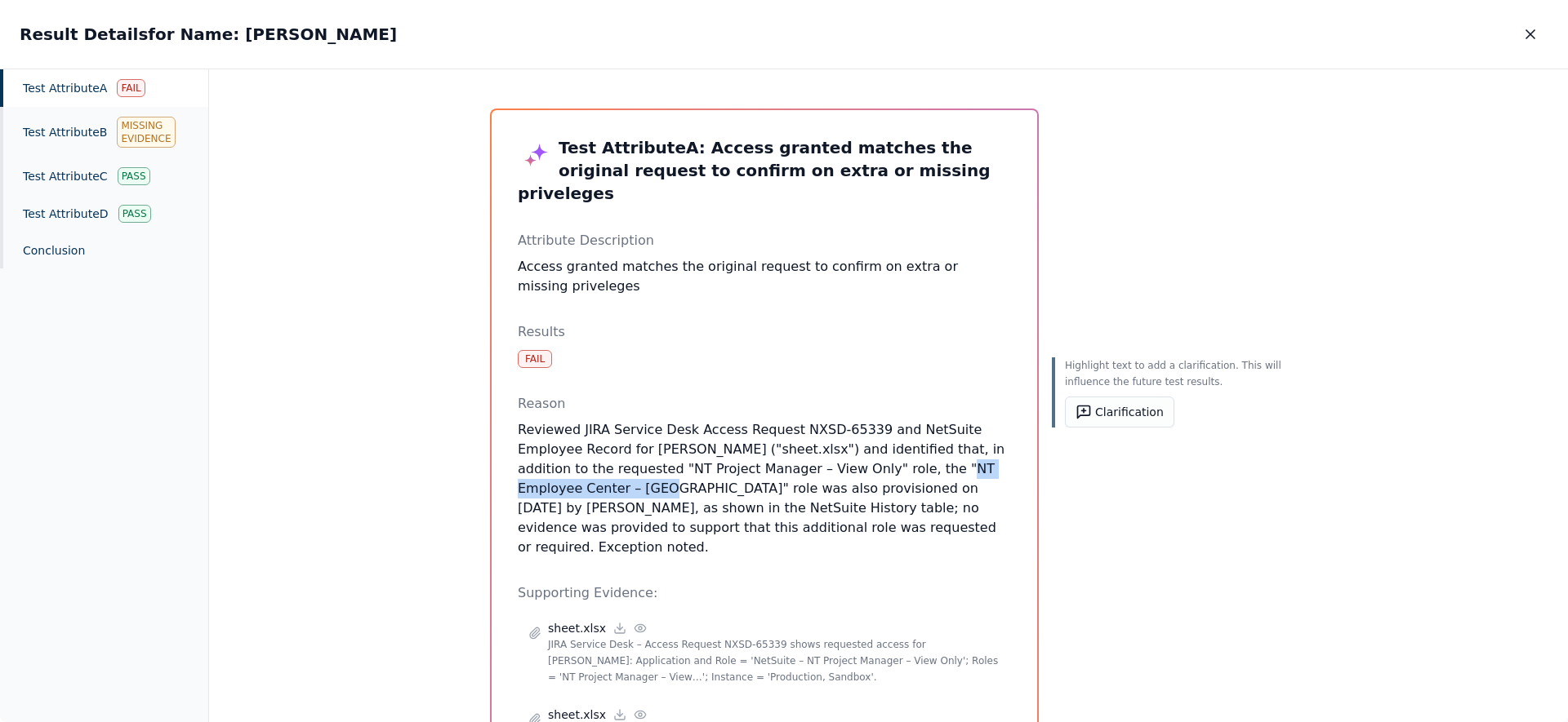
drag, startPoint x: 843, startPoint y: 448, endPoint x: 537, endPoint y: 469, distance: 306.7
click at [537, 469] on p "Reviewed JIRA Service Desk Access Request NXSD-65339 and NetSuite Employee Reco…" at bounding box center [764, 489] width 493 height 137
click at [839, 447] on p "Reviewed JIRA Service Desk Access Request NXSD-65339 and NetSuite Employee Reco…" at bounding box center [764, 489] width 493 height 137
drag, startPoint x: 843, startPoint y: 447, endPoint x: 1027, endPoint y: 450, distance: 184.0
click at [1019, 443] on div "Test Attribute A : Access granted matches the original request to confirm on ex…" at bounding box center [765, 495] width 546 height 769
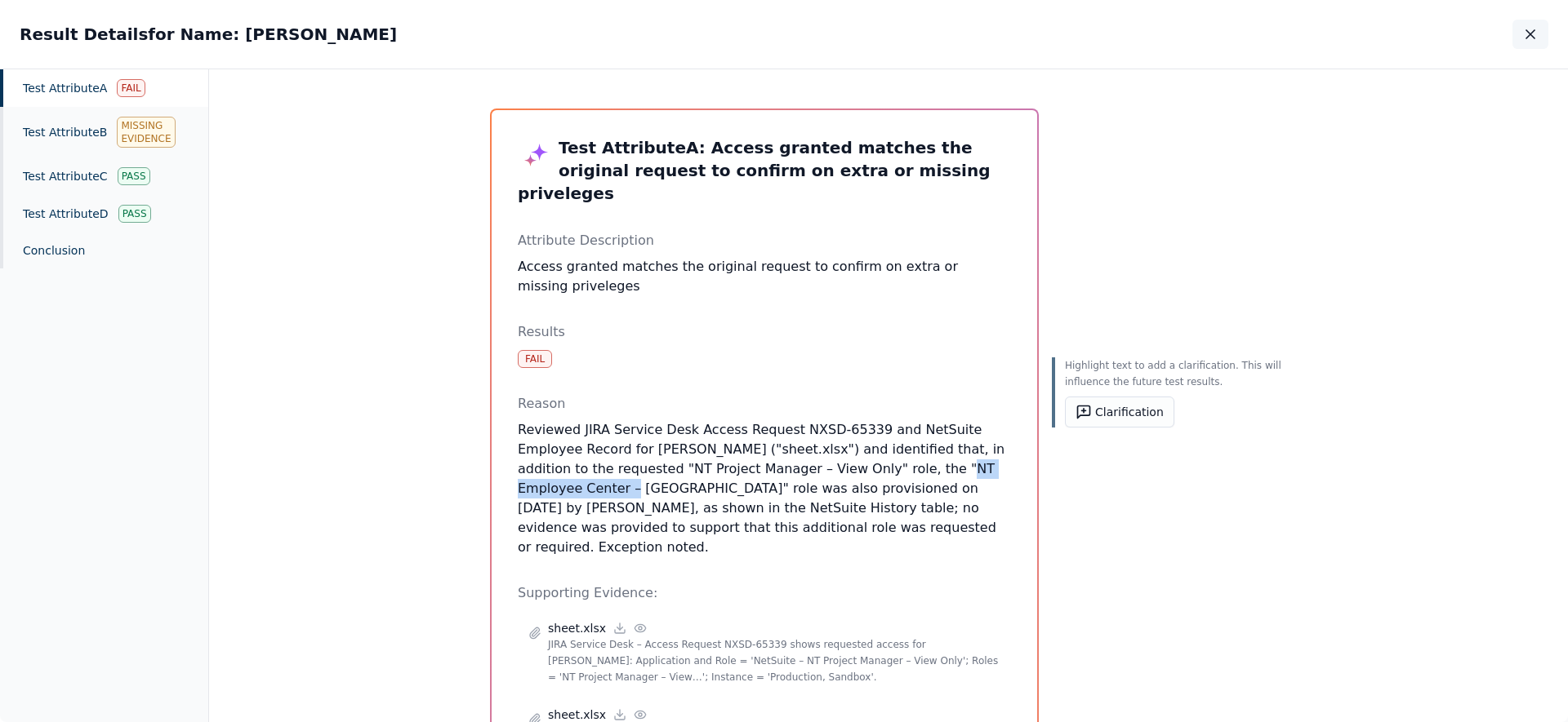
click at [1528, 41] on icon "button" at bounding box center [1531, 34] width 17 height 17
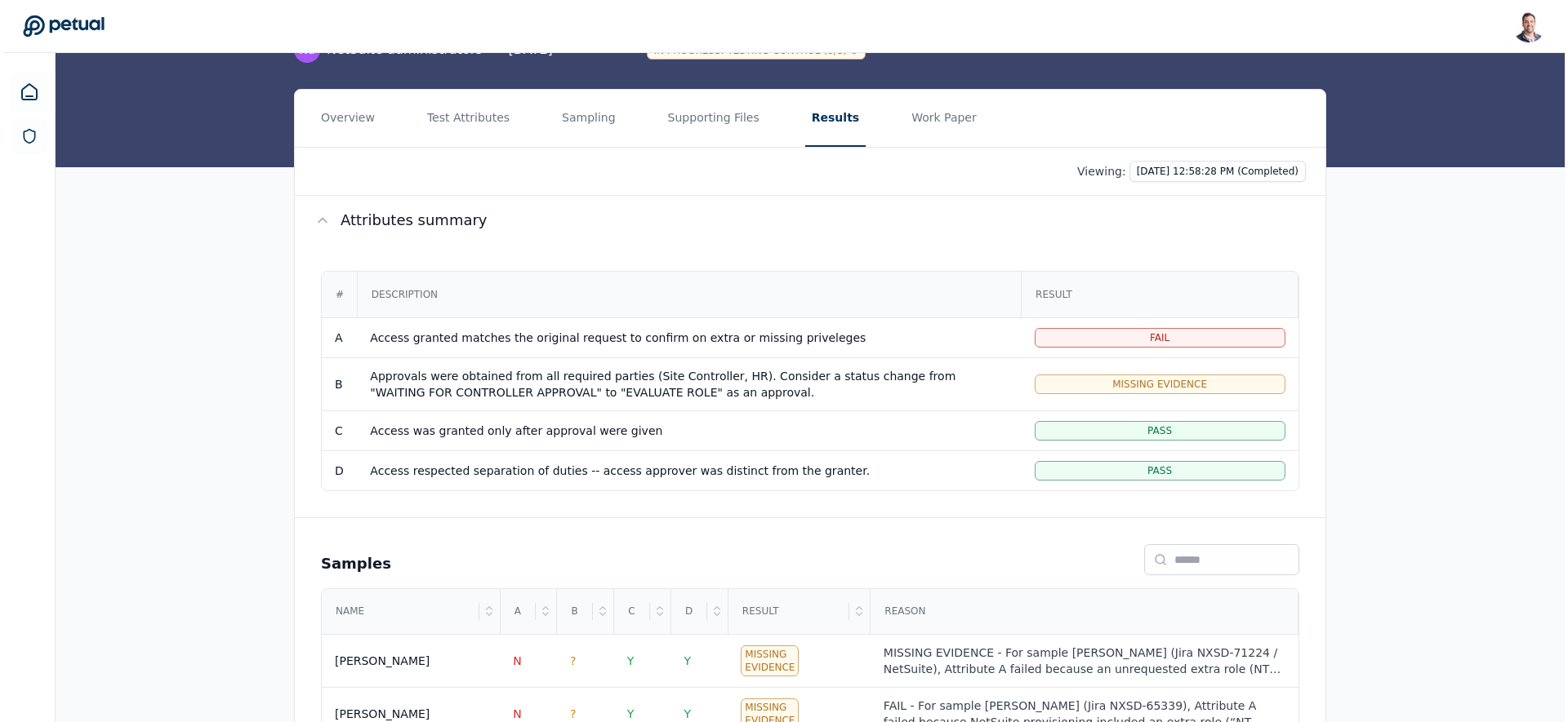
scroll to position [224, 0]
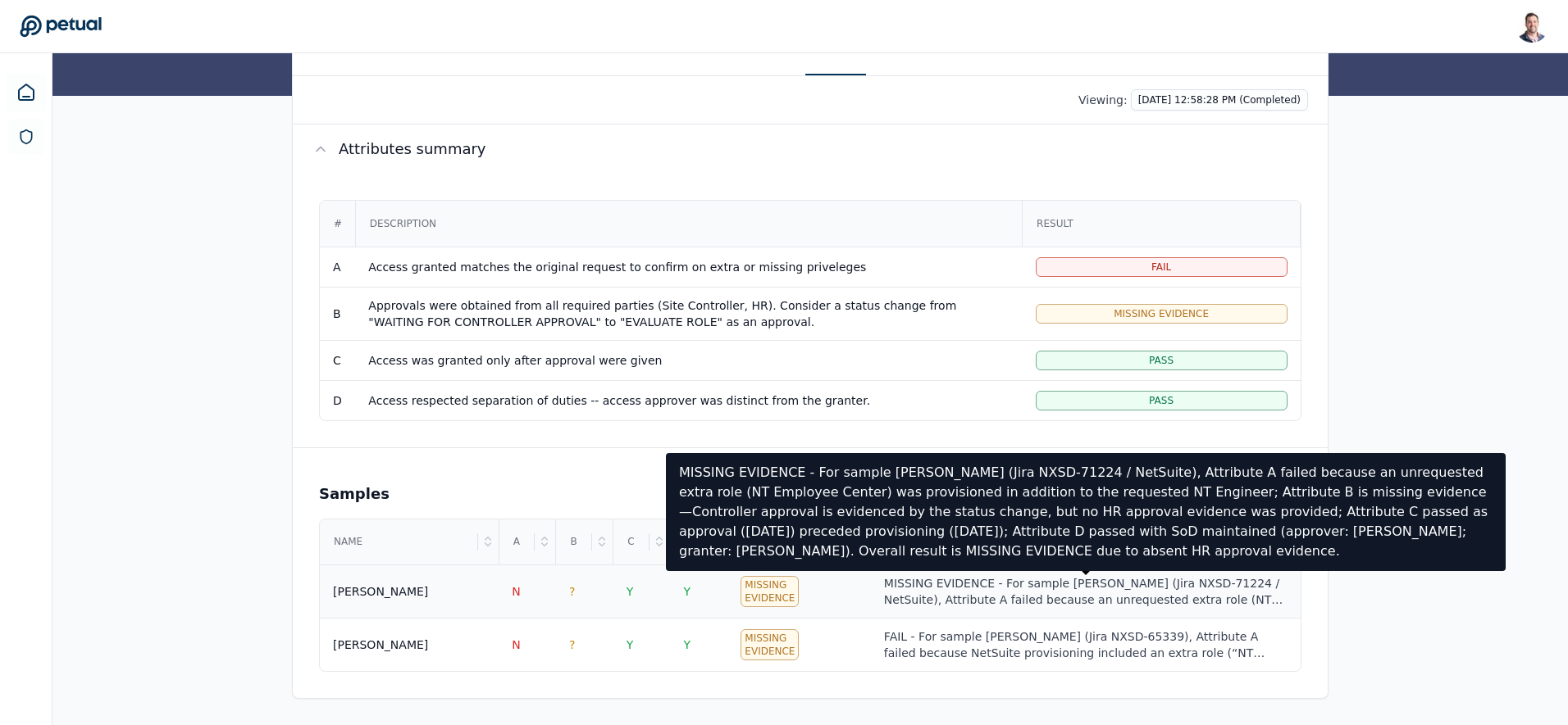
click at [1003, 603] on div "MISSING EVIDENCE - For sample Ricky Dunbar (Jira NXSD-71224 / NetSuite), Attrib…" at bounding box center [1086, 591] width 403 height 32
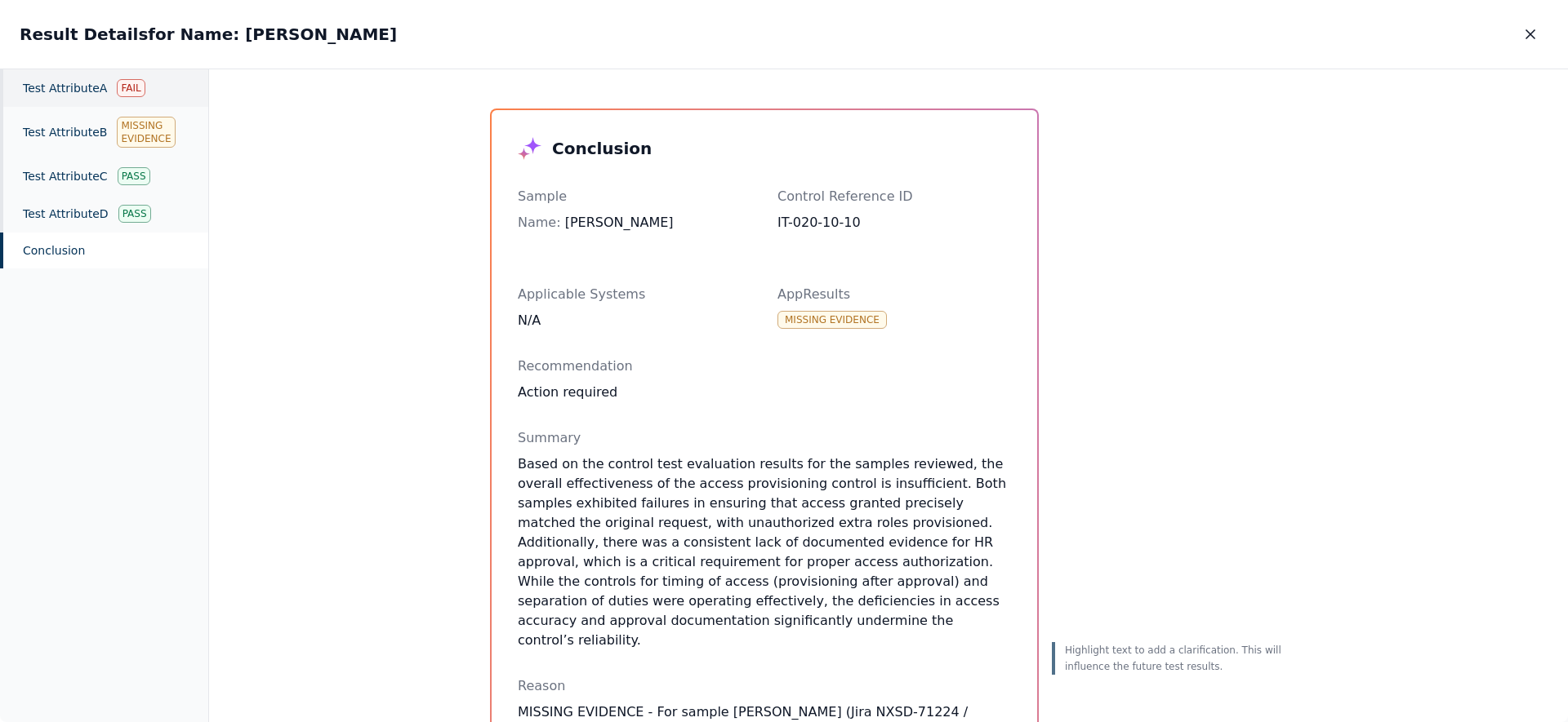
click at [92, 80] on div "Test Attribute A Fail" at bounding box center [104, 88] width 208 height 38
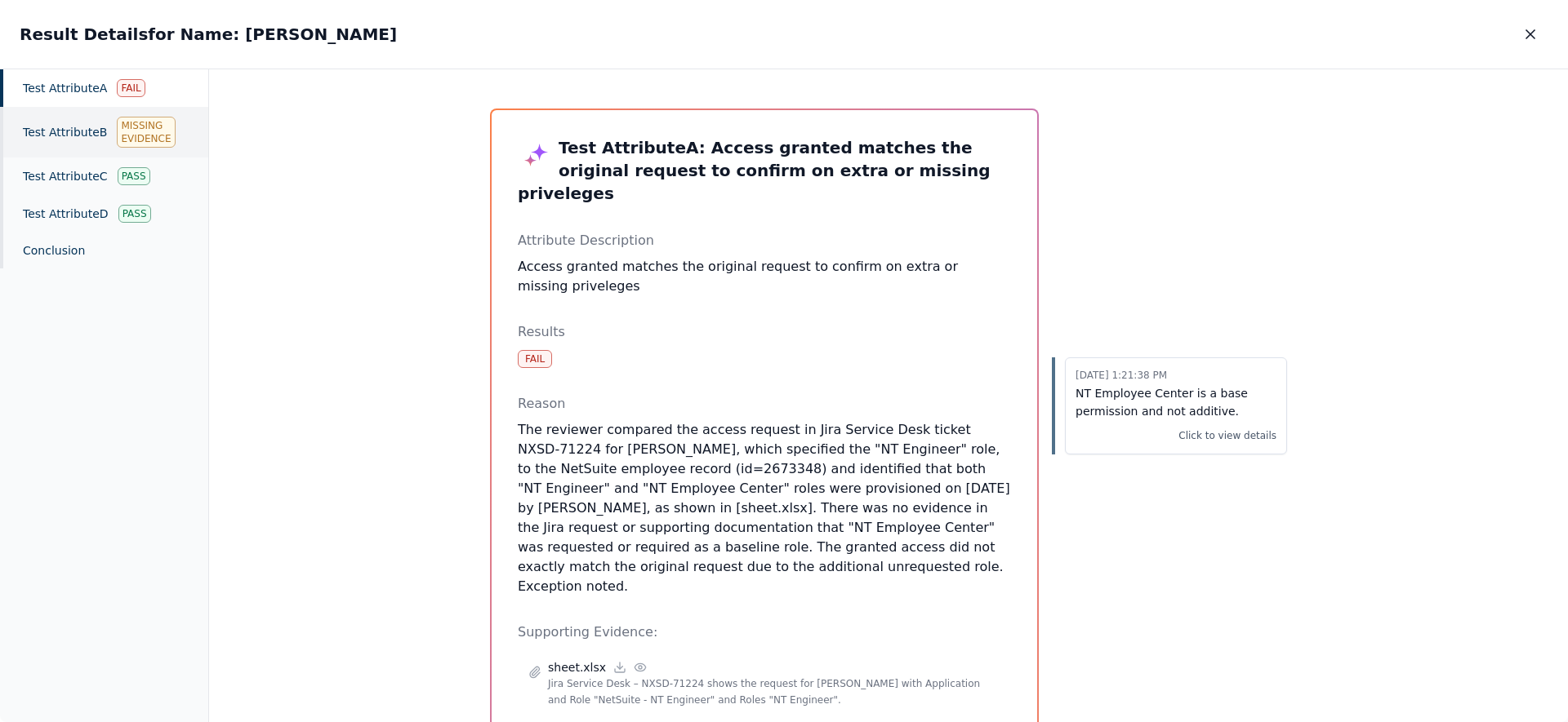
click at [78, 122] on div "Test Attribute B Missing Evidence" at bounding box center [104, 132] width 208 height 51
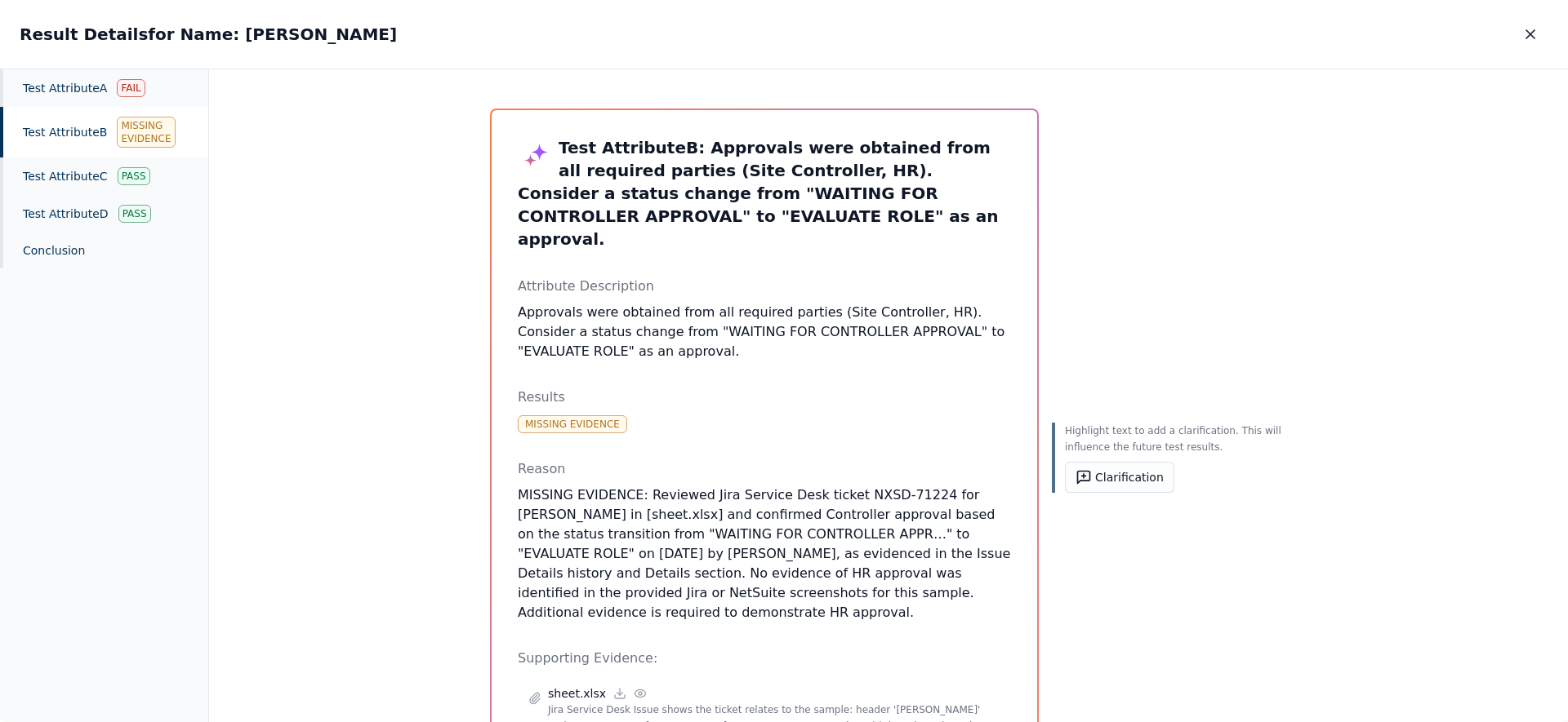
drag, startPoint x: 727, startPoint y: 534, endPoint x: 666, endPoint y: 442, distance: 110.4
click at [666, 442] on div "Test Attribute B : Approvals were obtained from all required parties (Site Cont…" at bounding box center [764, 527] width 493 height 782
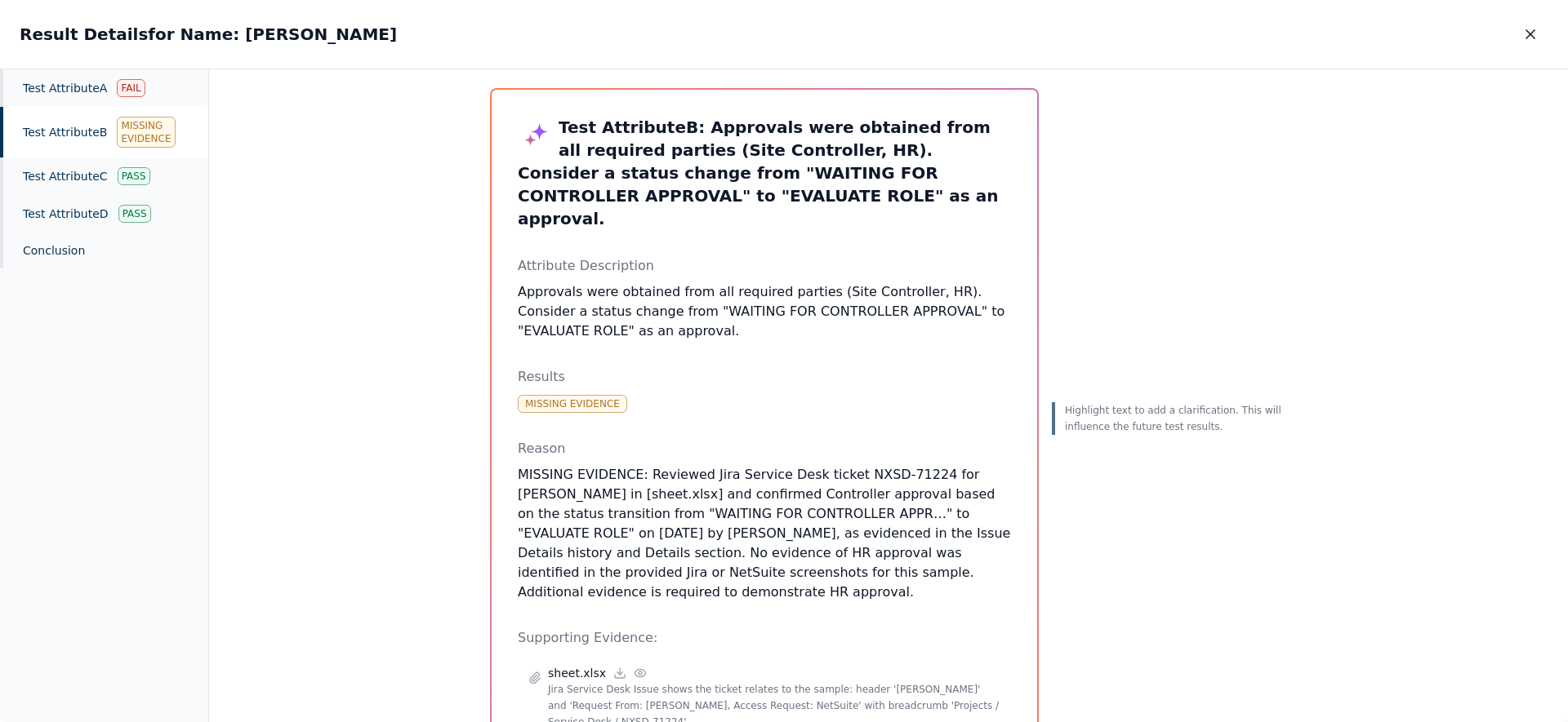
scroll to position [27, 0]
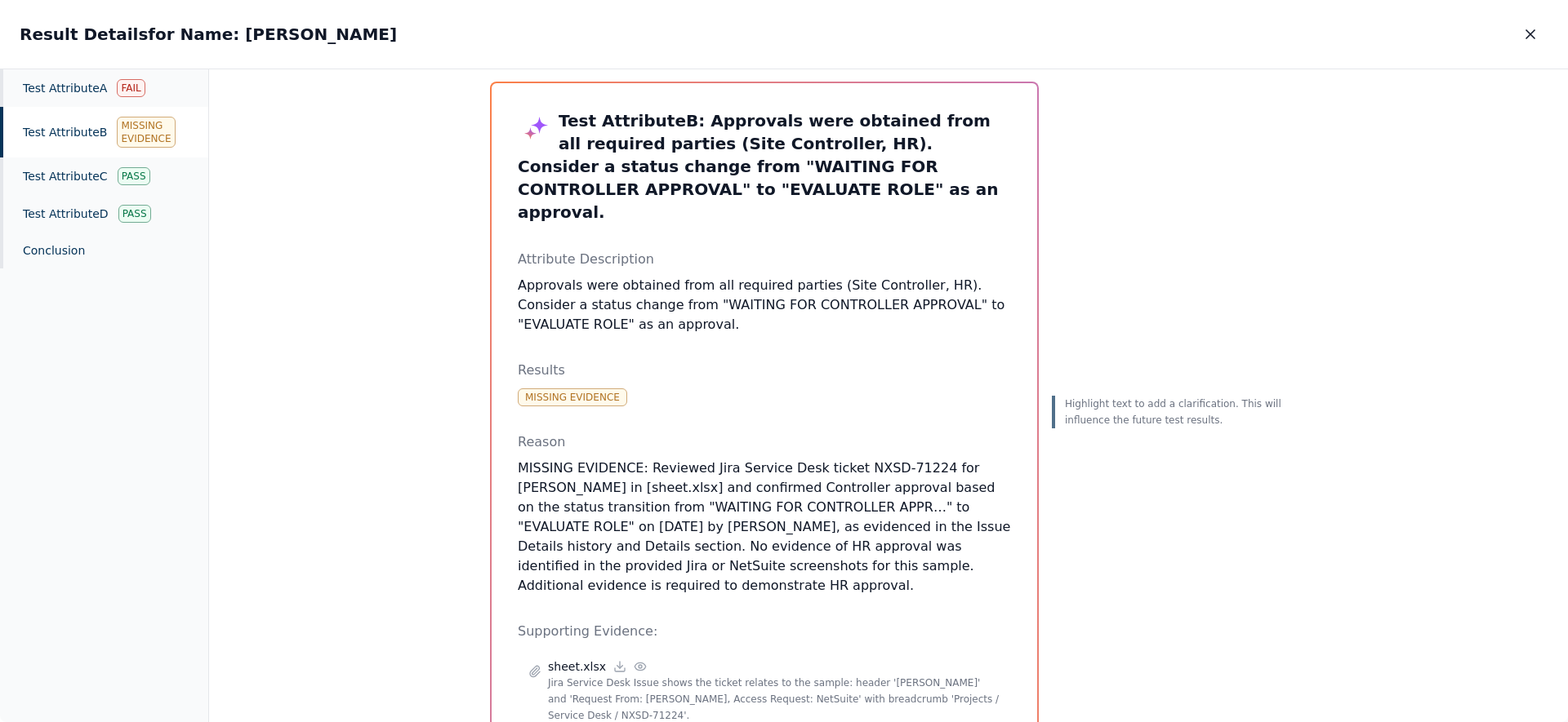
click at [631, 498] on p "MISSING EVIDENCE: Reviewed Jira Service Desk ticket NXSD-71224 for Ricky Dunbar…" at bounding box center [764, 527] width 493 height 137
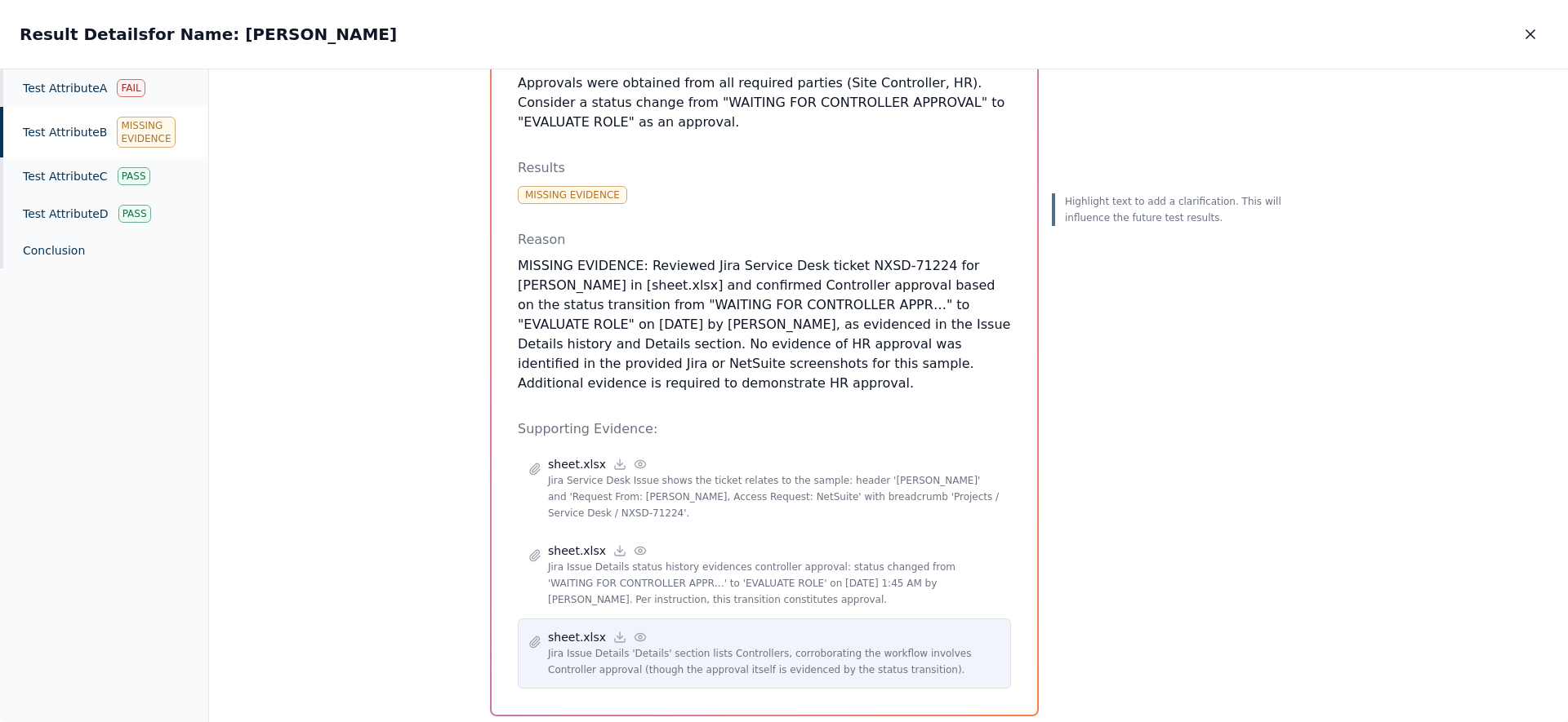
scroll to position [247, 0]
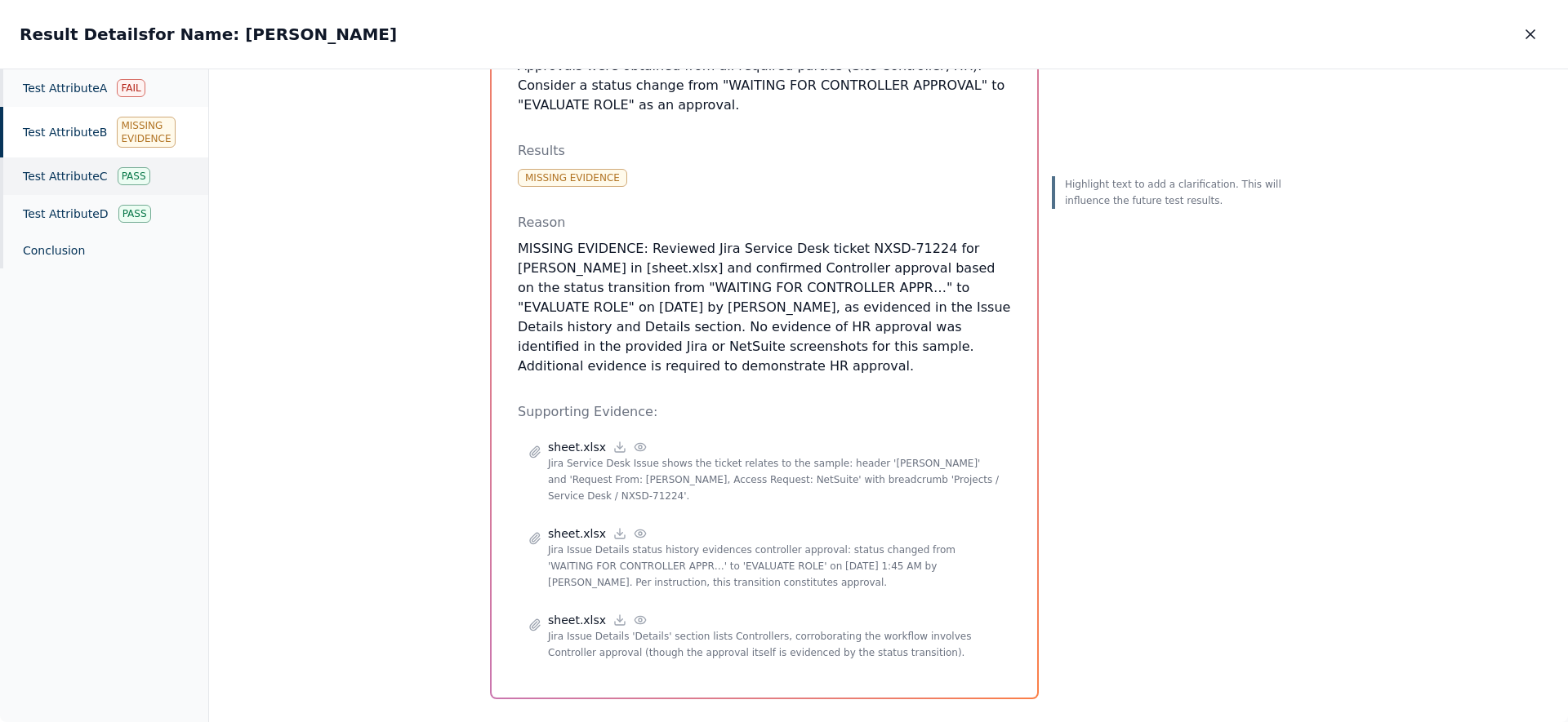
click at [93, 182] on div "Test Attribute C Pass" at bounding box center [104, 176] width 208 height 38
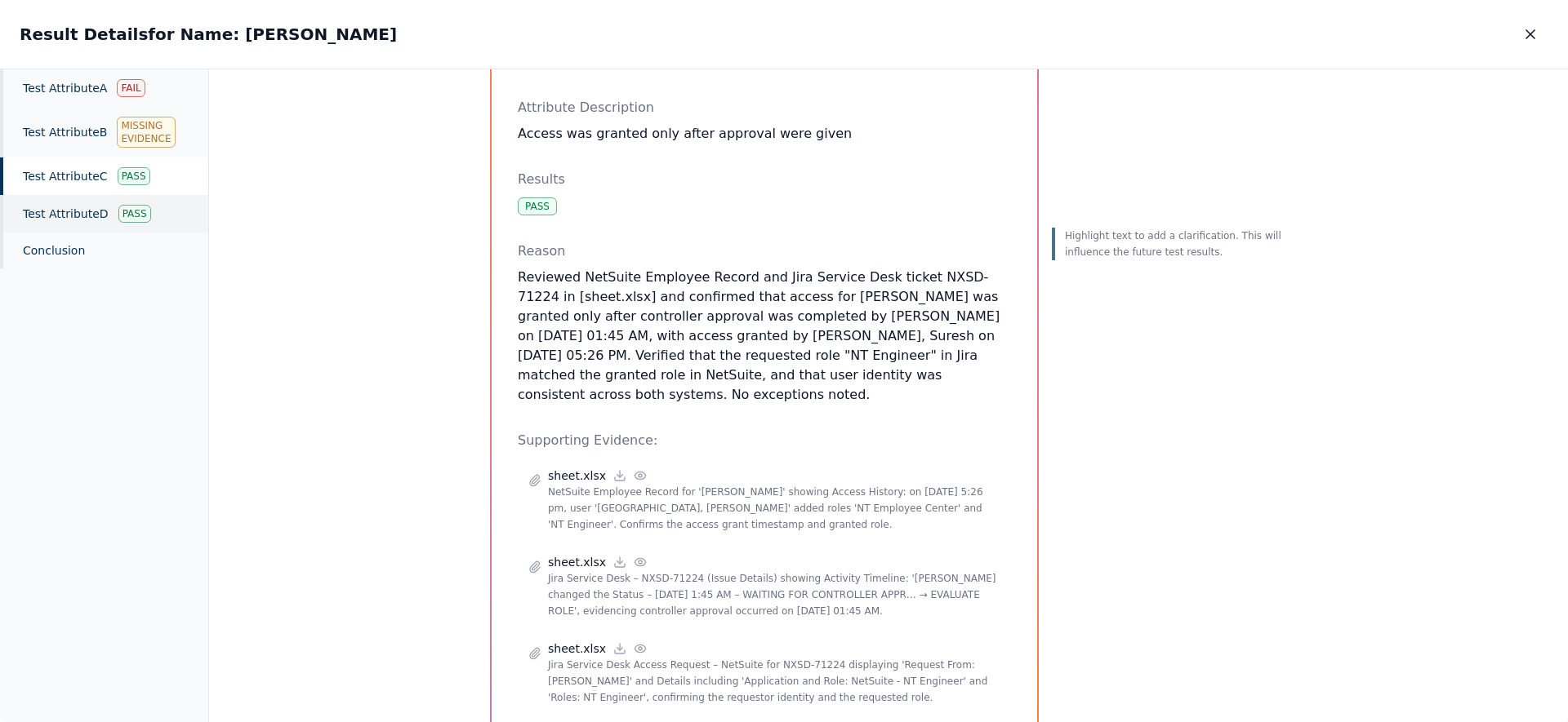
scroll to position [100, 0]
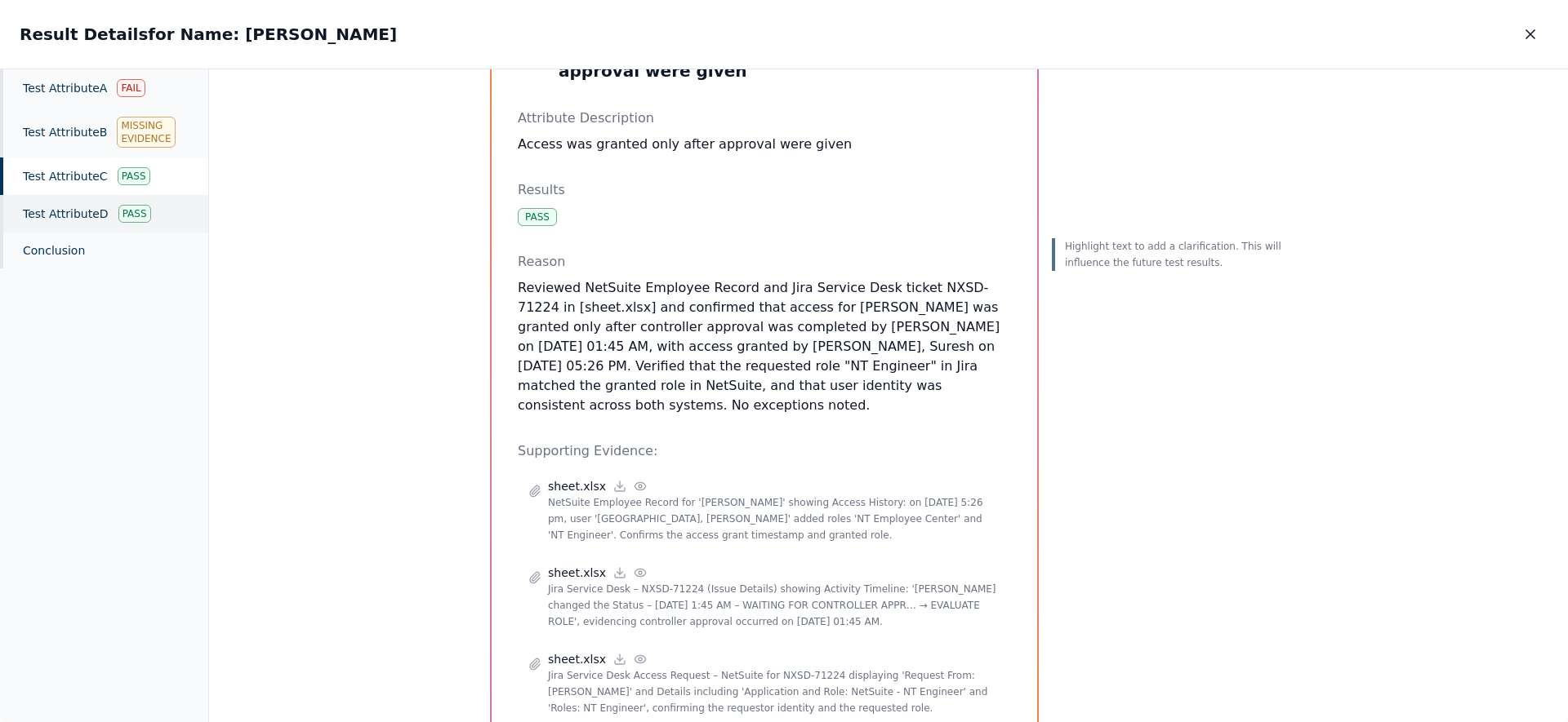
click at [41, 205] on div "Test Attribute D Pass" at bounding box center [104, 214] width 208 height 38
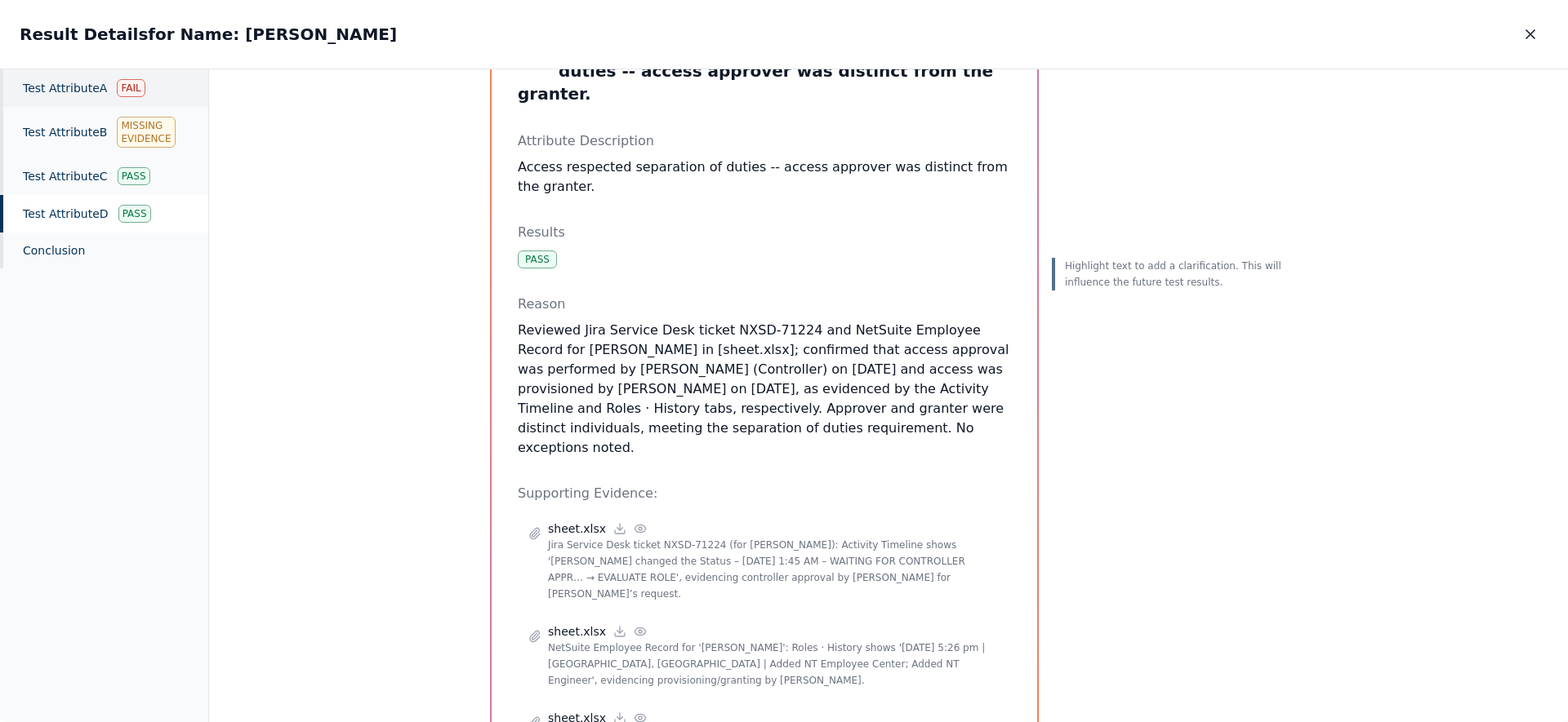
click at [90, 90] on div "Test Attribute A Fail" at bounding box center [104, 88] width 208 height 38
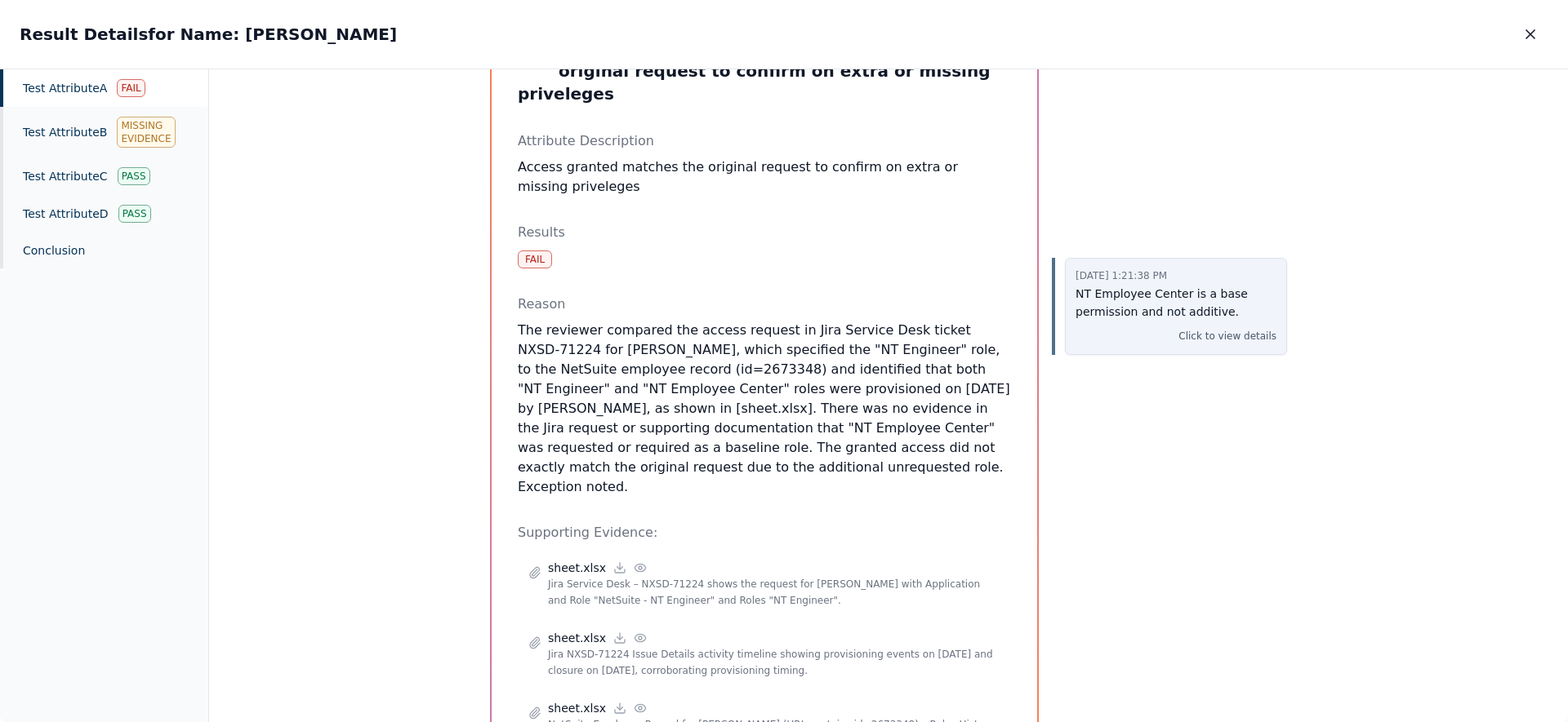
click at [1186, 297] on p "NT Employee Center is a base permission and not additive." at bounding box center [1176, 303] width 201 height 38
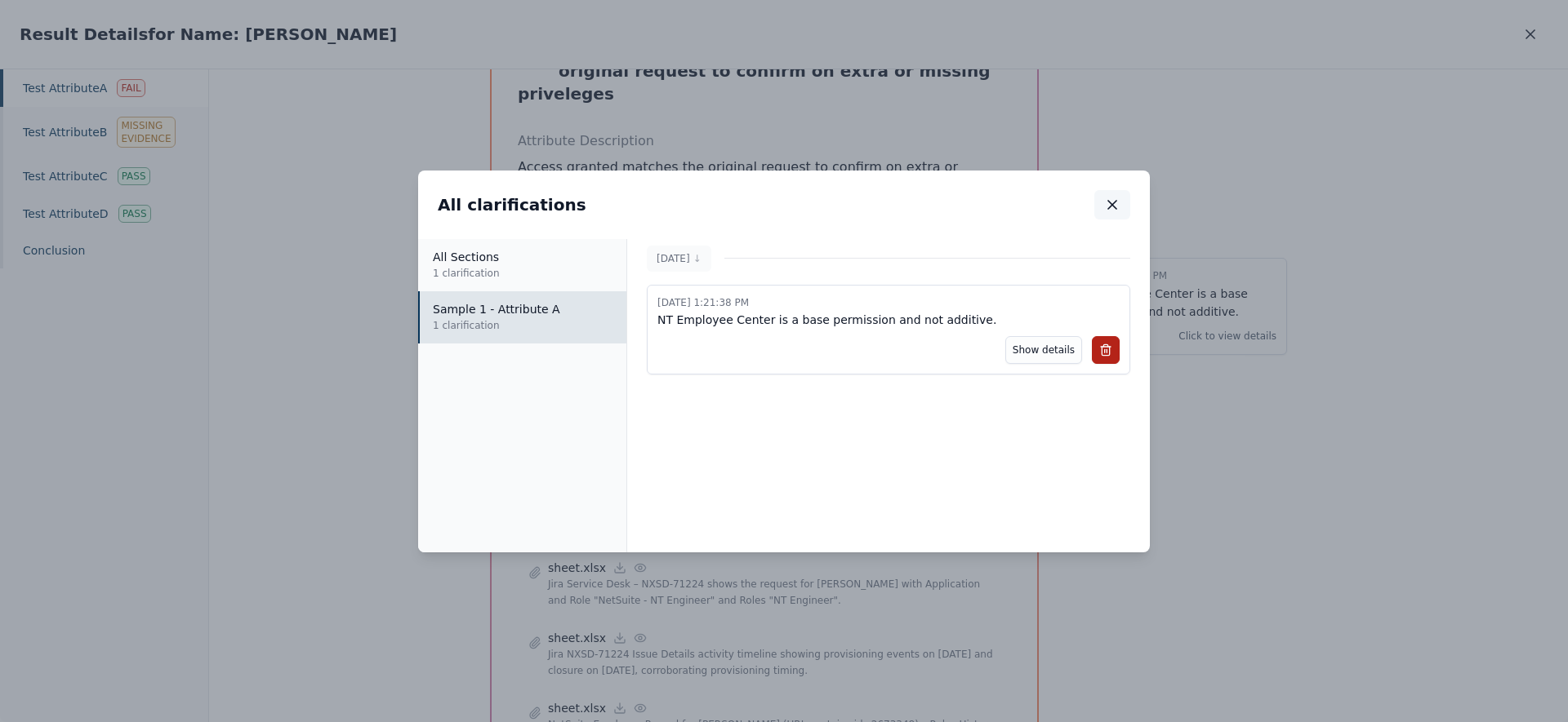
click at [1107, 214] on button "button" at bounding box center [1112, 205] width 36 height 30
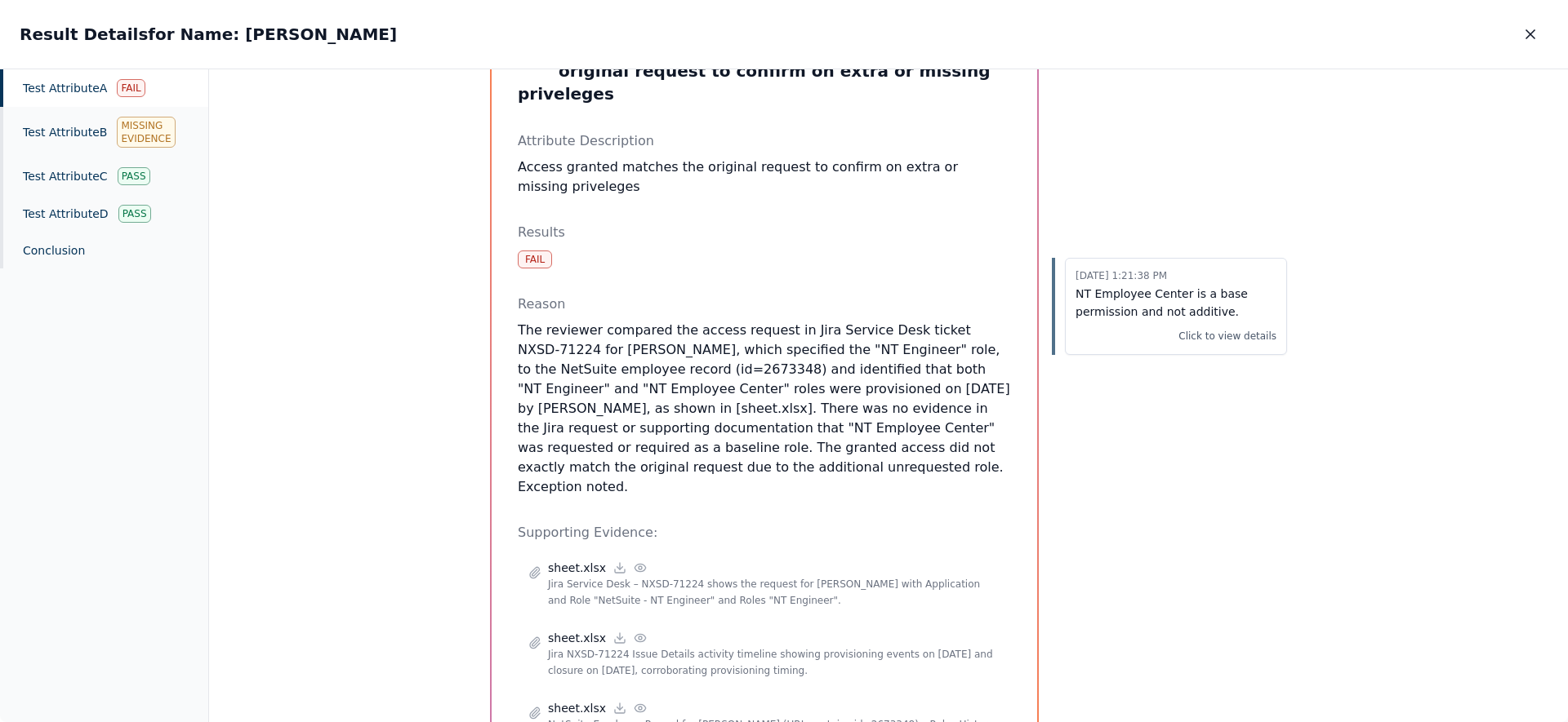
click at [876, 446] on p "The reviewer compared the access request in Jira Service Desk ticket NXSD-71224…" at bounding box center [764, 409] width 493 height 177
click at [69, 211] on div "Test Attribute D Pass" at bounding box center [104, 214] width 208 height 38
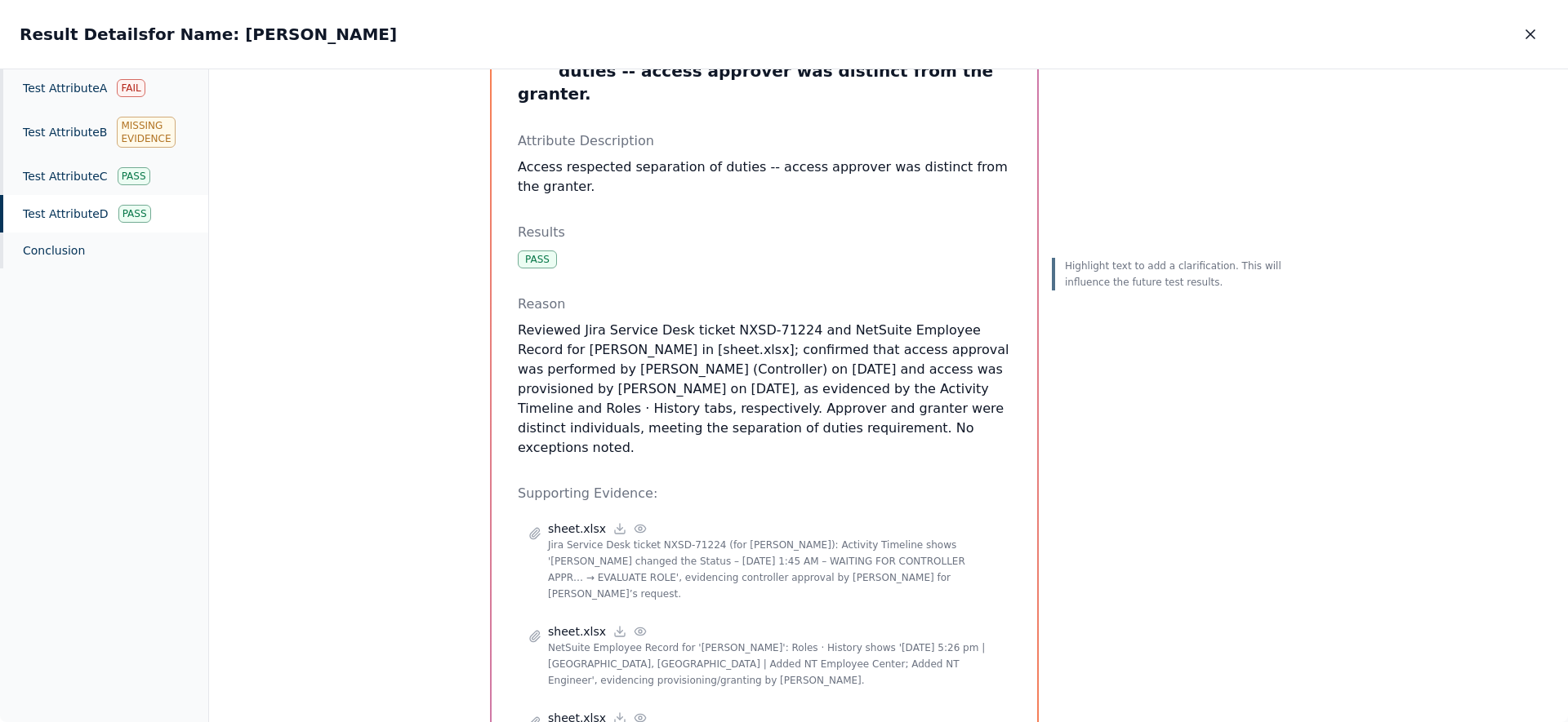
drag, startPoint x: 904, startPoint y: 407, endPoint x: 951, endPoint y: 410, distance: 47.1
click at [951, 410] on p "Reviewed Jira Service Desk ticket NXSD-71224 and NetSuite Employee Record for R…" at bounding box center [764, 389] width 493 height 137
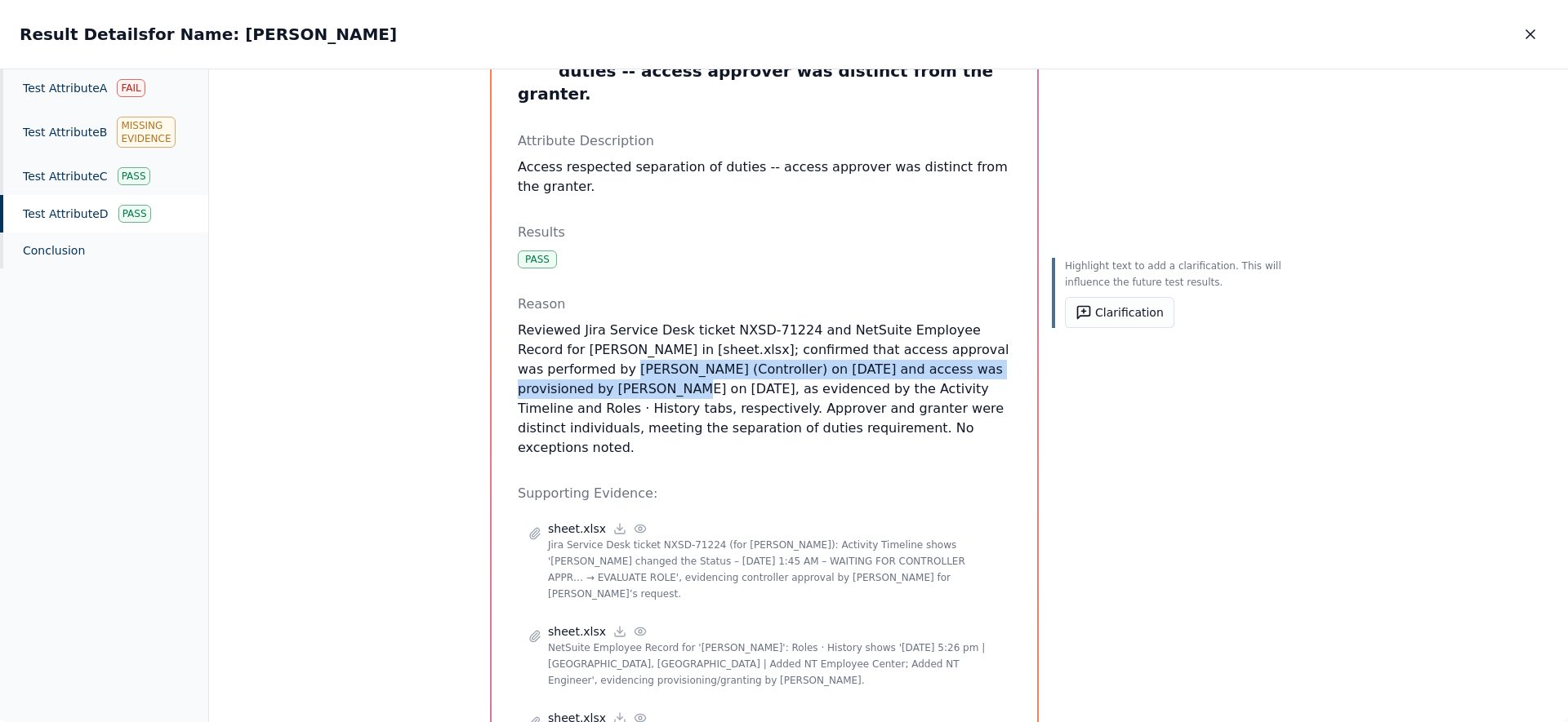
drag, startPoint x: 513, startPoint y: 369, endPoint x: 525, endPoint y: 349, distance: 23.3
click at [525, 349] on div "Test Attribute D : Access respected separation of duties -- access approver was…" at bounding box center [765, 410] width 546 height 802
click at [525, 349] on p "Reviewed Jira Service Desk ticket NXSD-71224 and NetSuite Employee Record for R…" at bounding box center [764, 389] width 493 height 137
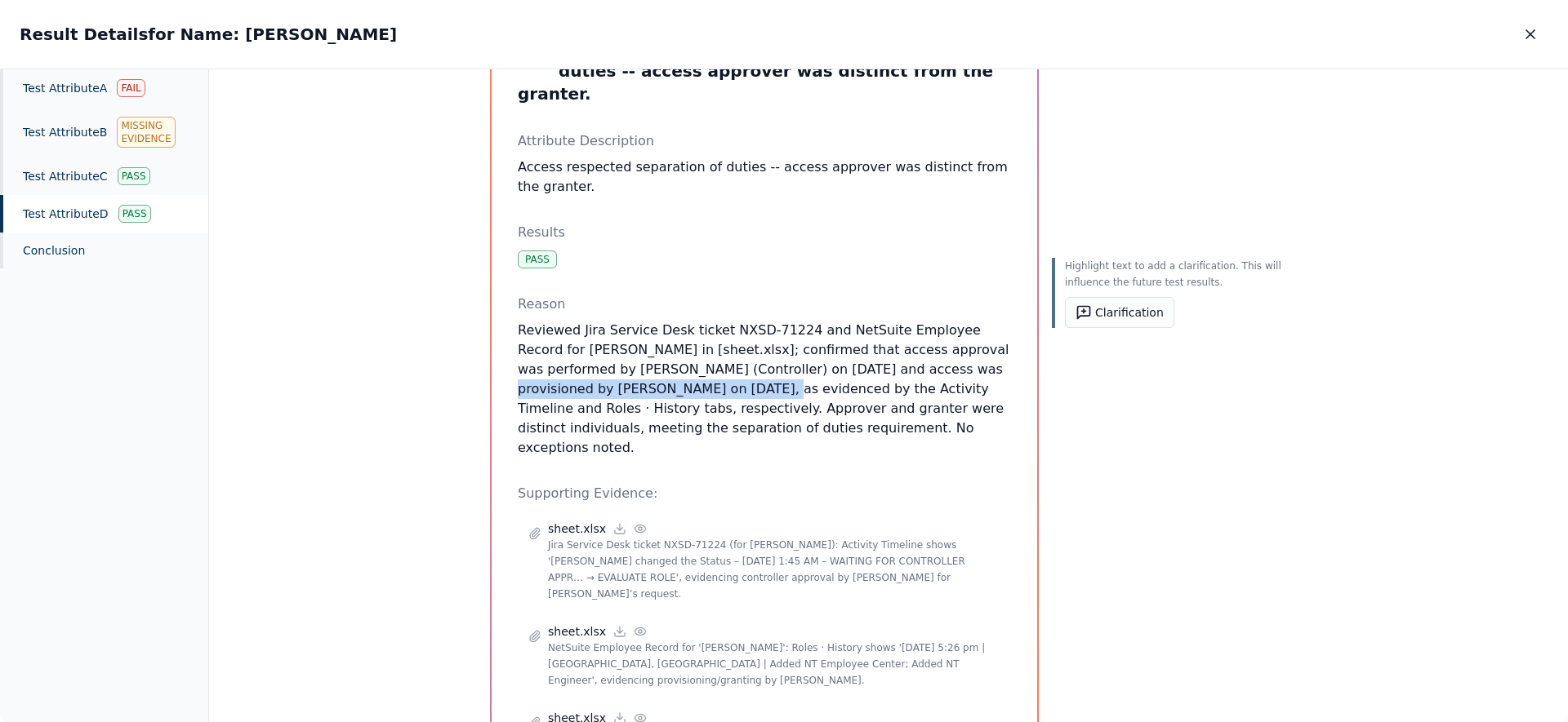
drag, startPoint x: 936, startPoint y: 358, endPoint x: 642, endPoint y: 377, distance: 294.6
click at [615, 374] on p "Reviewed Jira Service Desk ticket NXSD-71224 and NetSuite Employee Record for R…" at bounding box center [764, 389] width 493 height 137
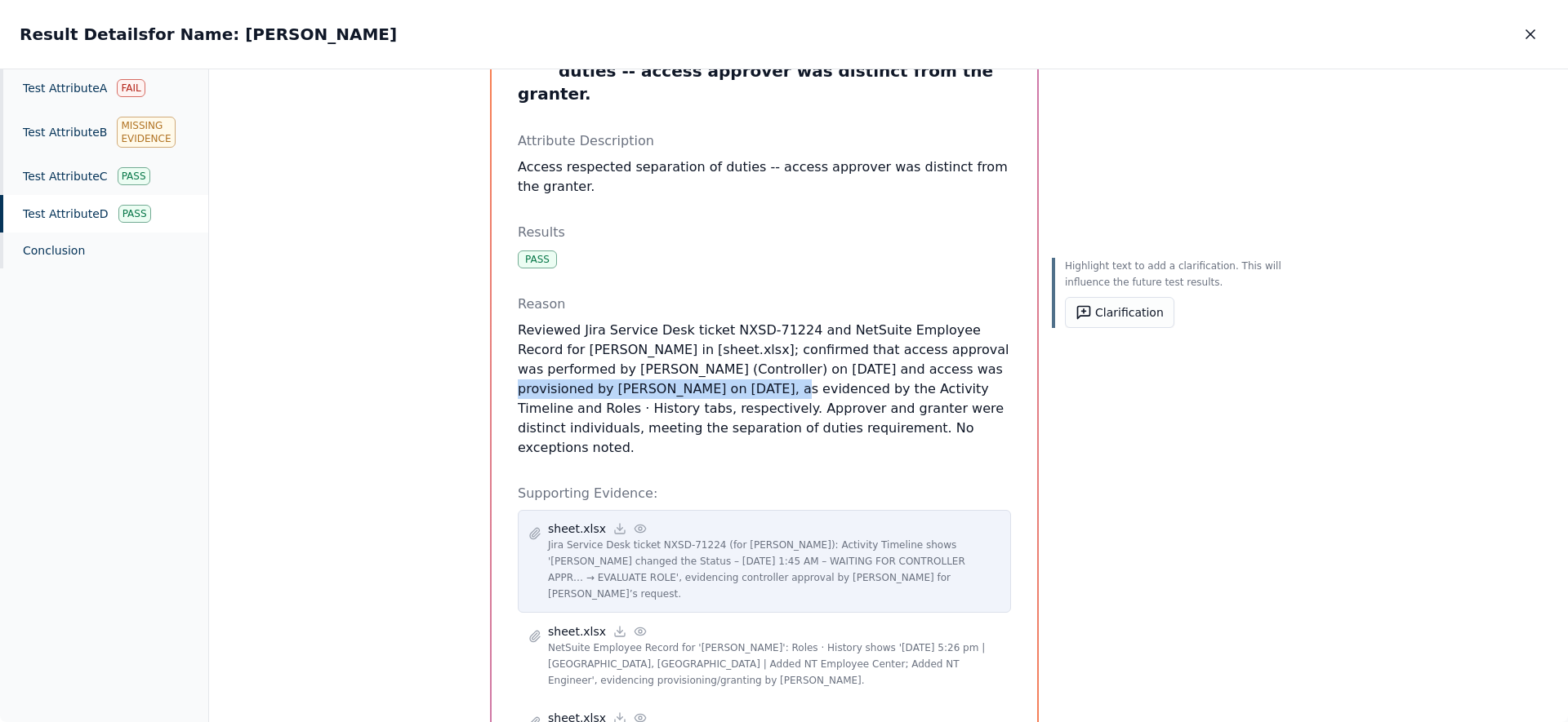
scroll to position [177, 0]
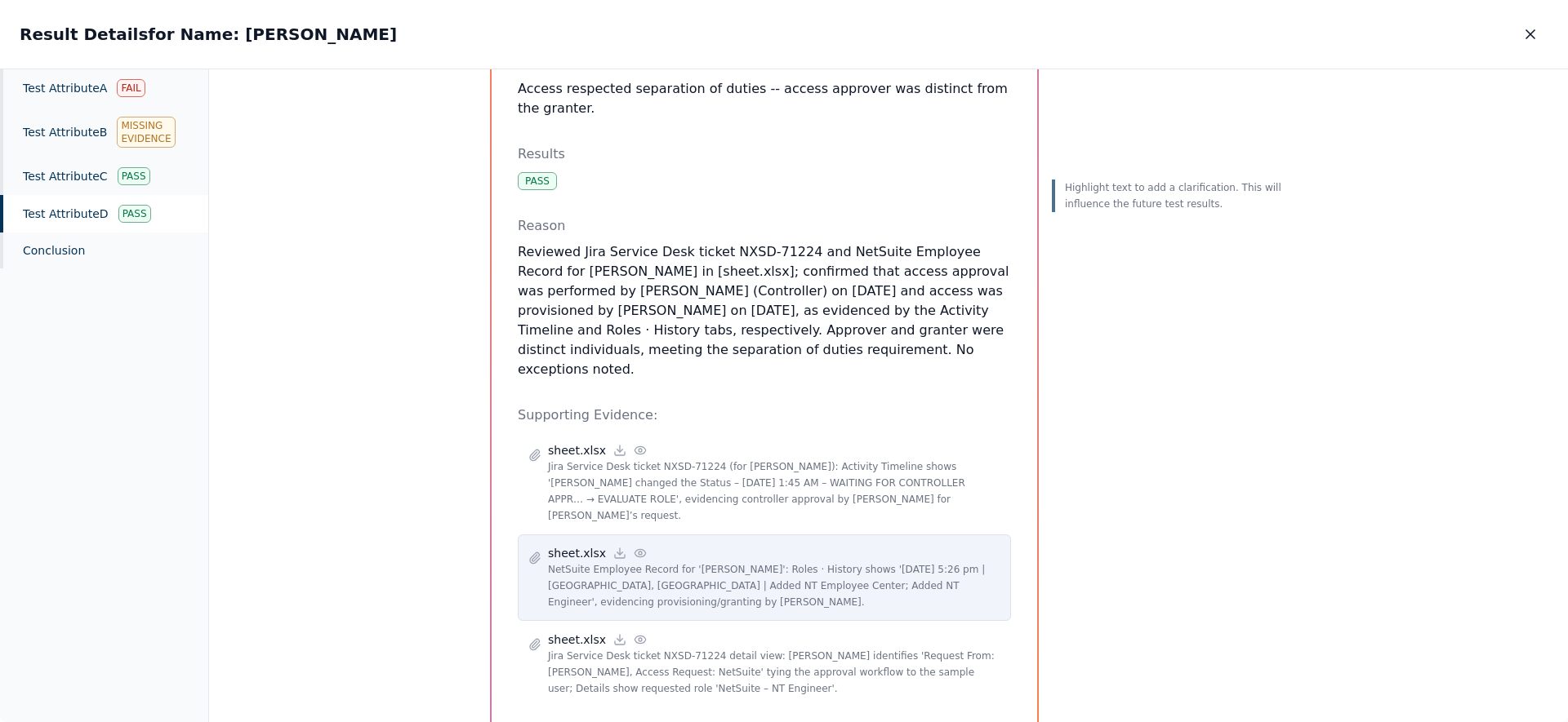
click at [638, 552] on circle at bounding box center [640, 554] width 4 height 4
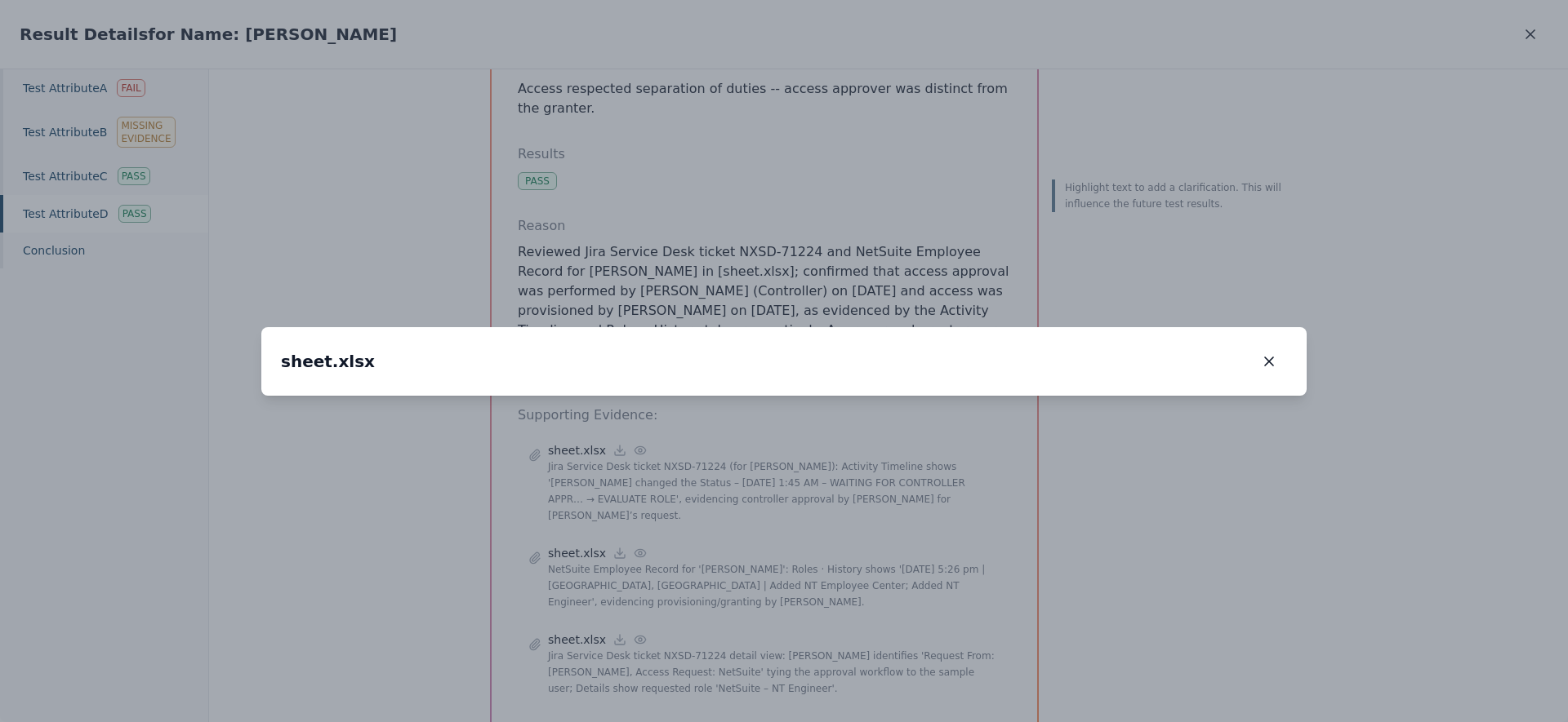
drag, startPoint x: 760, startPoint y: 291, endPoint x: 778, endPoint y: 287, distance: 18.4
click at [784, 396] on img at bounding box center [784, 396] width 0 height 0
drag, startPoint x: 813, startPoint y: 318, endPoint x: 782, endPoint y: 495, distance: 179.7
click at [1091, 398] on img at bounding box center [1091, 398] width 0 height 0
click at [1264, 353] on icon "button" at bounding box center [1269, 361] width 17 height 17
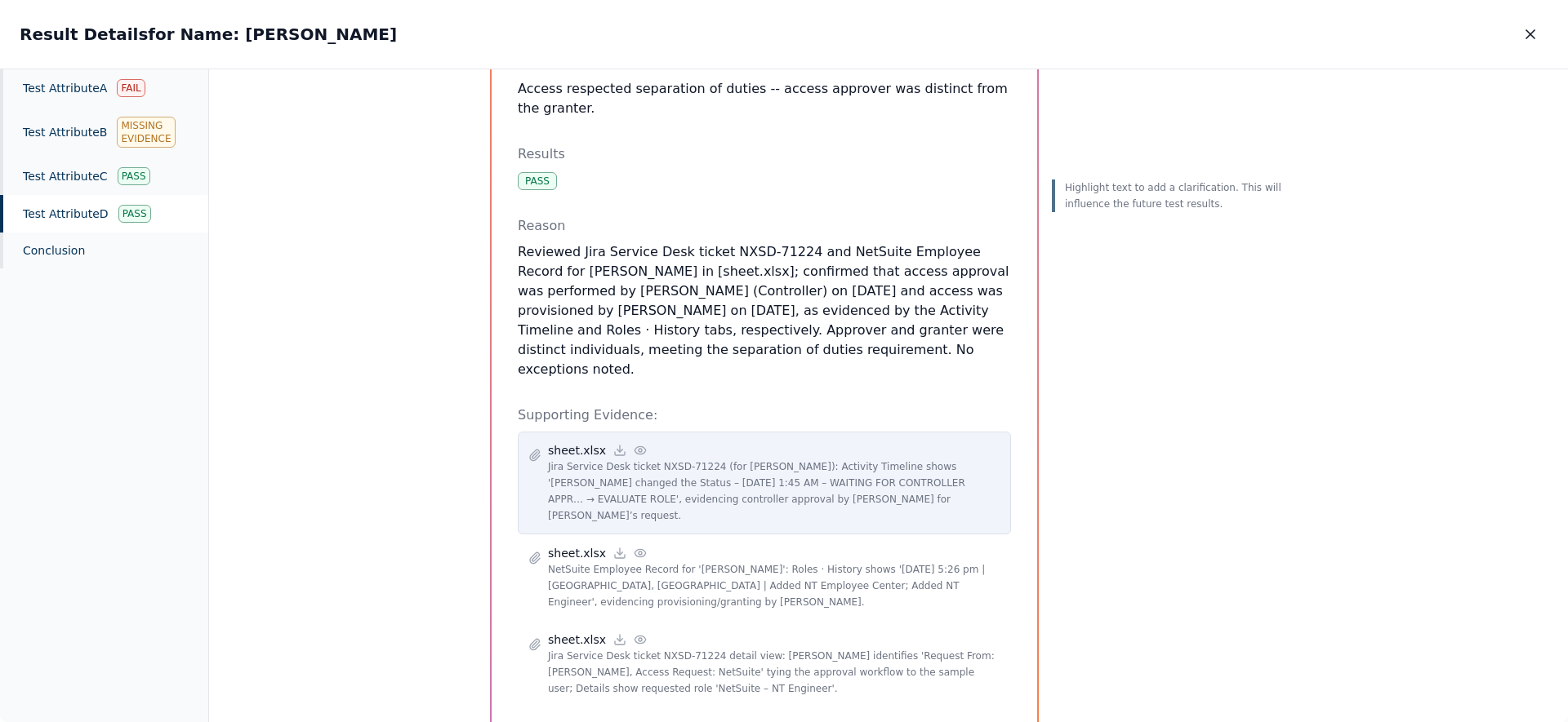
click at [634, 444] on icon at bounding box center [640, 450] width 13 height 13
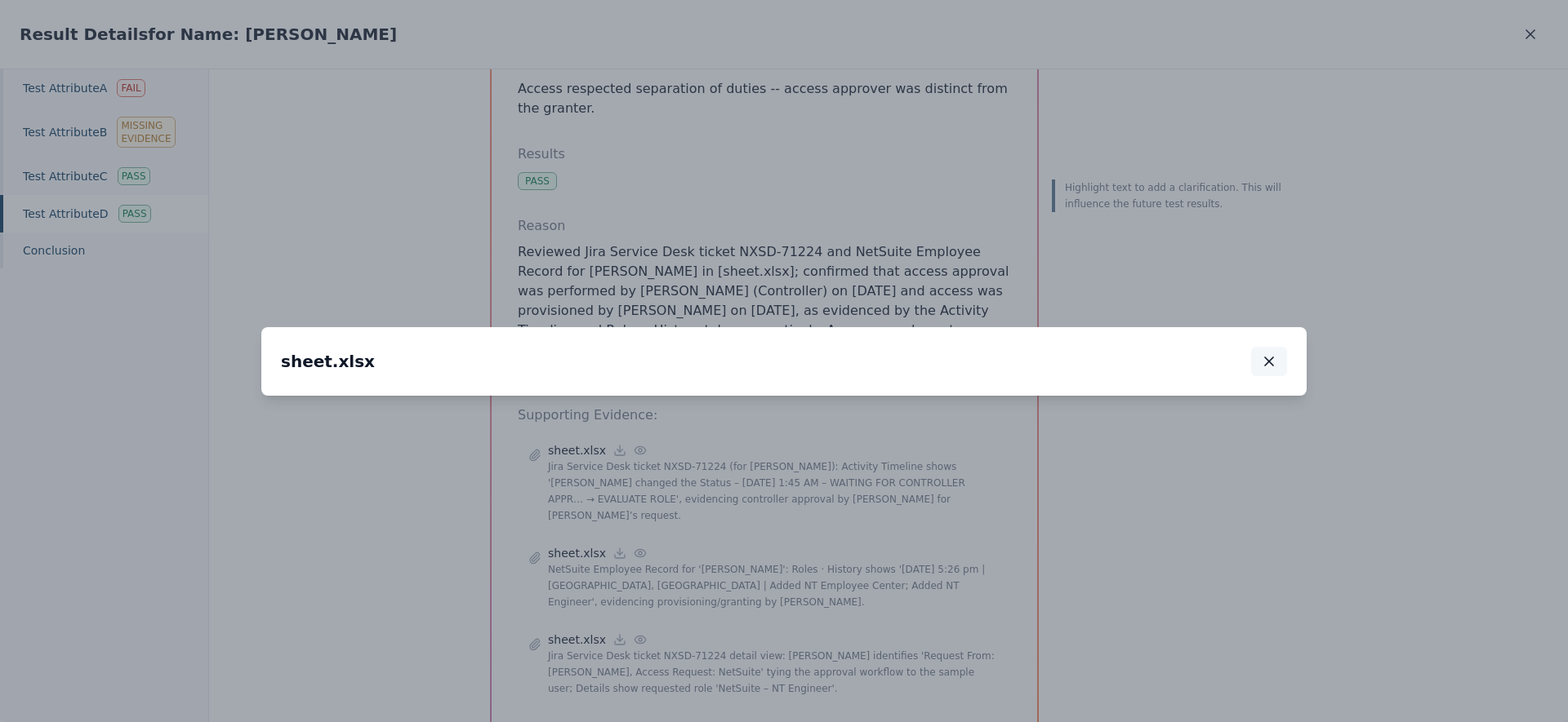
click at [1272, 353] on icon "button" at bounding box center [1269, 361] width 17 height 17
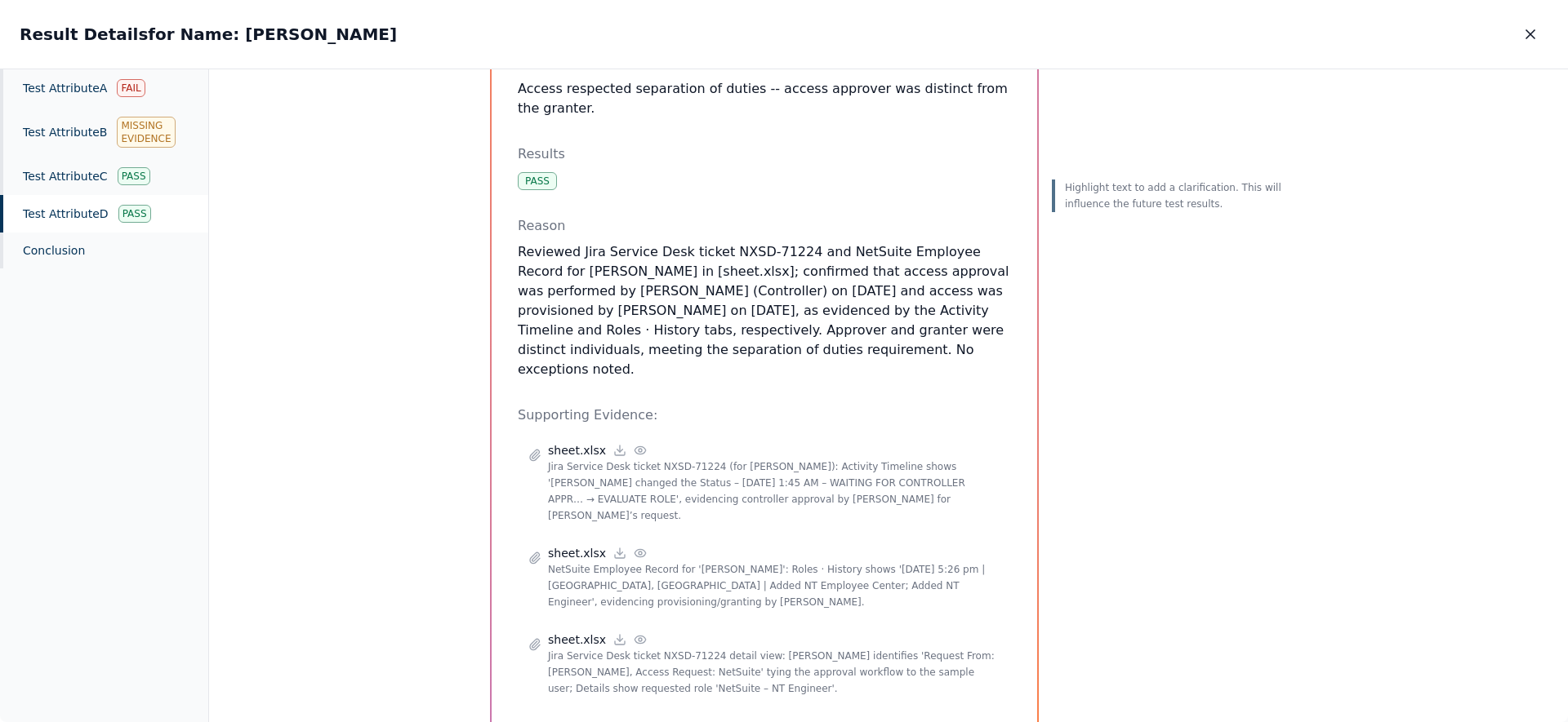
click at [462, 348] on div "Test Attribute D : Access respected separation of duties -- access approver was…" at bounding box center [888, 396] width 1359 height 654
click at [88, 226] on div "Test Attribute D Pass" at bounding box center [104, 214] width 208 height 38
click at [94, 189] on div "Test Attribute C Pass" at bounding box center [104, 176] width 208 height 38
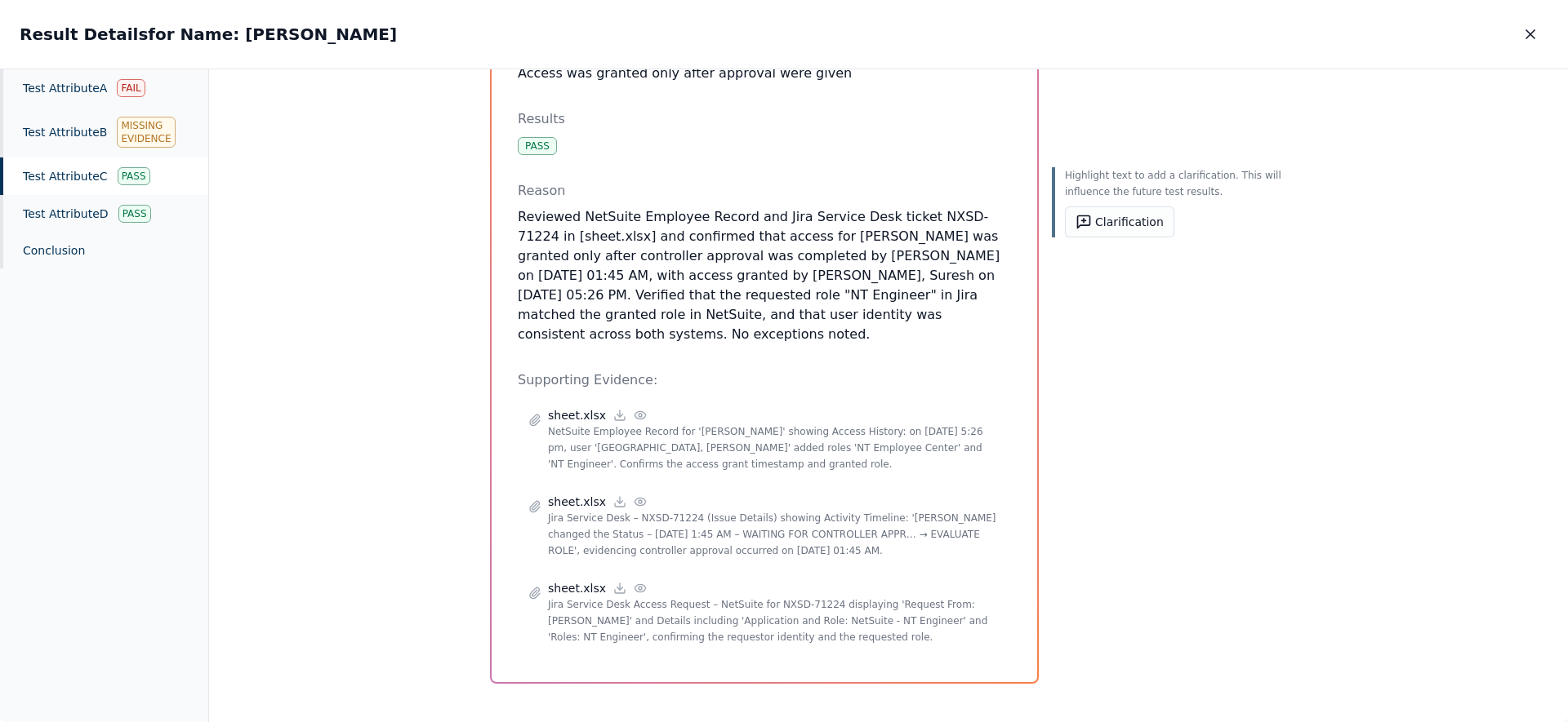
drag, startPoint x: 667, startPoint y: 348, endPoint x: 521, endPoint y: 202, distance: 206.5
click at [521, 202] on div "Test Attribute C : Access was granted only after approval were given Attribute …" at bounding box center [764, 311] width 493 height 691
click at [821, 354] on div "Test Attribute C : Access was granted only after approval were given Attribute …" at bounding box center [764, 311] width 493 height 691
drag, startPoint x: 798, startPoint y: 247, endPoint x: 572, endPoint y: 266, distance: 226.8
click at [572, 266] on p "Reviewed NetSuite Employee Record and Jira Service Desk ticket NXSD-71224 in [s…" at bounding box center [764, 275] width 493 height 137
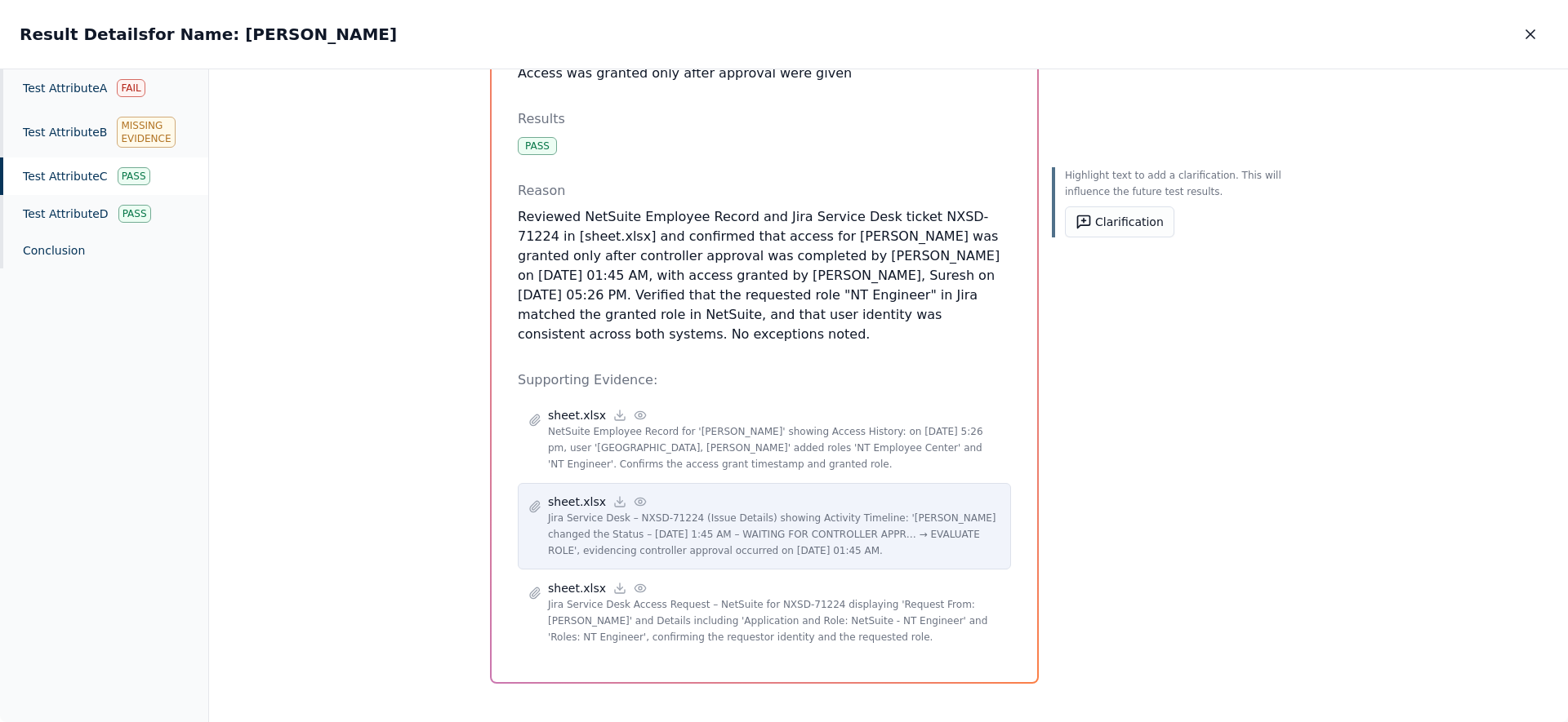
click at [634, 496] on icon at bounding box center [640, 502] width 13 height 13
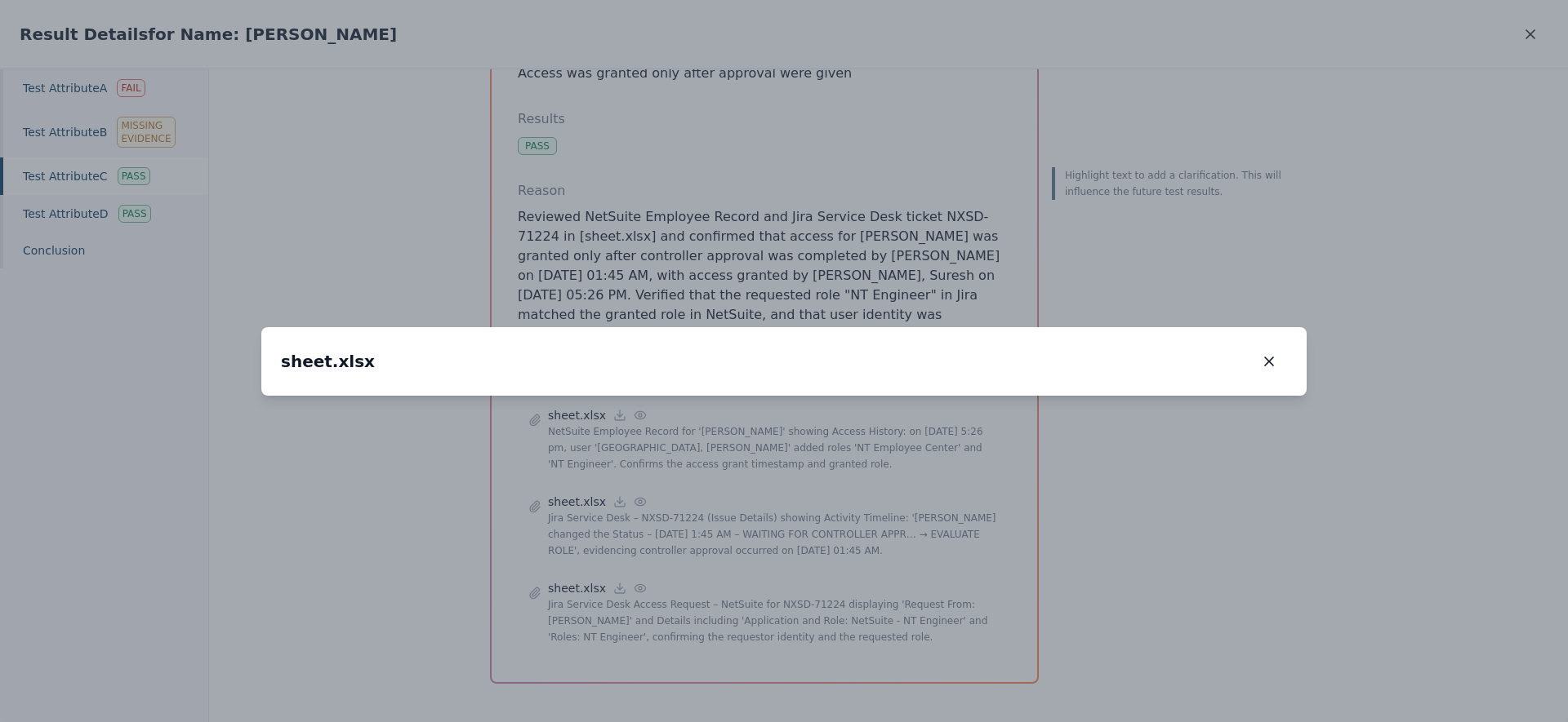
click at [1262, 353] on icon "button" at bounding box center [1269, 361] width 17 height 17
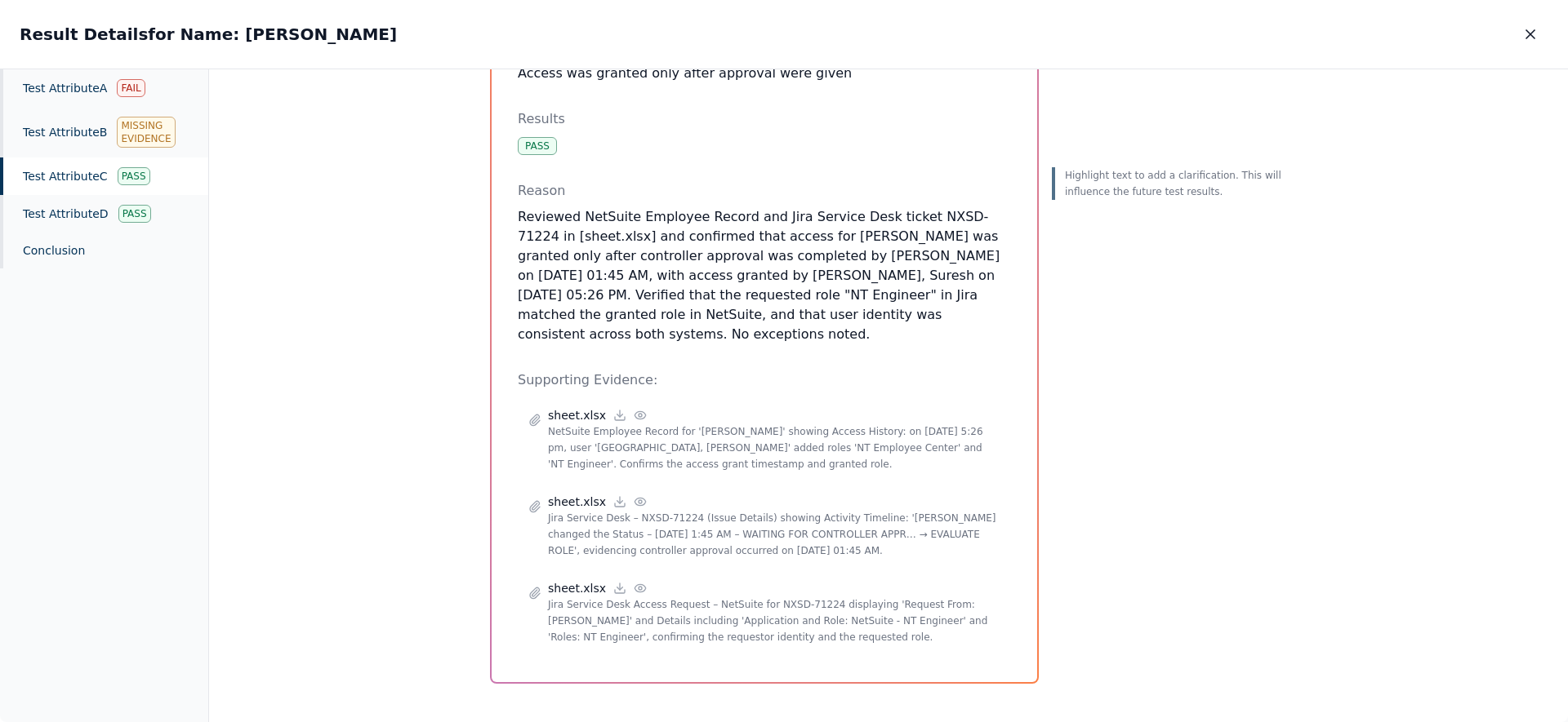
drag, startPoint x: 907, startPoint y: 245, endPoint x: 562, endPoint y: 267, distance: 345.7
click at [562, 267] on p "Reviewed NetSuite Employee Record and Jira Service Desk ticket NXSD-71224 in [s…" at bounding box center [764, 275] width 493 height 137
drag, startPoint x: 566, startPoint y: 268, endPoint x: 907, endPoint y: 255, distance: 341.2
click at [907, 255] on p "Reviewed NetSuite Employee Record and Jira Service Desk ticket NXSD-71224 in [s…" at bounding box center [764, 275] width 493 height 137
drag, startPoint x: 845, startPoint y: 275, endPoint x: 973, endPoint y: 272, distance: 128.0
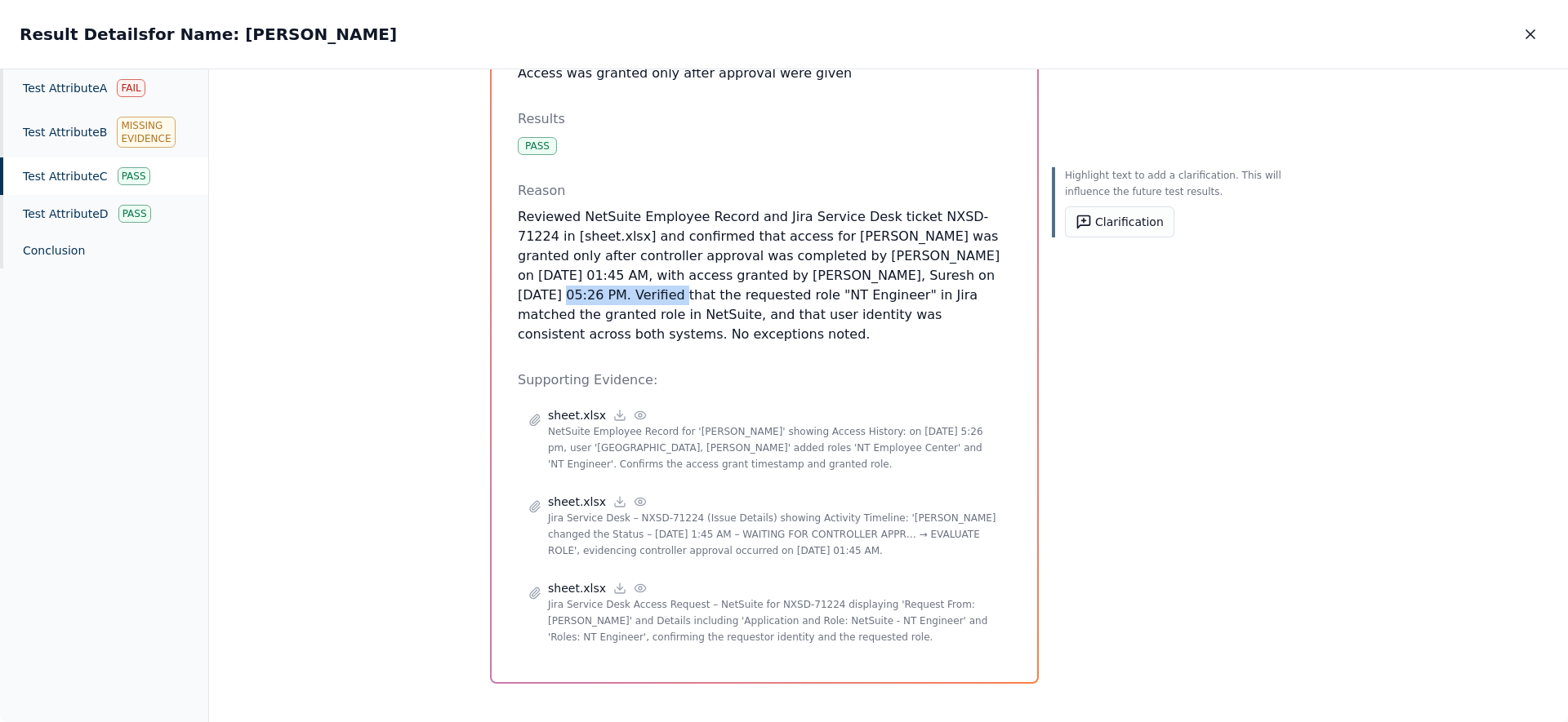
click at [973, 272] on p "Reviewed NetSuite Employee Record and Jira Service Desk ticket NXSD-71224 in [s…" at bounding box center [764, 275] width 493 height 137
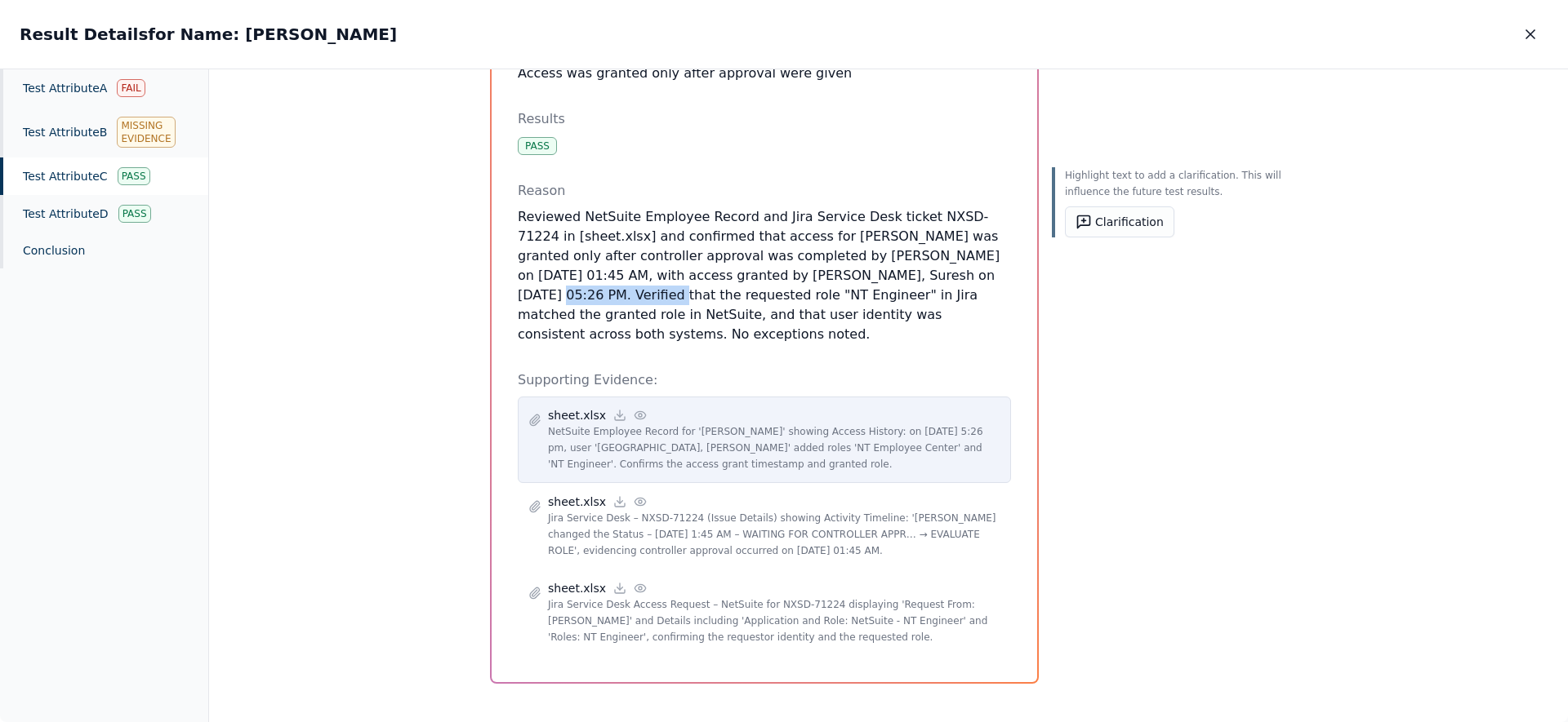
click at [635, 409] on icon at bounding box center [640, 415] width 13 height 13
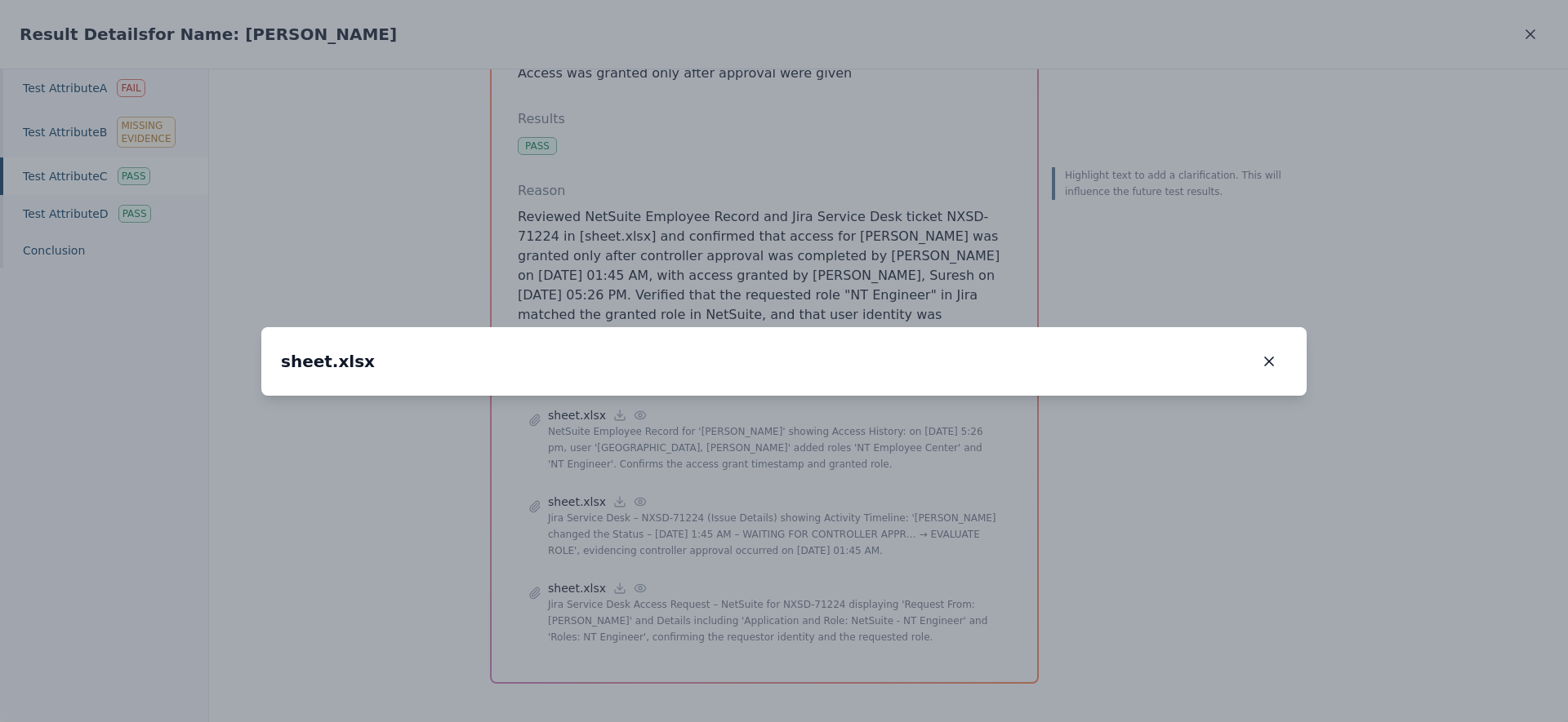
drag, startPoint x: 471, startPoint y: 510, endPoint x: 863, endPoint y: 171, distance: 518.3
click at [1134, 90] on img at bounding box center [1134, 90] width 0 height 0
drag, startPoint x: 531, startPoint y: 460, endPoint x: 780, endPoint y: 324, distance: 283.7
drag, startPoint x: 1267, startPoint y: 113, endPoint x: 1266, endPoint y: 121, distance: 8.1
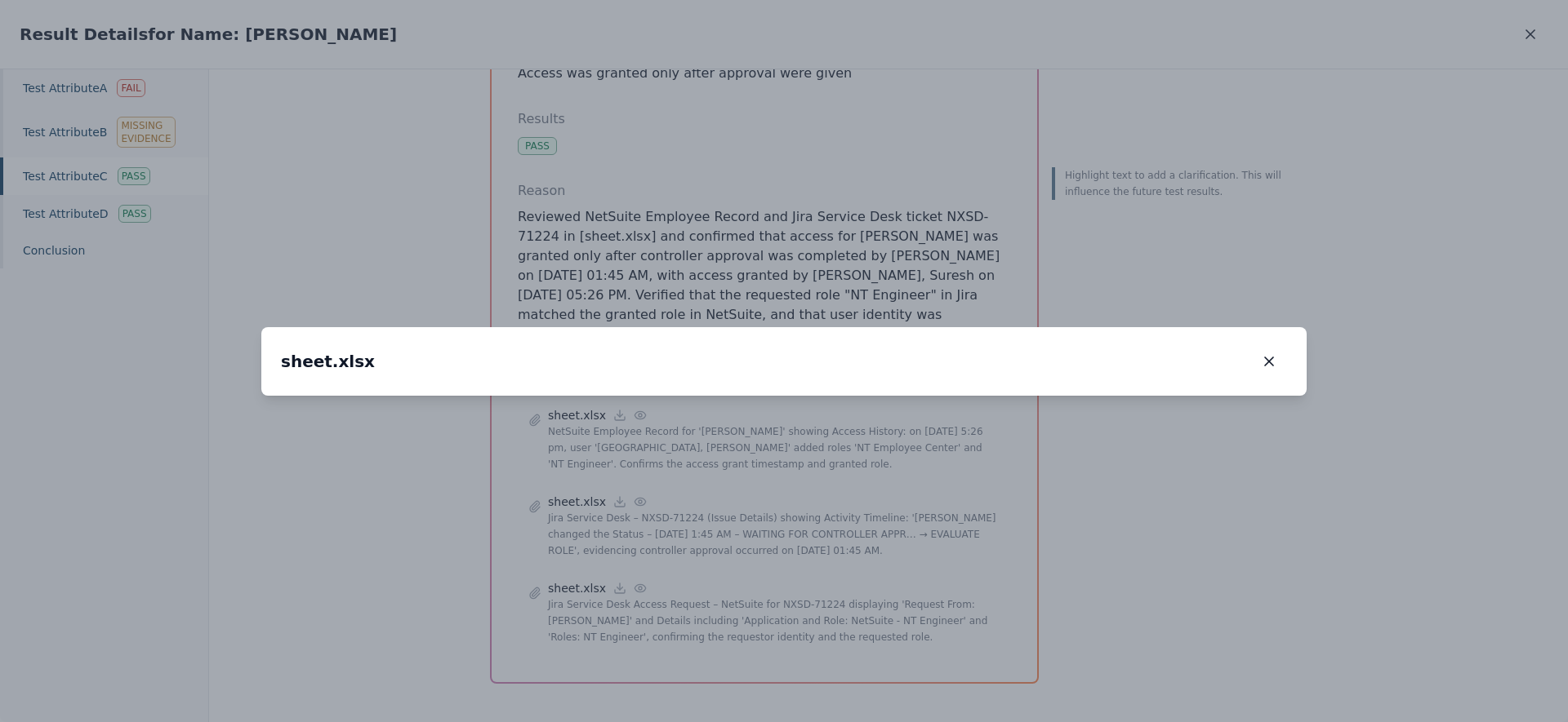
click at [1266, 353] on icon "button" at bounding box center [1269, 361] width 17 height 17
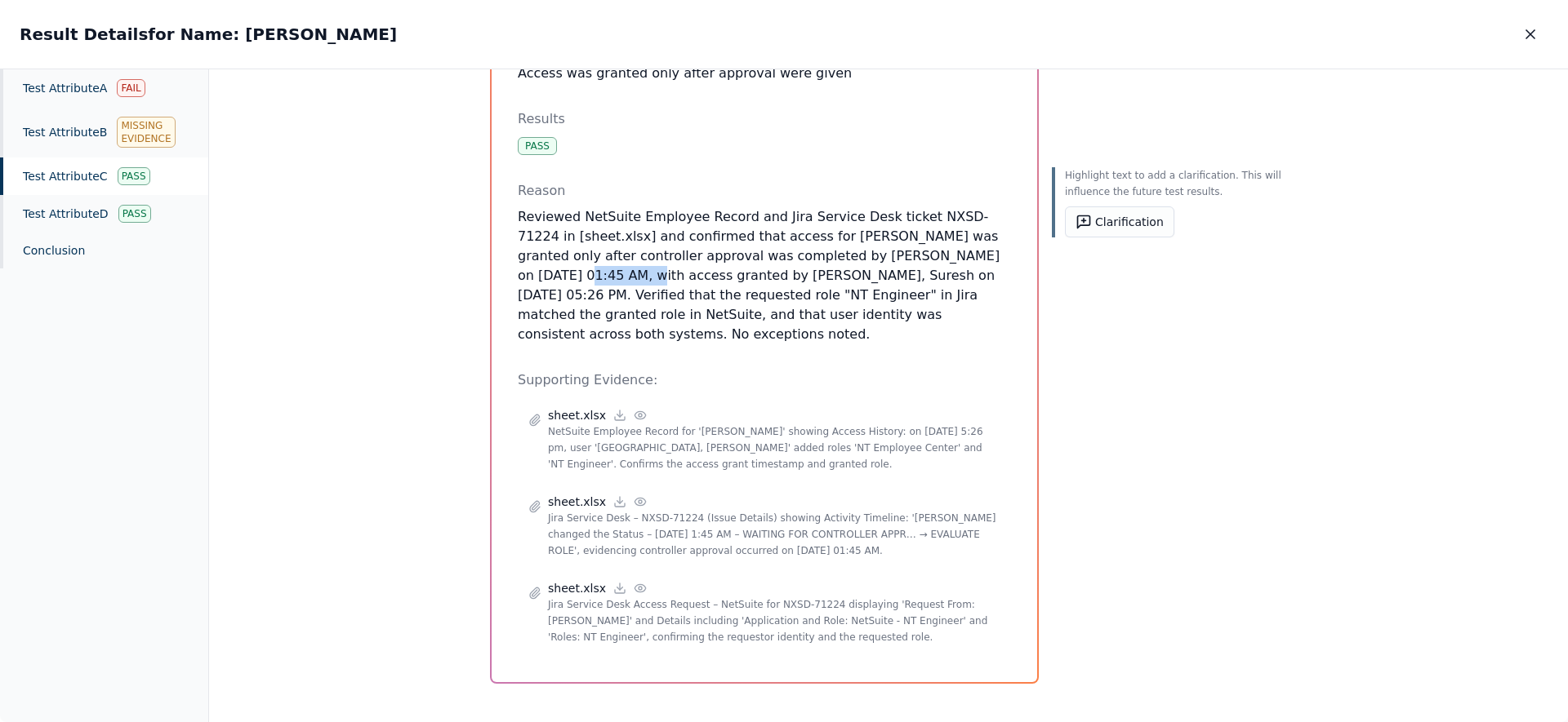
drag, startPoint x: 922, startPoint y: 251, endPoint x: 988, endPoint y: 254, distance: 66.1
click at [988, 254] on p "Reviewed NetSuite Employee Record and Jira Service Desk ticket NXSD-71224 in [s…" at bounding box center [764, 275] width 493 height 137
drag, startPoint x: 855, startPoint y: 274, endPoint x: 978, endPoint y: 314, distance: 129.3
click at [998, 278] on p "Reviewed NetSuite Employee Record and Jira Service Desk ticket NXSD-71224 in [s…" at bounding box center [764, 275] width 493 height 137
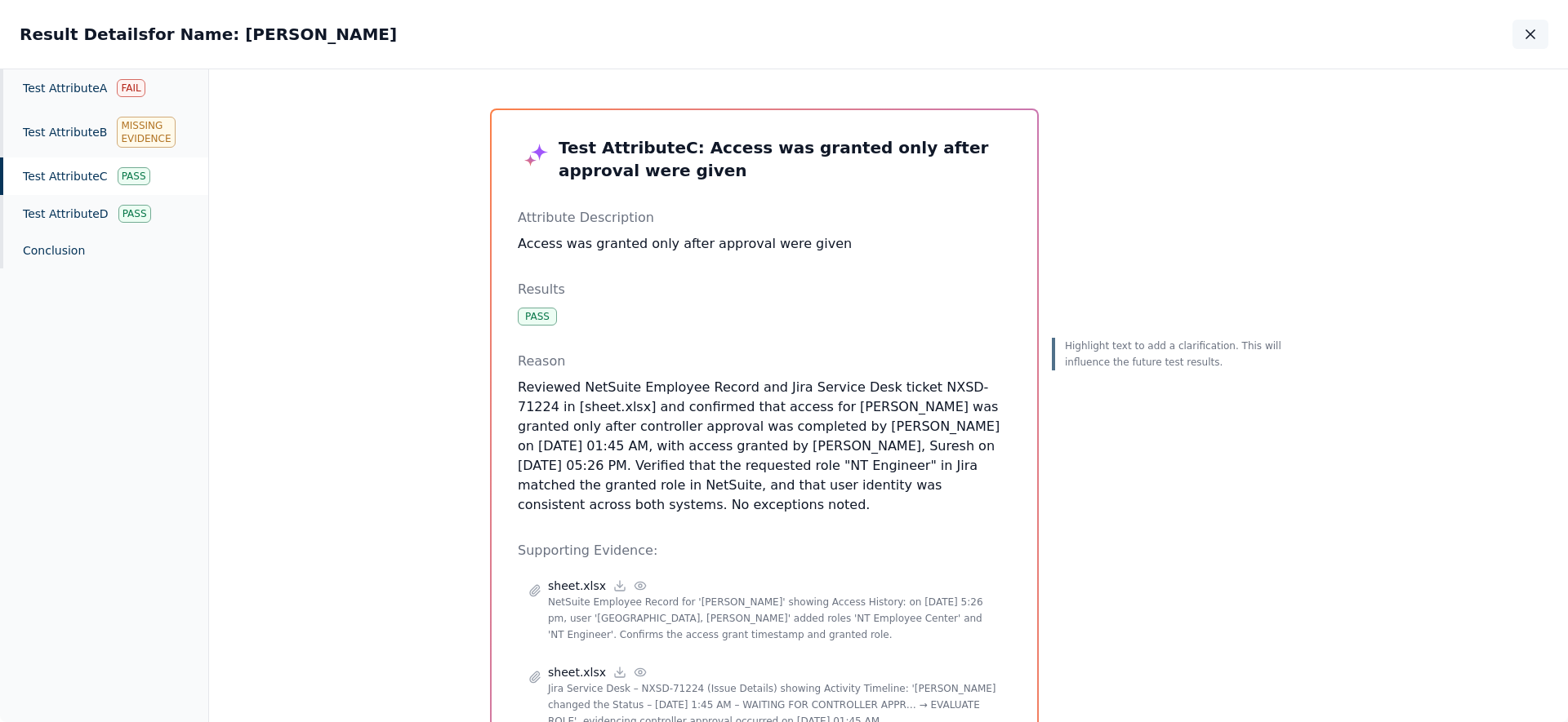
click at [1532, 36] on icon "button" at bounding box center [1531, 34] width 17 height 17
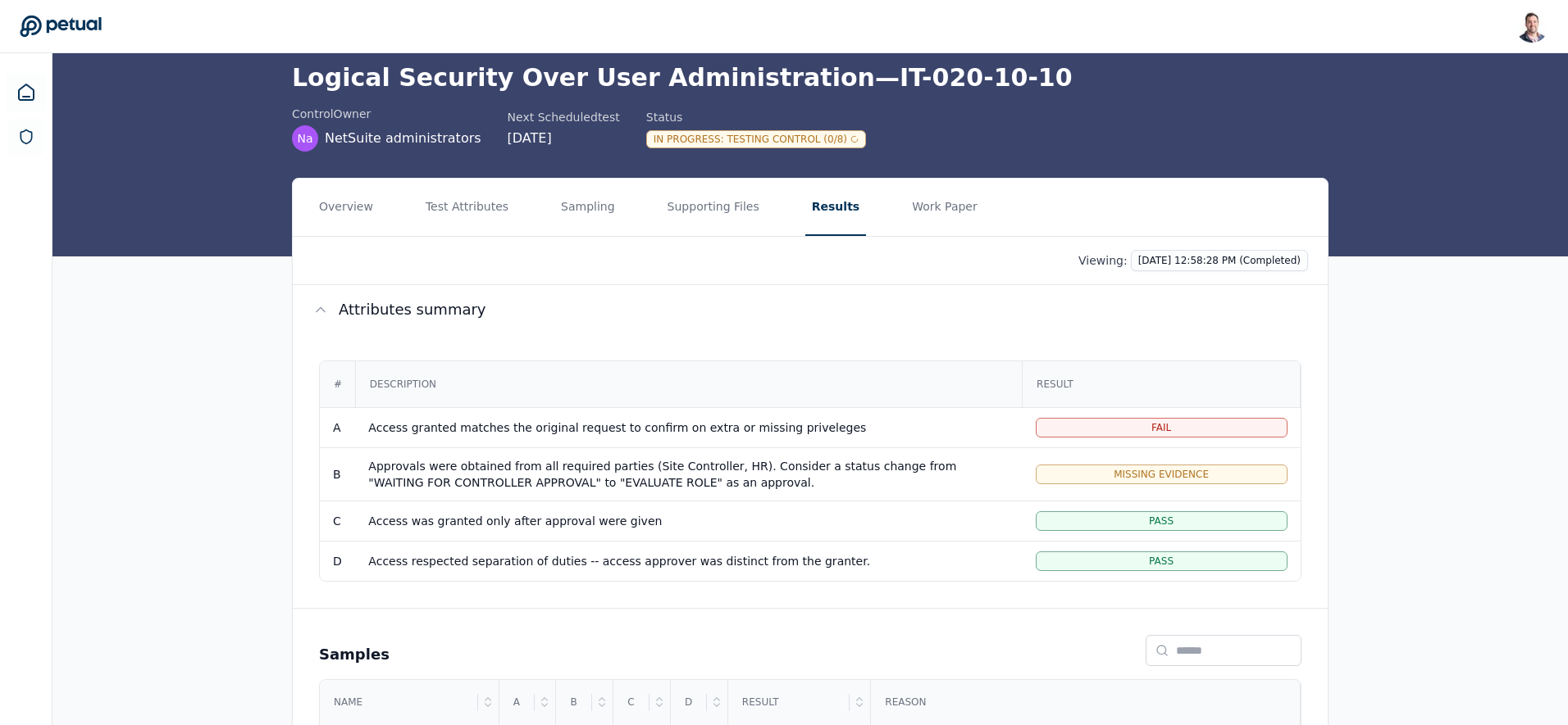
scroll to position [140, 0]
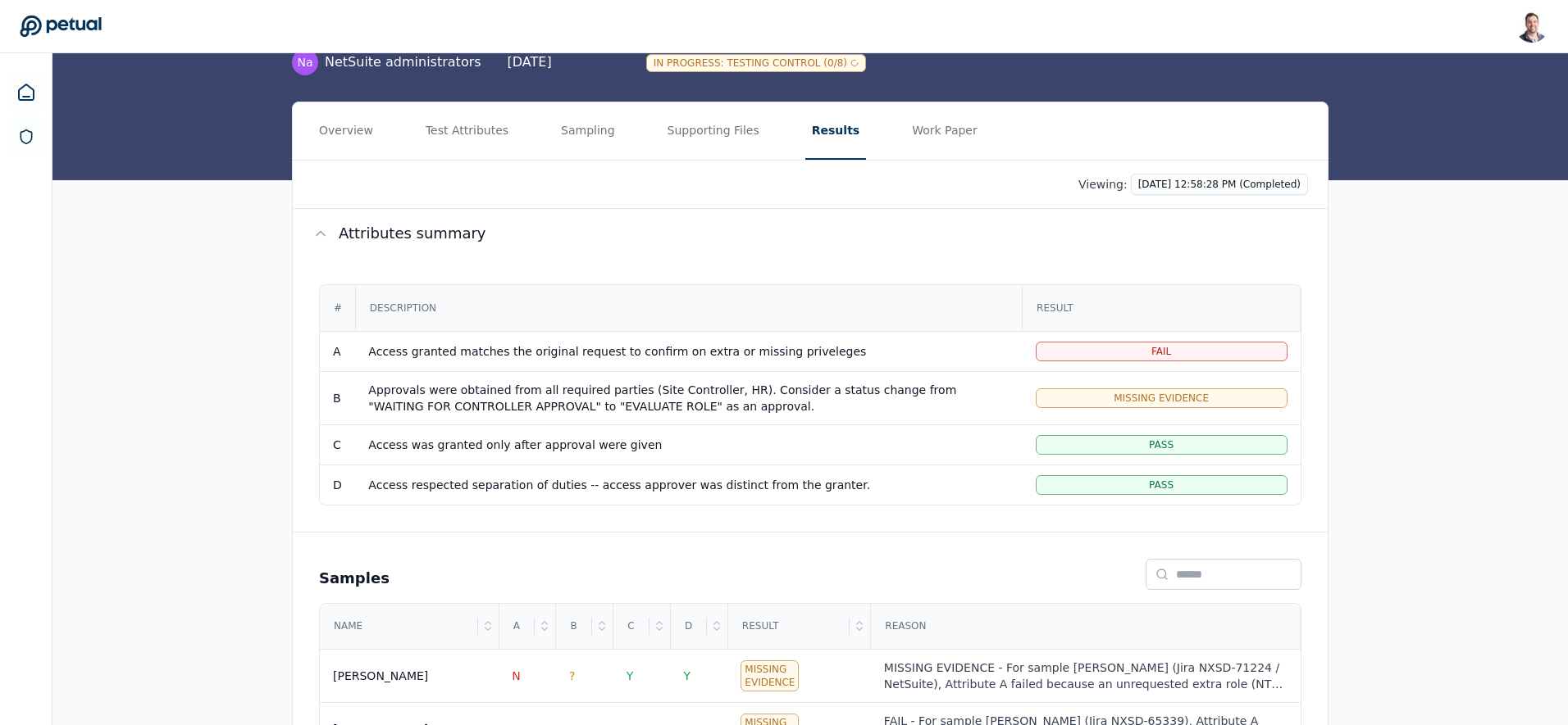
click at [699, 262] on div "# Description Result A Access granted matches the original request to confirm o…" at bounding box center [810, 395] width 1035 height 274
click at [699, 261] on div "# Description Result A Access granted matches the original request to confirm o…" at bounding box center [810, 395] width 1035 height 274
click at [737, 60] on div "In Progress : Testing Control (0/8)" at bounding box center [756, 62] width 220 height 18
click at [771, 67] on div "In Progress : Testing Control (0/8)" at bounding box center [756, 62] width 220 height 18
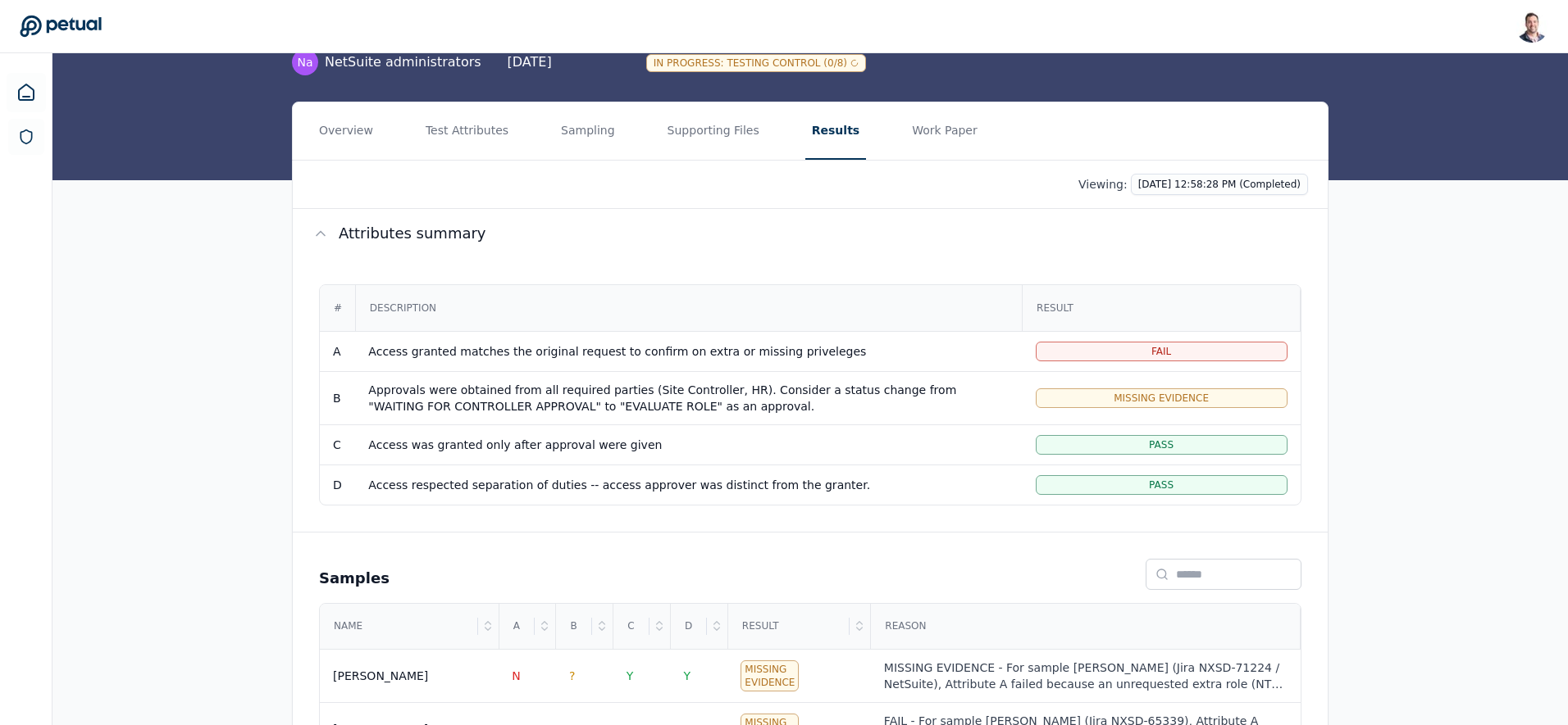
click at [769, 68] on div "In Progress : Testing Control (0/8)" at bounding box center [756, 62] width 220 height 18
click at [733, 66] on div "In Progress : Testing Control (0/8)" at bounding box center [756, 62] width 220 height 18
click at [773, 67] on div "In Progress : Testing Control (0/8)" at bounding box center [756, 62] width 220 height 18
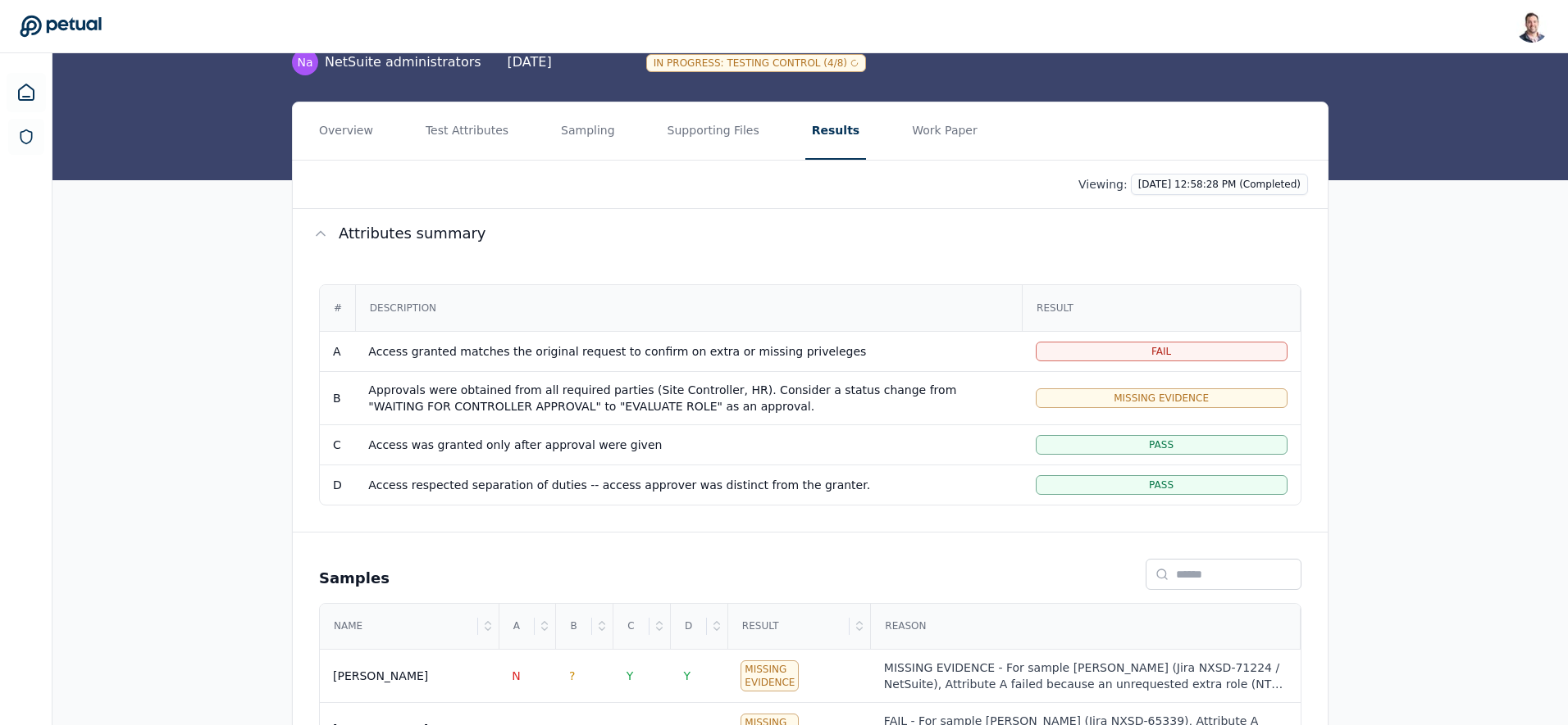
click at [698, 434] on td "Access was granted only after approval were given" at bounding box center [688, 444] width 667 height 40
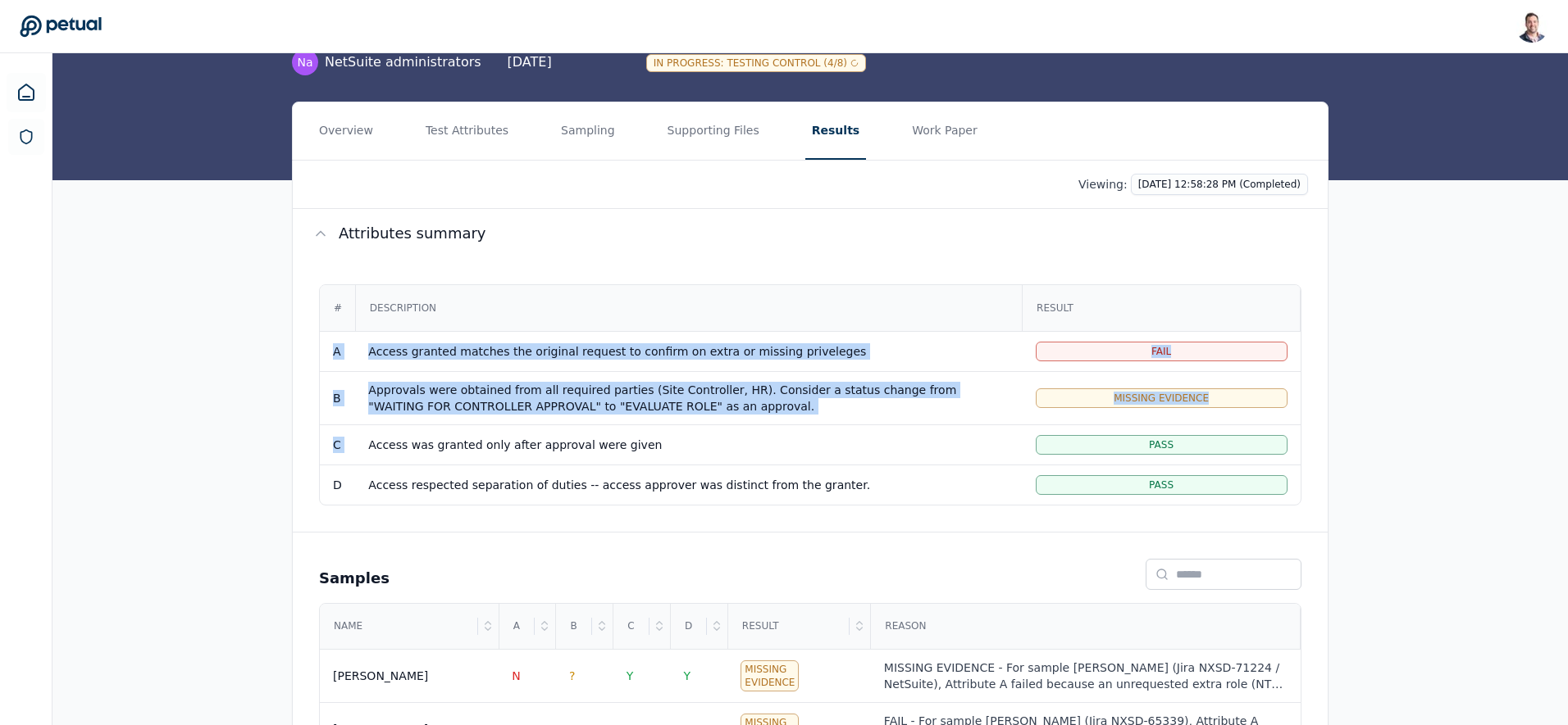
drag, startPoint x: 683, startPoint y: 435, endPoint x: 334, endPoint y: 348, distance: 359.7
click at [334, 348] on tbody "A Access granted matches the original request to confirm on extra or missing pr…" at bounding box center [810, 418] width 981 height 174
click at [333, 348] on td "A" at bounding box center [337, 351] width 35 height 40
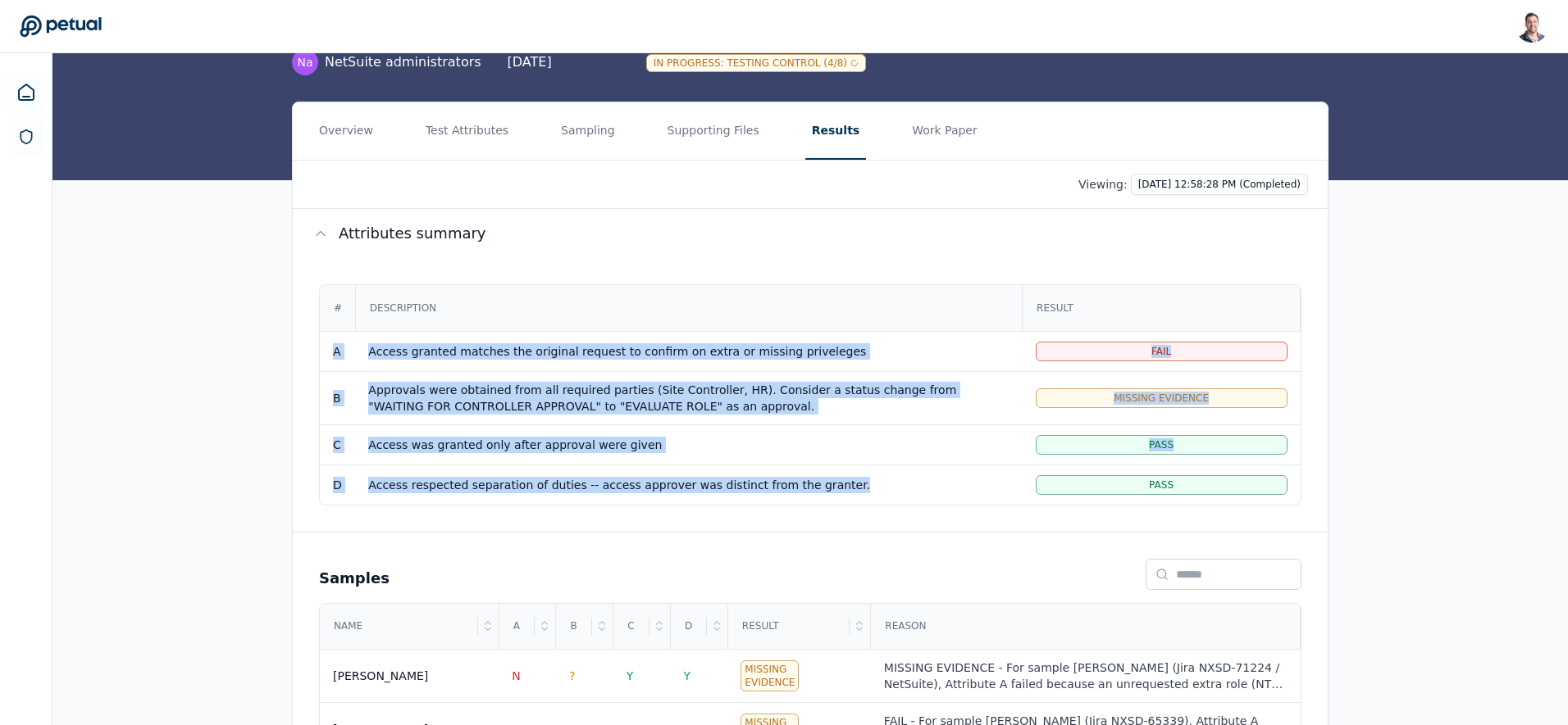
drag, startPoint x: 333, startPoint y: 348, endPoint x: 865, endPoint y: 486, distance: 549.6
click at [865, 486] on tbody "A Access granted matches the original request to confirm on extra or missing pr…" at bounding box center [810, 418] width 981 height 174
click at [868, 494] on td "Access respected separation of duties -- access approver was distinct from the …" at bounding box center [688, 485] width 667 height 40
drag, startPoint x: 868, startPoint y: 494, endPoint x: 330, endPoint y: 358, distance: 554.9
click at [330, 358] on tbody "A Access granted matches the original request to confirm on extra or missing pr…" at bounding box center [810, 418] width 981 height 174
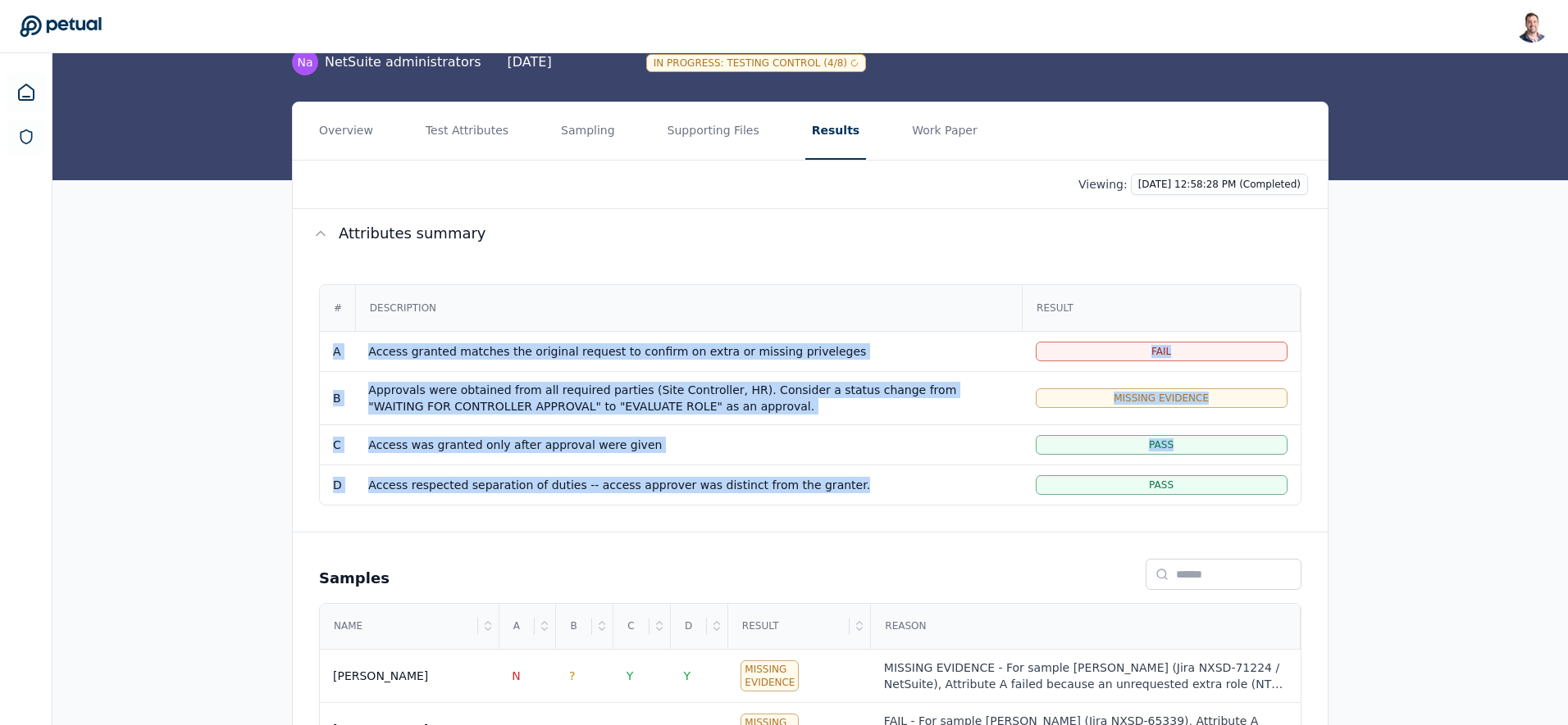
click at [330, 358] on td "A" at bounding box center [337, 351] width 35 height 40
drag, startPoint x: 330, startPoint y: 358, endPoint x: 892, endPoint y: 494, distance: 578.2
click at [892, 494] on tbody "A Access granted matches the original request to confirm on extra or missing pr…" at bounding box center [810, 418] width 981 height 174
click at [892, 494] on td "Access respected separation of duties -- access approver was distinct from the …" at bounding box center [688, 485] width 667 height 40
drag, startPoint x: 892, startPoint y: 494, endPoint x: 334, endPoint y: 350, distance: 576.3
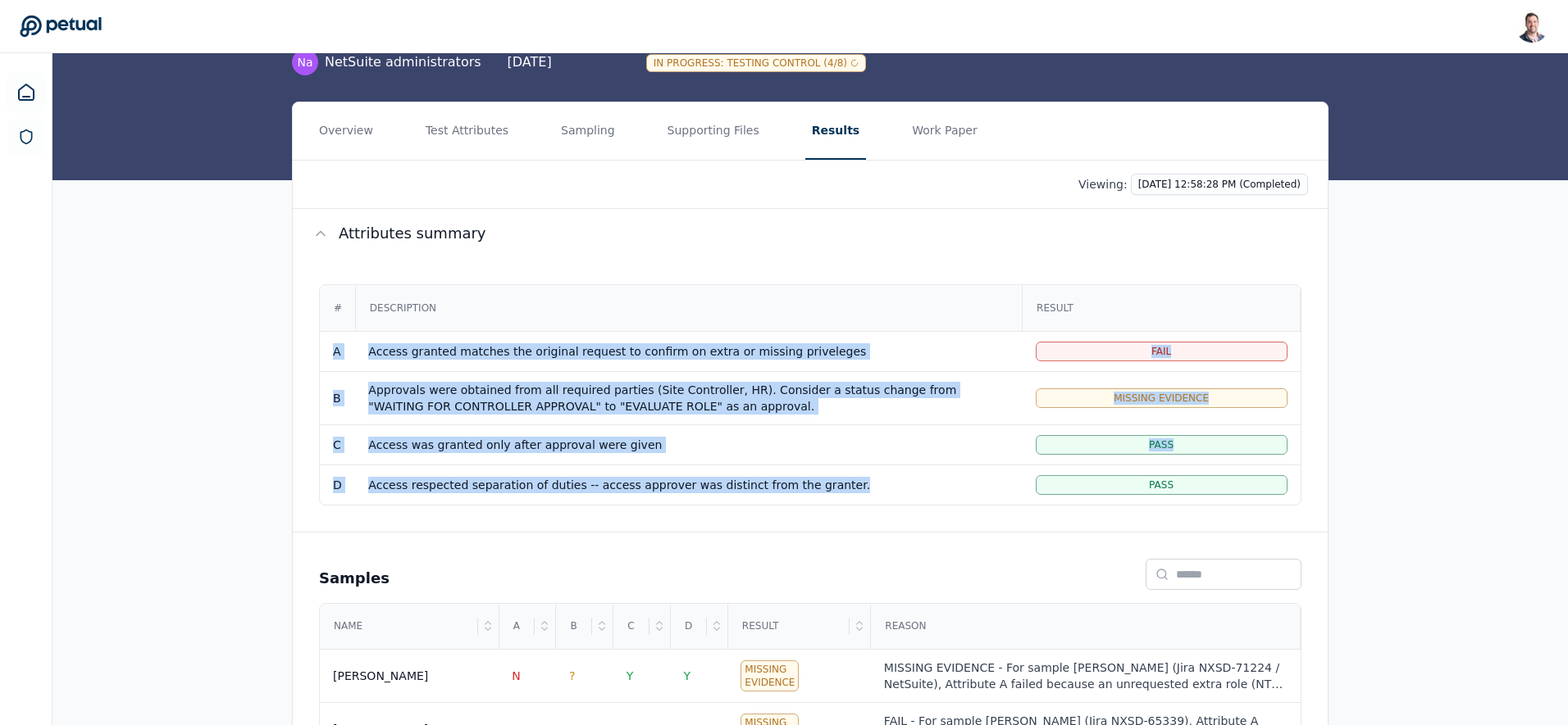
click at [334, 350] on tbody "A Access granted matches the original request to confirm on extra or missing pr…" at bounding box center [810, 418] width 981 height 174
click at [334, 350] on td "A" at bounding box center [337, 351] width 35 height 40
drag, startPoint x: 334, startPoint y: 350, endPoint x: 919, endPoint y: 494, distance: 602.5
click at [919, 494] on tbody "A Access granted matches the original request to confirm on extra or missing pr…" at bounding box center [810, 418] width 981 height 174
click at [913, 489] on div "Access respected separation of duties -- access approver was distinct from the …" at bounding box center [688, 485] width 641 height 17
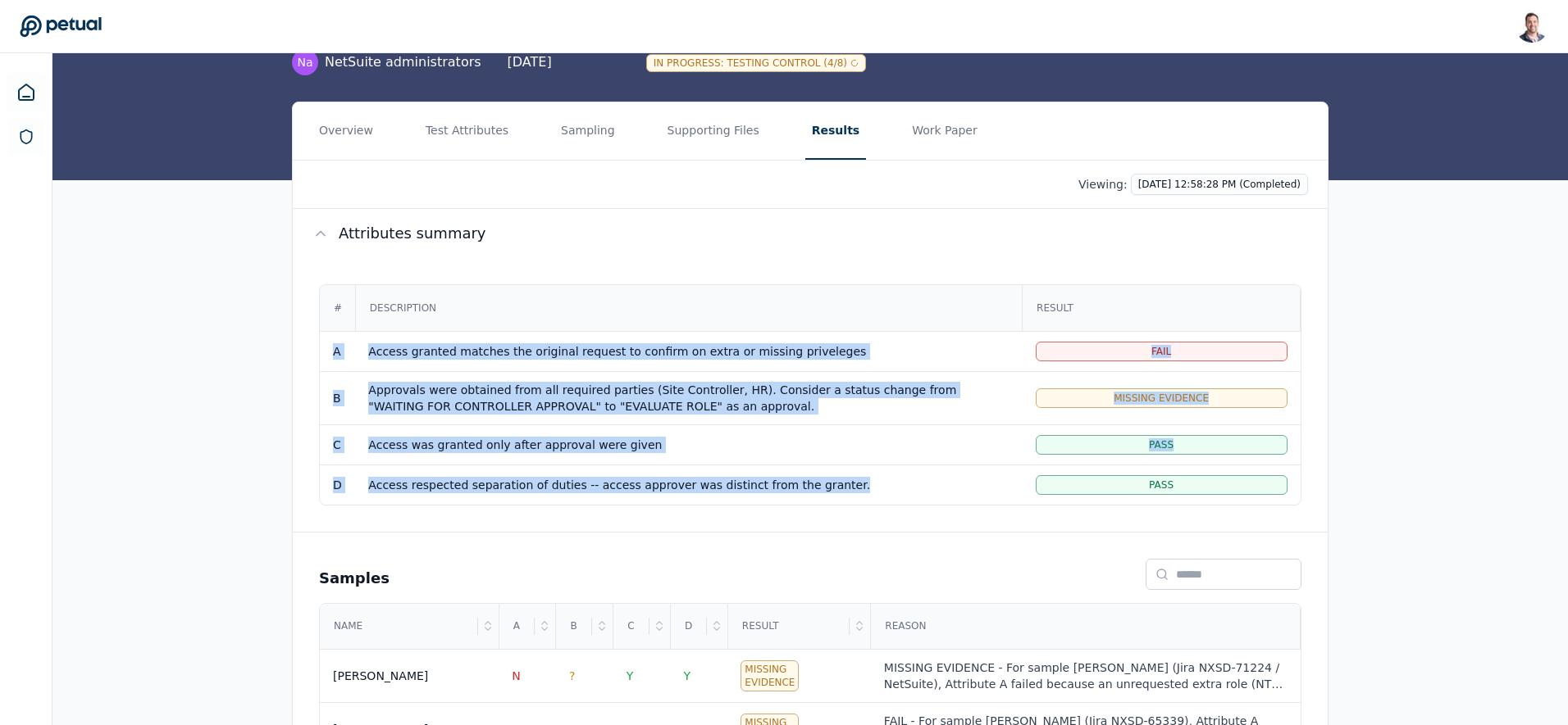
drag, startPoint x: 913, startPoint y: 489, endPoint x: 331, endPoint y: 347, distance: 599.1
click at [331, 347] on tbody "A Access granted matches the original request to confirm on extra or missing pr…" at bounding box center [810, 418] width 981 height 174
click at [611, 440] on div "Access was granted only after approval were given" at bounding box center [688, 446] width 641 height 17
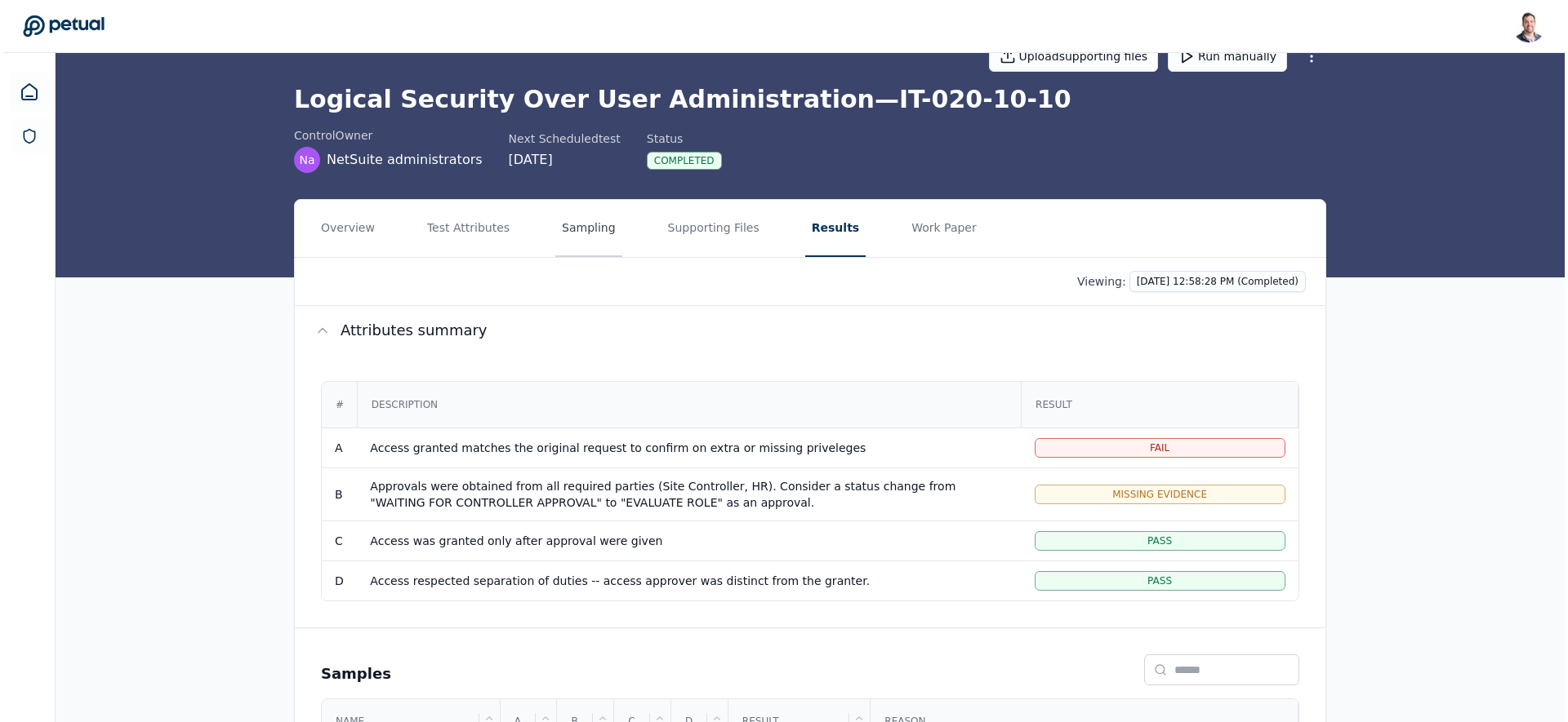
scroll to position [0, 0]
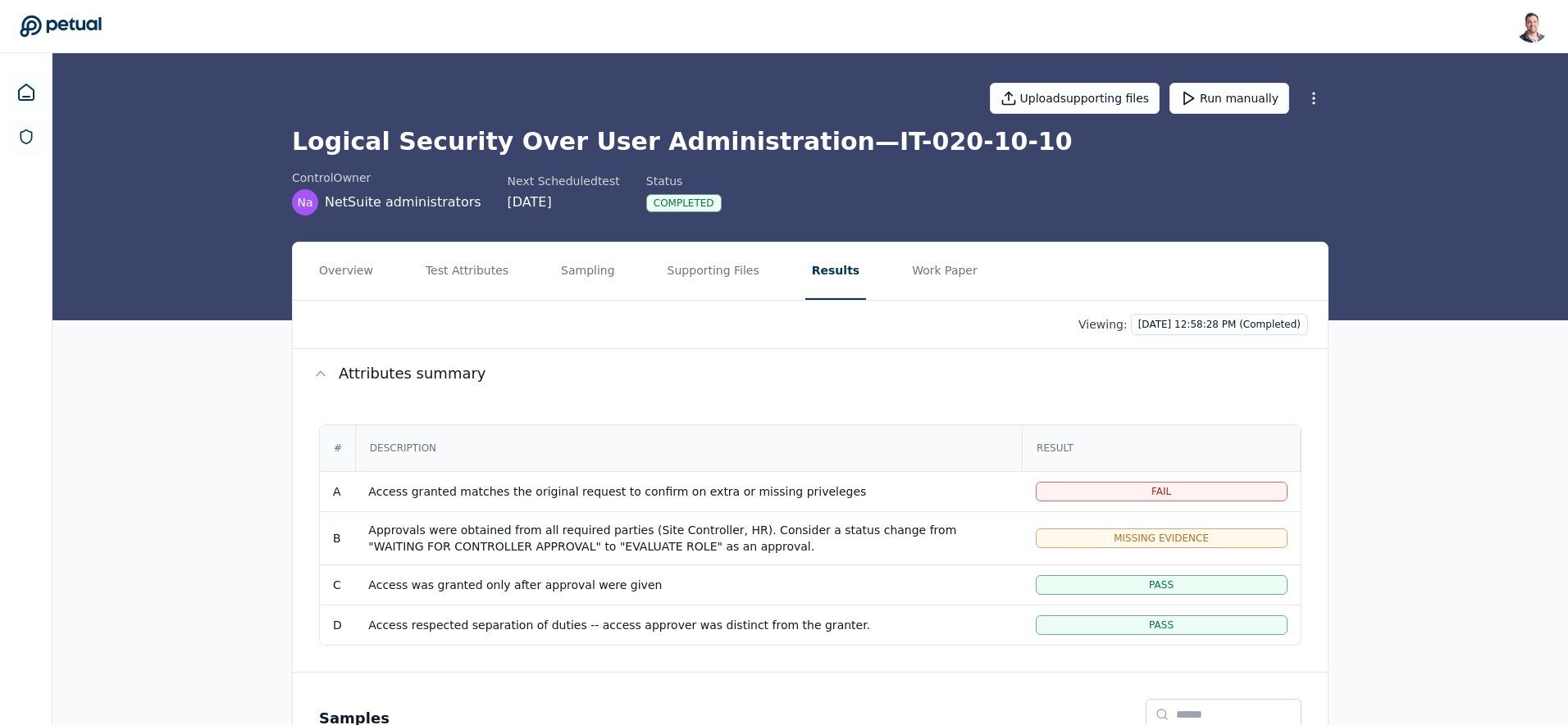
click at [1176, 325] on html "Snir Kodesh snir@petual.ai Sign out Upload supporting files Run manually Logica…" at bounding box center [784, 474] width 1568 height 950
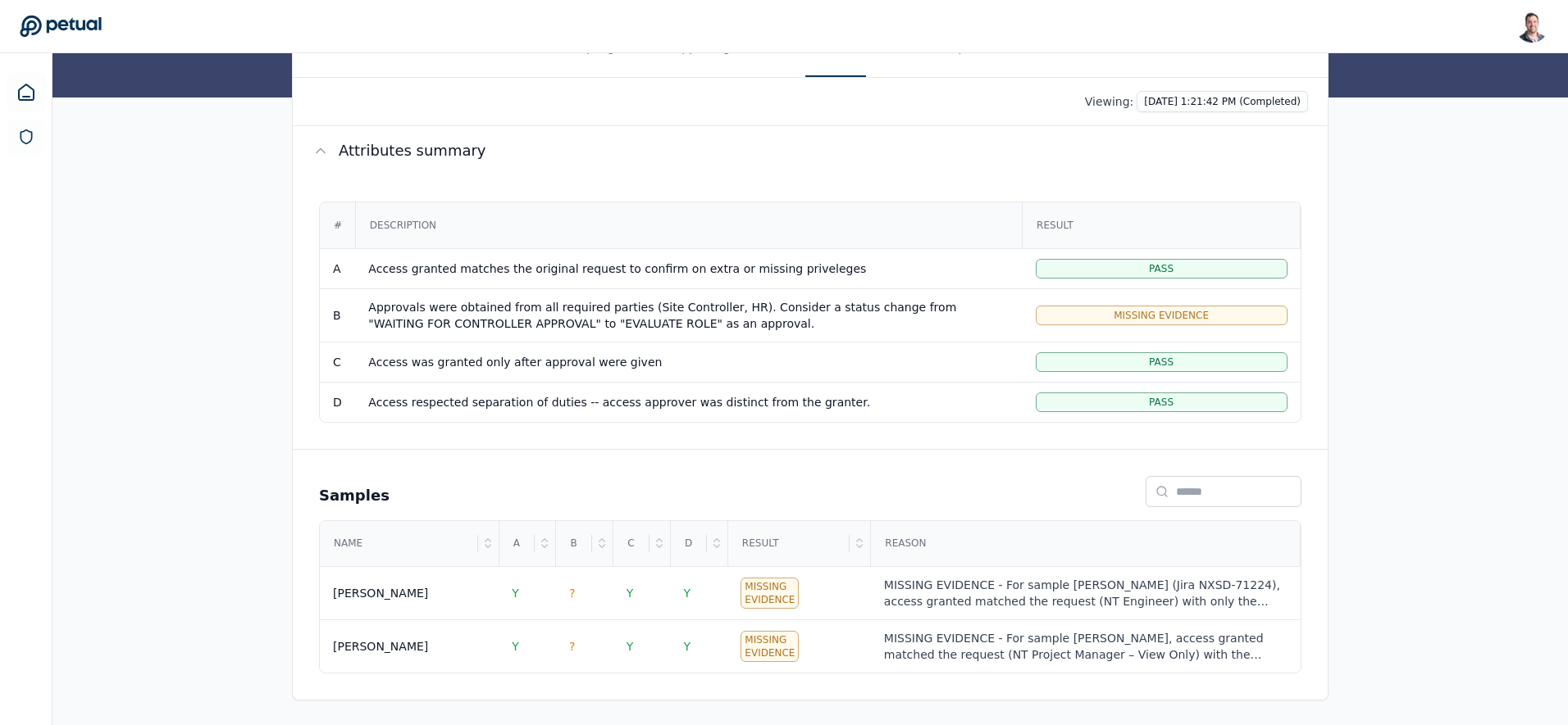
scroll to position [225, 0]
click at [1134, 312] on span "Missing Evidence" at bounding box center [1161, 314] width 95 height 13
click at [25, 92] on icon at bounding box center [26, 92] width 20 height 19
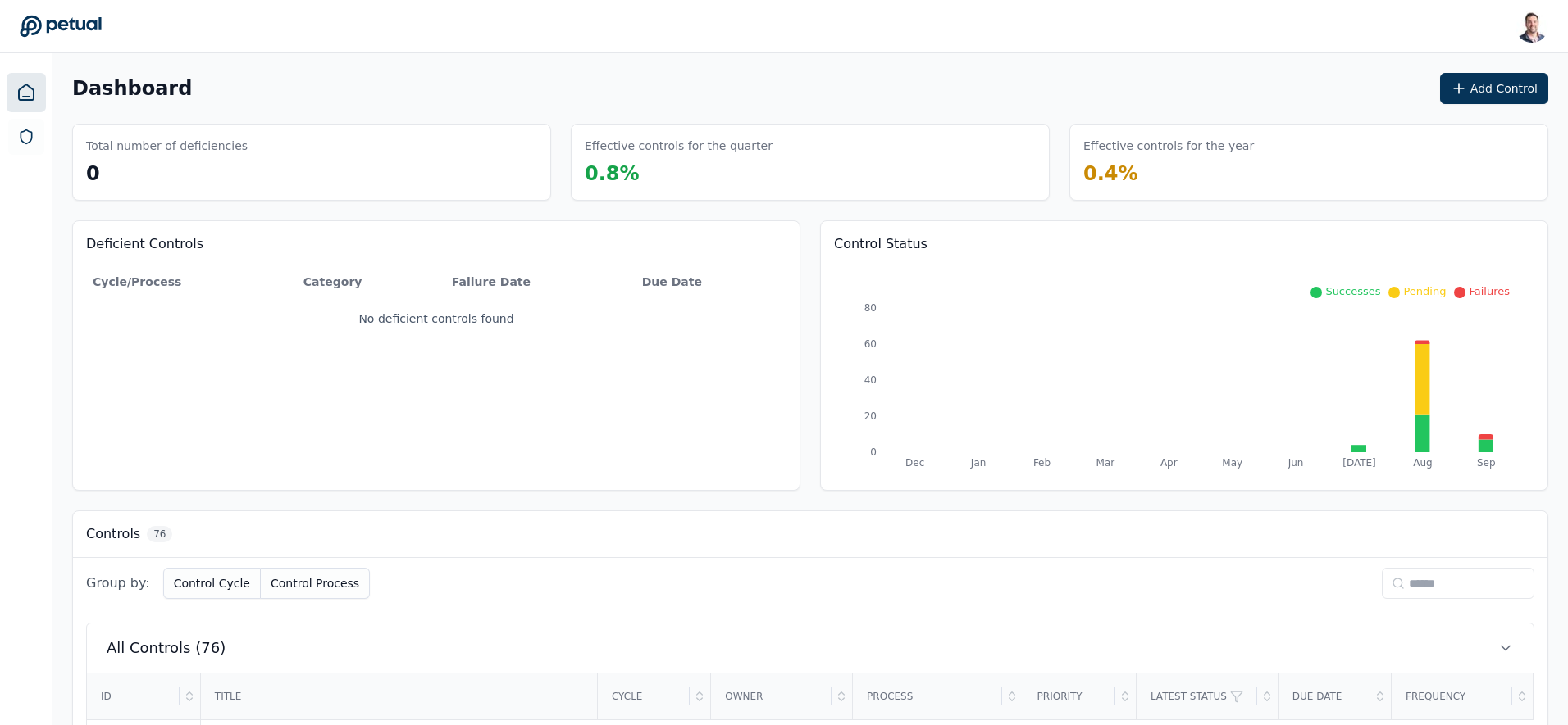
click at [428, 320] on td "No deficient controls found" at bounding box center [437, 319] width 700 height 44
click at [801, 343] on div "Deficient Controls Cycle/Process Category Failure Date Due Date No deficient co…" at bounding box center [810, 356] width 1476 height 270
